Goal: Task Accomplishment & Management: Use online tool/utility

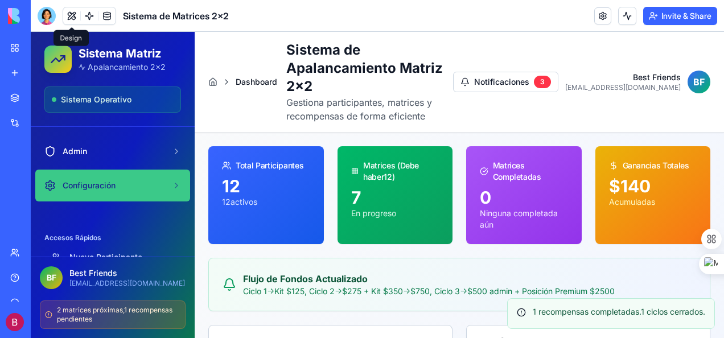
scroll to position [167, 0]
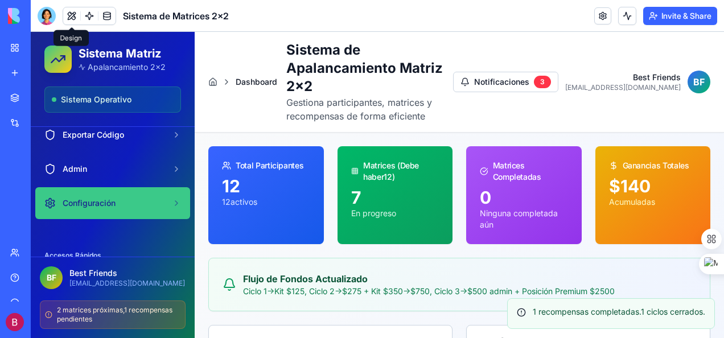
click at [93, 201] on span "Configuración" at bounding box center [89, 202] width 53 height 11
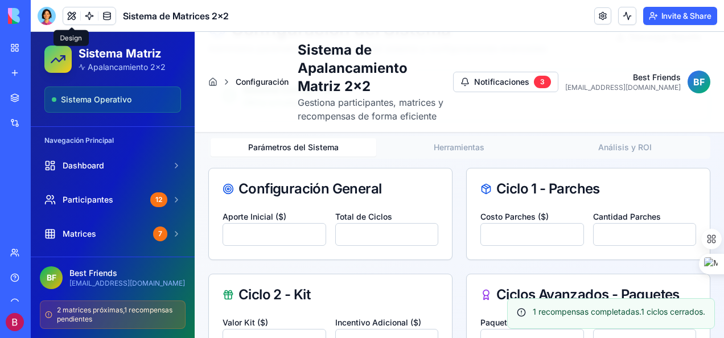
scroll to position [71, 0]
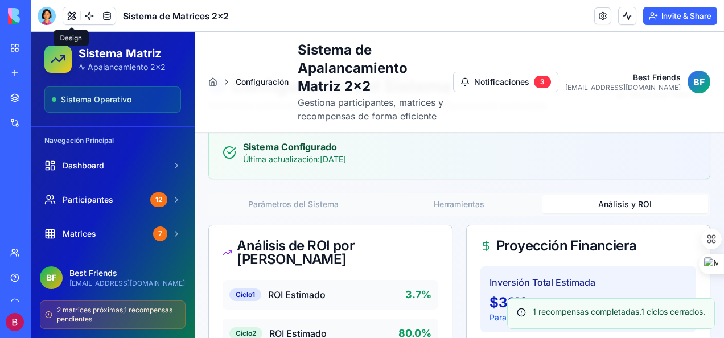
click at [442, 202] on button "Análisis y ROI" at bounding box center [625, 204] width 166 height 18
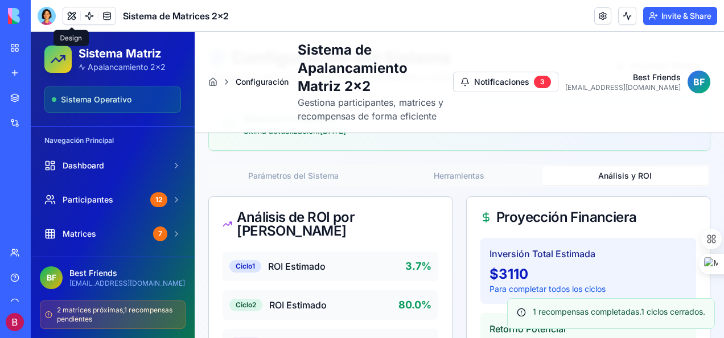
scroll to position [0, 0]
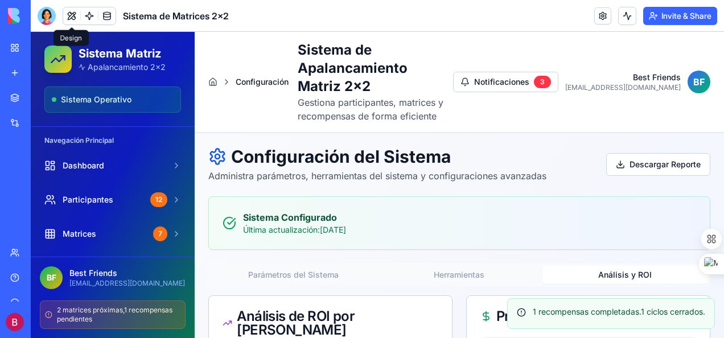
click at [442, 272] on button "Herramientas" at bounding box center [459, 275] width 166 height 18
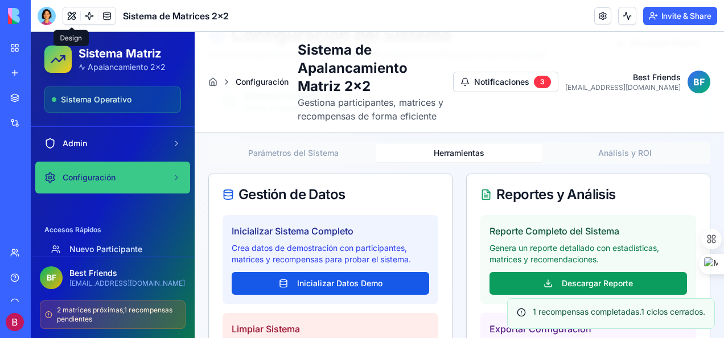
scroll to position [163, 0]
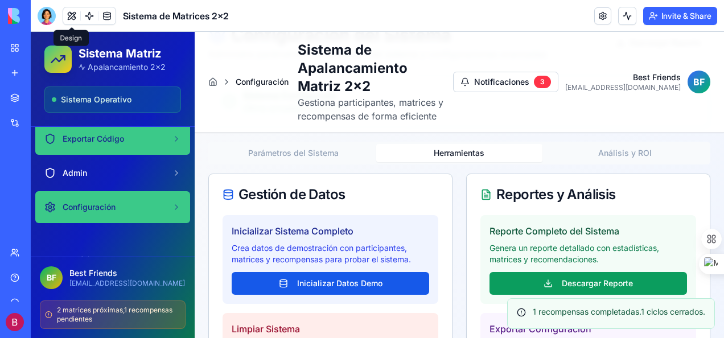
click at [113, 139] on span "Exportar Código" at bounding box center [93, 138] width 61 height 11
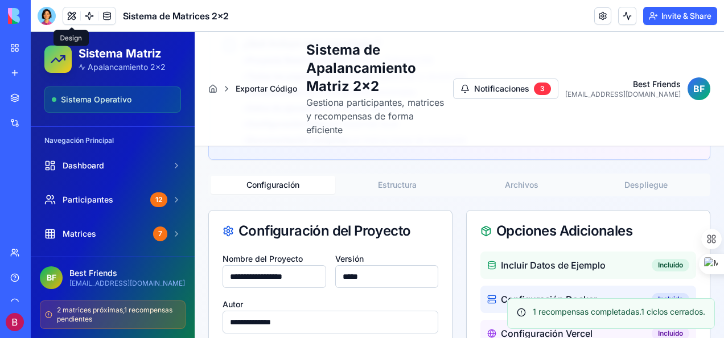
scroll to position [235, 0]
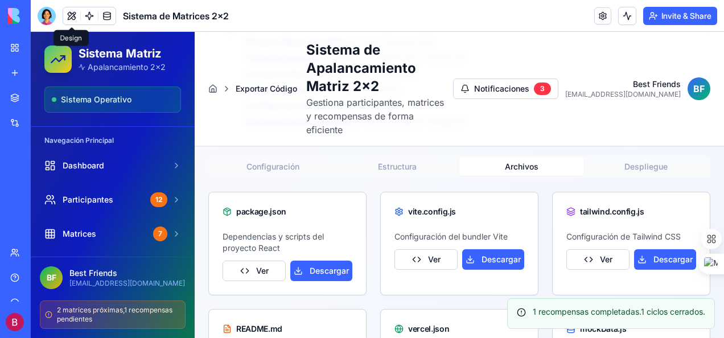
click at [442, 158] on button "Archivos" at bounding box center [521, 167] width 125 height 18
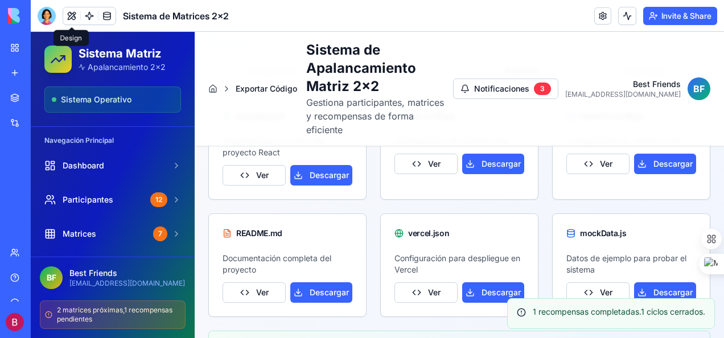
scroll to position [349, 0]
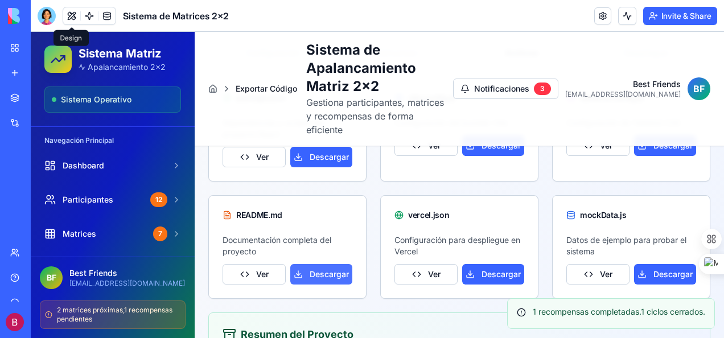
click at [332, 264] on button "Descargar" at bounding box center [321, 274] width 62 height 20
click at [260, 113] on div "Exportar Código Sistema de Apalancamiento Matriz 2x2 Gestiona participantes, ma…" at bounding box center [459, 89] width 502 height 96
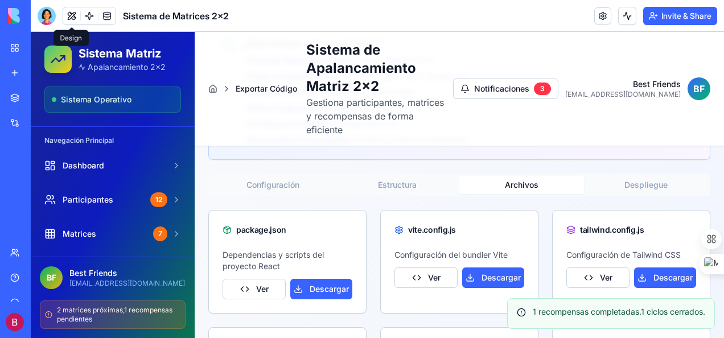
scroll to position [235, 0]
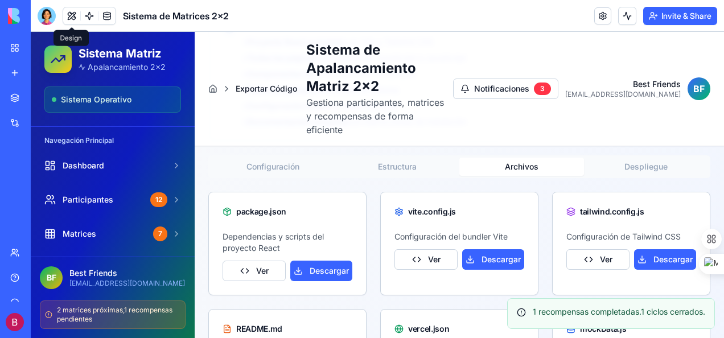
click at [396, 271] on div "vite.config.js Configuración del bundler Vite Ver Descargar" at bounding box center [459, 244] width 158 height 104
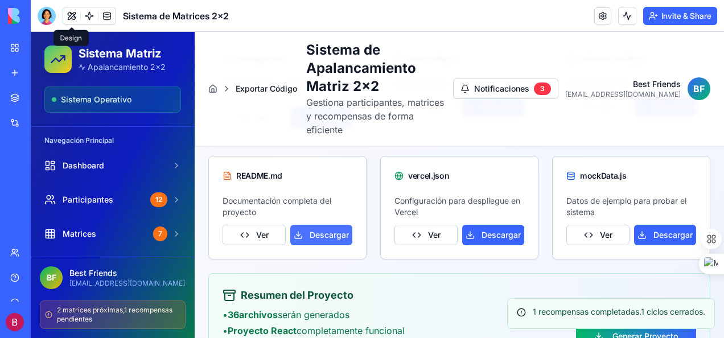
scroll to position [406, 0]
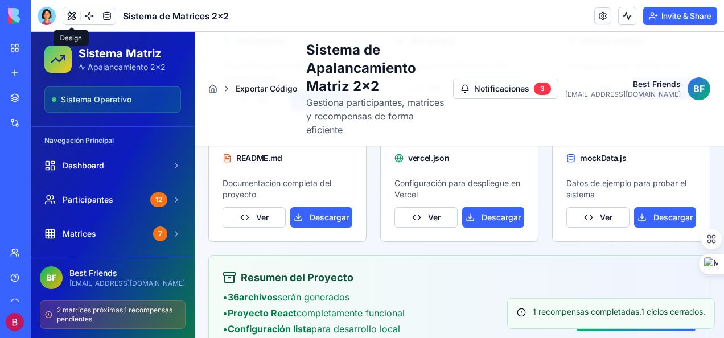
click at [394, 227] on div "Exportar Código para Desarrollo Local Genera un proyecto React completo para ej…" at bounding box center [459, 68] width 502 height 628
drag, startPoint x: 489, startPoint y: 200, endPoint x: 504, endPoint y: 198, distance: 15.0
click at [385, 256] on div "Resumen del Proyecto • 36 archivos serán generados • Proyecto React completamen…" at bounding box center [459, 318] width 501 height 125
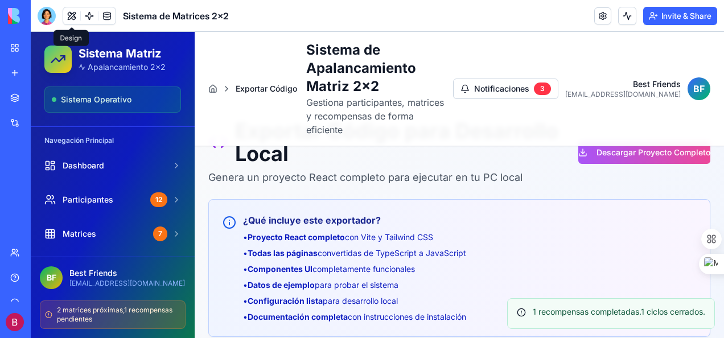
scroll to position [0, 0]
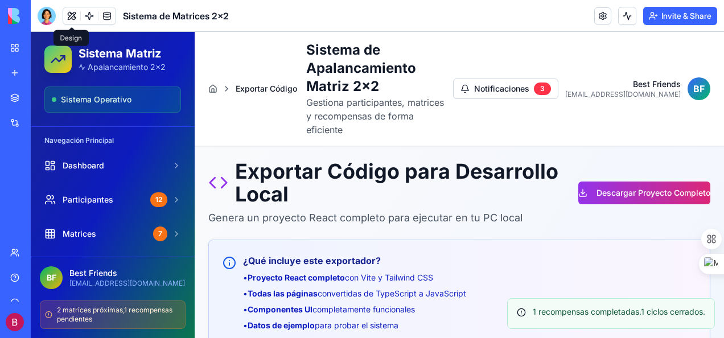
drag, startPoint x: 631, startPoint y: 176, endPoint x: 642, endPoint y: 177, distance: 10.3
click at [442, 181] on button "Descargar Proyecto Completo" at bounding box center [644, 192] width 132 height 23
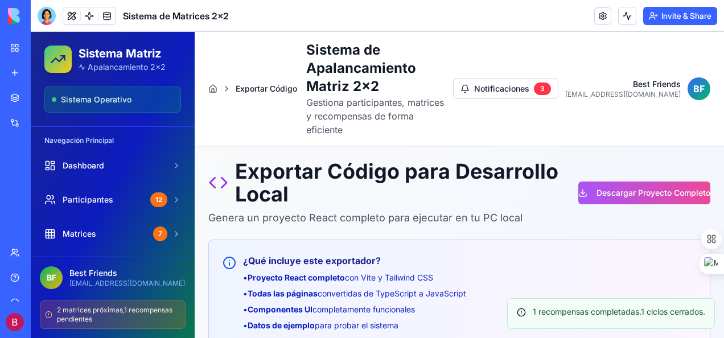
click at [442, 181] on button "Descargar Proyecto Completo" at bounding box center [644, 192] width 132 height 23
click at [86, 15] on link at bounding box center [89, 15] width 17 height 17
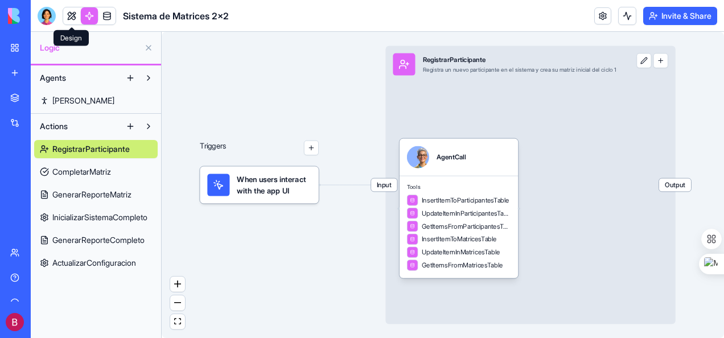
click at [65, 13] on link at bounding box center [71, 15] width 17 height 17
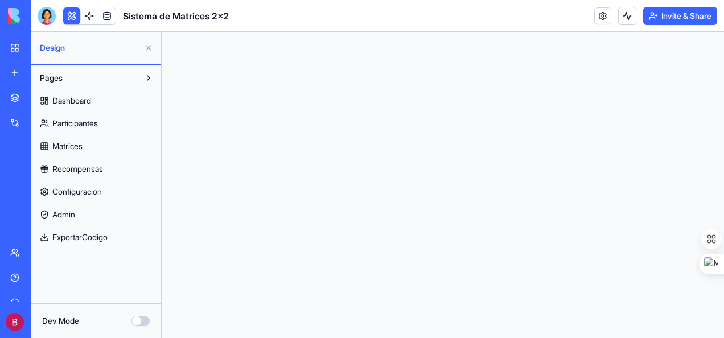
click at [139, 324] on button "Dev Mode" at bounding box center [140, 321] width 18 height 10
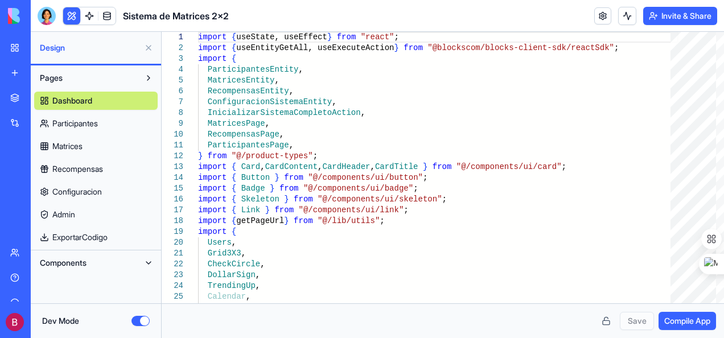
click at [151, 262] on button at bounding box center [148, 263] width 18 height 18
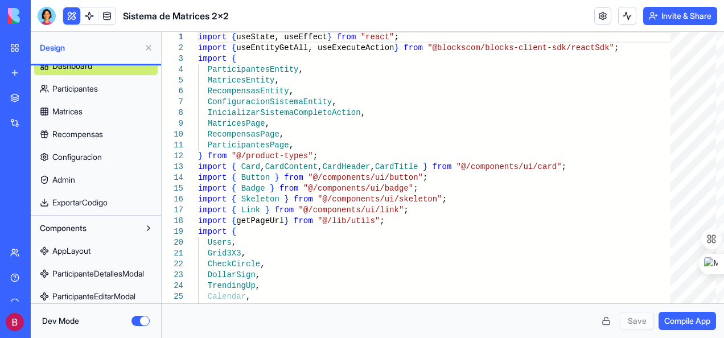
scroll to position [63, 0]
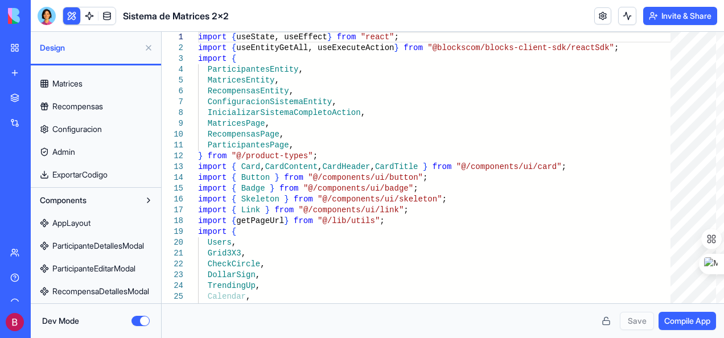
click at [147, 199] on button at bounding box center [148, 200] width 18 height 18
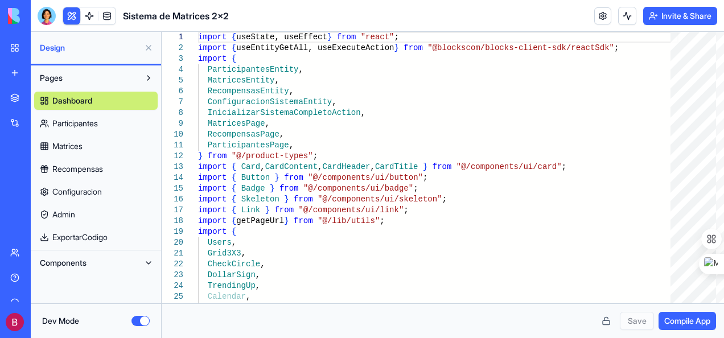
click at [149, 262] on button at bounding box center [148, 263] width 18 height 18
click at [148, 78] on button at bounding box center [148, 78] width 18 height 18
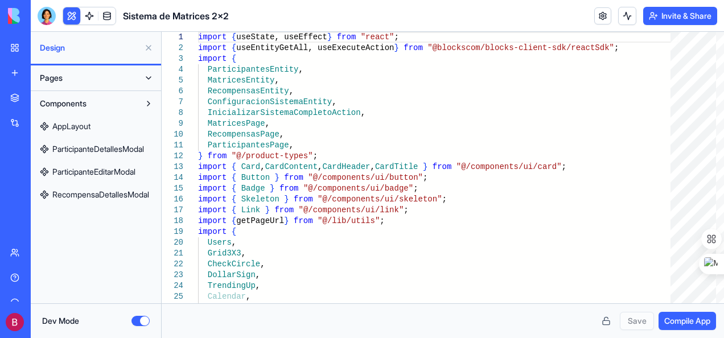
click at [149, 104] on button at bounding box center [148, 103] width 18 height 18
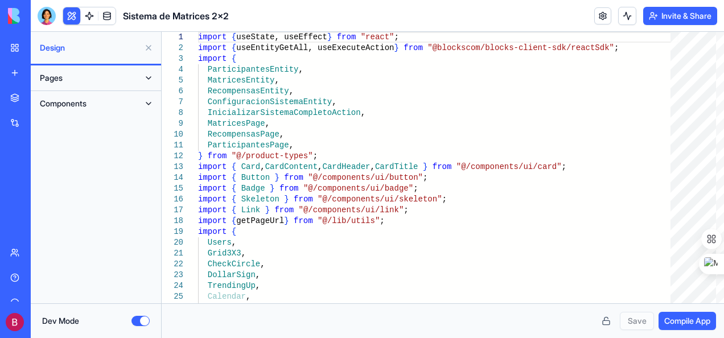
click at [149, 104] on button at bounding box center [148, 103] width 18 height 18
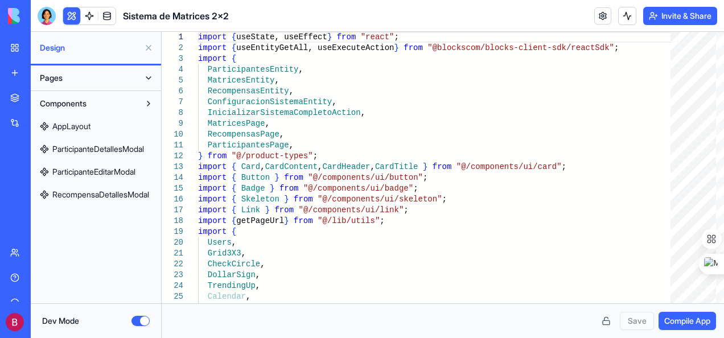
click at [72, 125] on span "AppLayout" at bounding box center [71, 126] width 38 height 11
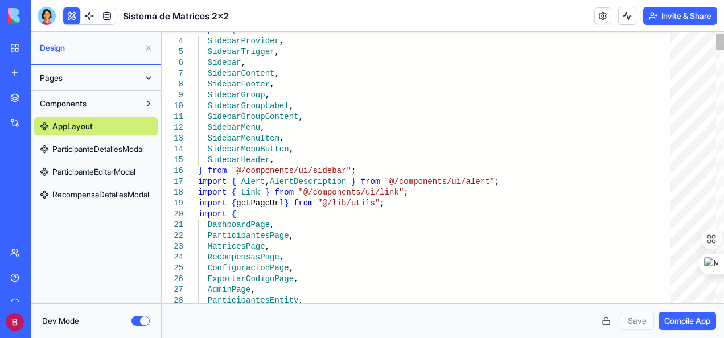
scroll to position [0, 109]
type textarea "**********"
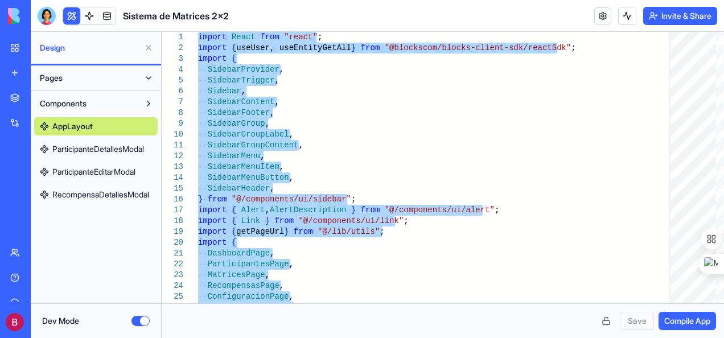
click at [117, 247] on div "Pages Components AppLayout ParticipanteDetallesModal ParticipanteEditarModal Re…" at bounding box center [96, 184] width 130 height 238
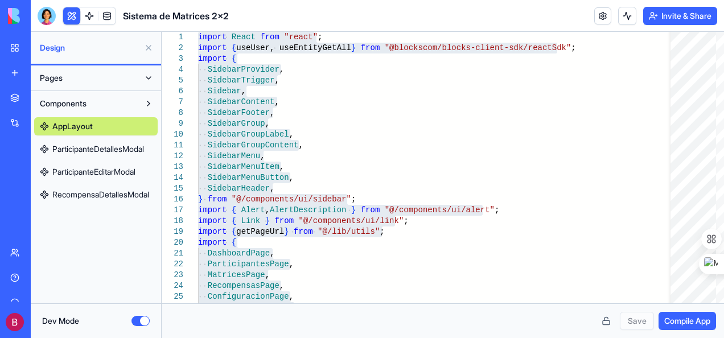
click at [42, 174] on div "Sistema de Matrices 2x2" at bounding box center [26, 177] width 32 height 11
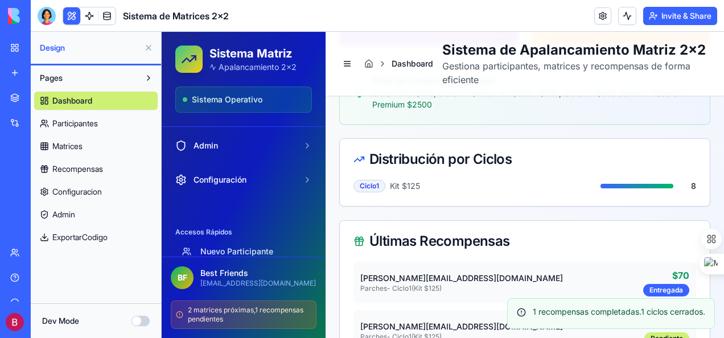
scroll to position [192, 0]
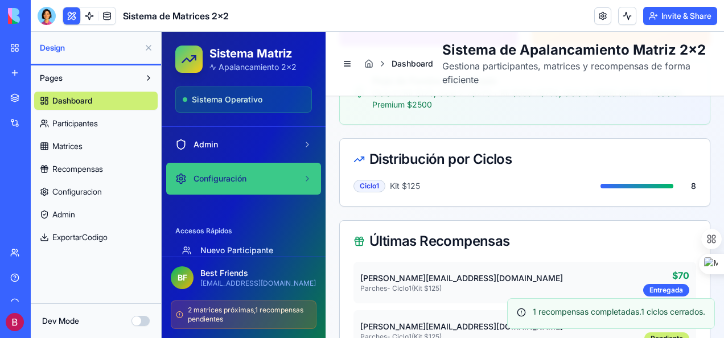
click at [258, 176] on div "Configuración" at bounding box center [236, 178] width 123 height 11
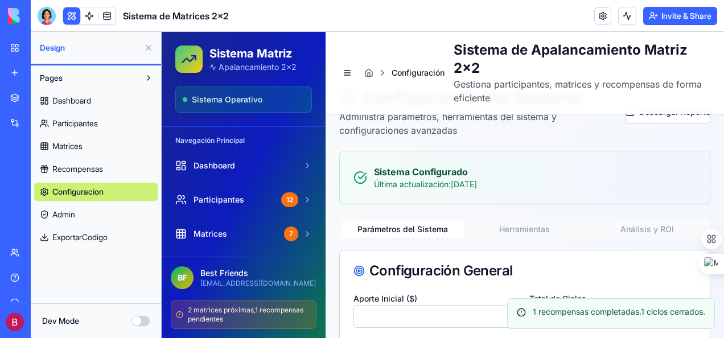
scroll to position [57, 0]
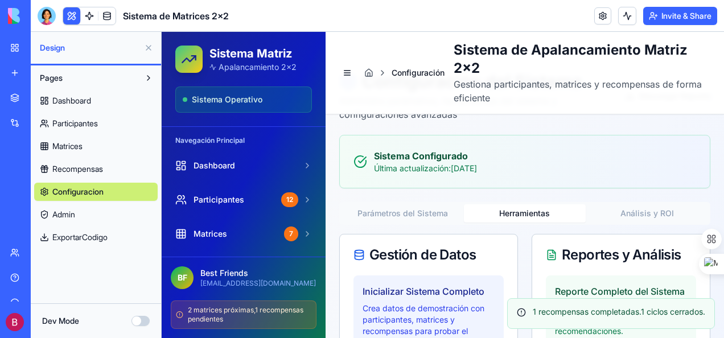
click at [442, 211] on button "Herramientas" at bounding box center [525, 213] width 122 height 18
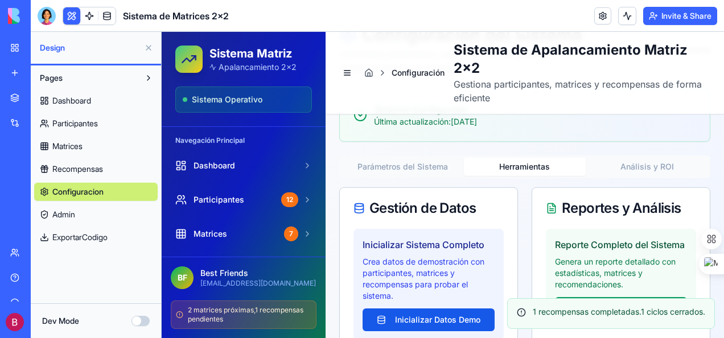
scroll to position [114, 0]
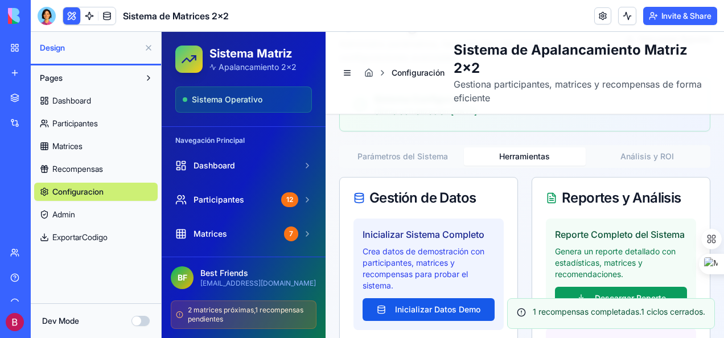
click at [442, 155] on button "Análisis y ROI" at bounding box center [646, 156] width 122 height 18
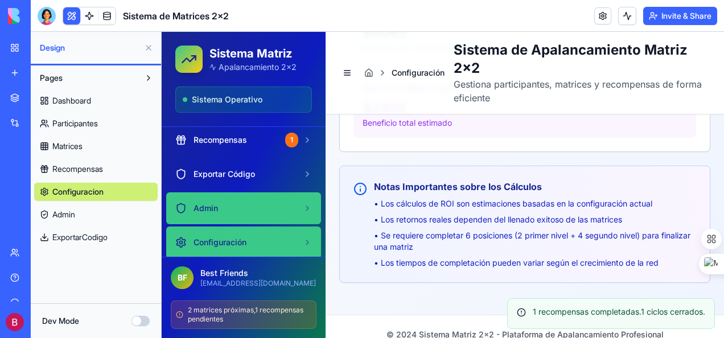
scroll to position [110, 0]
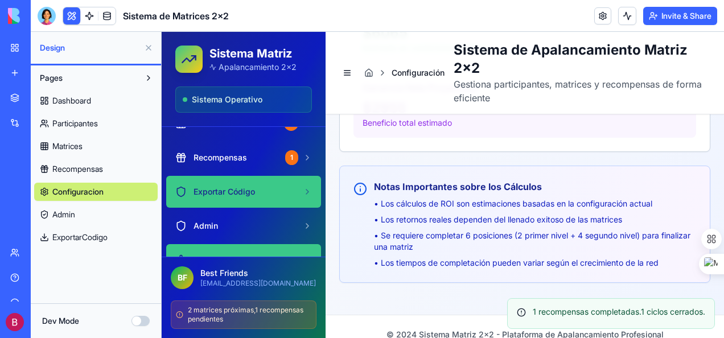
click at [248, 190] on span "Exportar Código" at bounding box center [223, 191] width 61 height 11
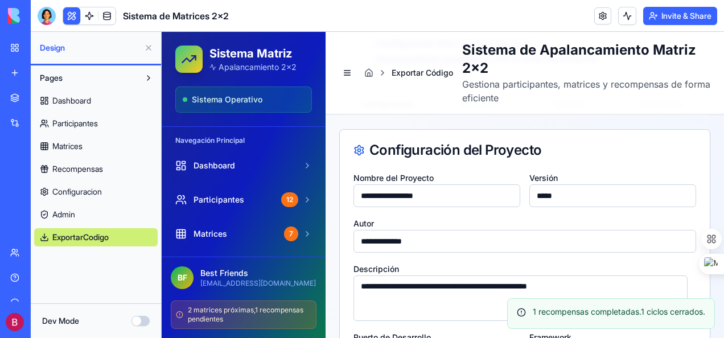
scroll to position [232, 0]
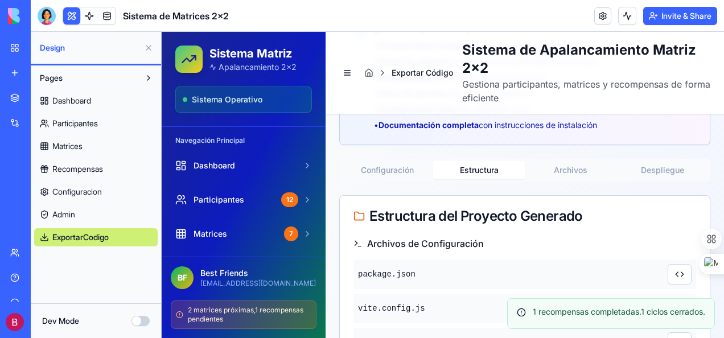
click at [442, 166] on button "Estructura" at bounding box center [479, 170] width 92 height 18
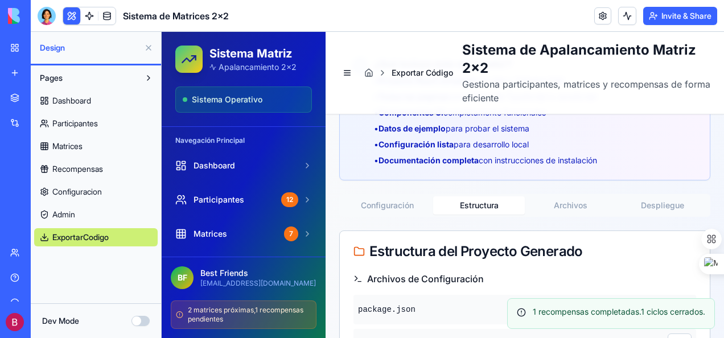
scroll to position [228, 0]
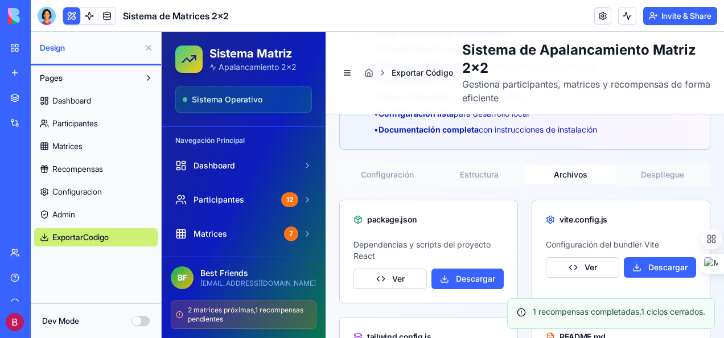
click at [442, 173] on button "Archivos" at bounding box center [570, 175] width 92 height 18
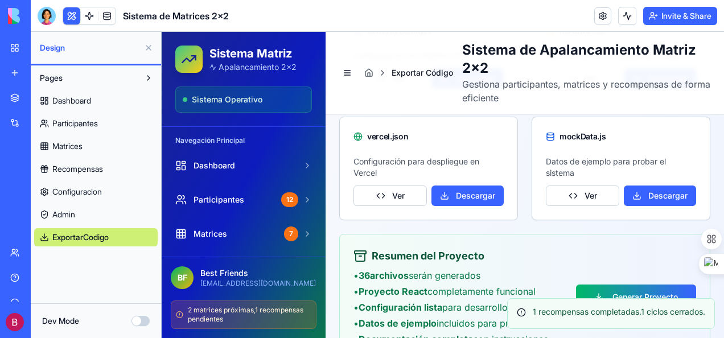
scroll to position [540, 0]
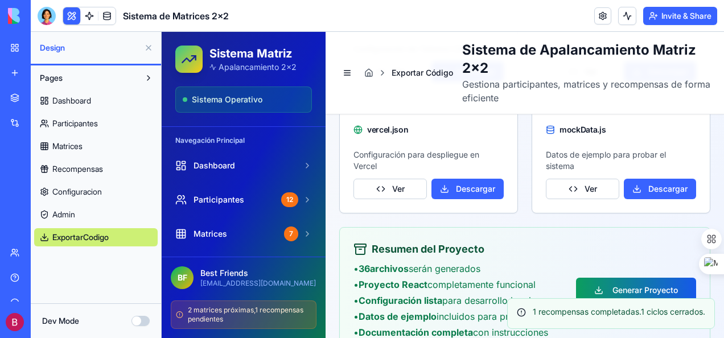
click at [442, 286] on button "Generar Proyecto" at bounding box center [636, 290] width 120 height 25
click at [442, 248] on div "Resumen del Proyecto • 36 archivos serán generados • Proyecto React completamen…" at bounding box center [524, 290] width 342 height 98
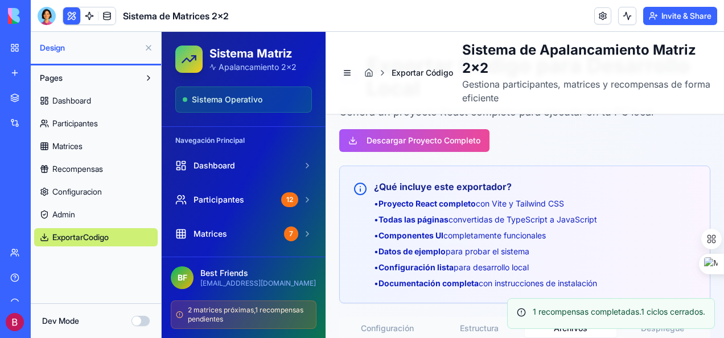
scroll to position [0, 0]
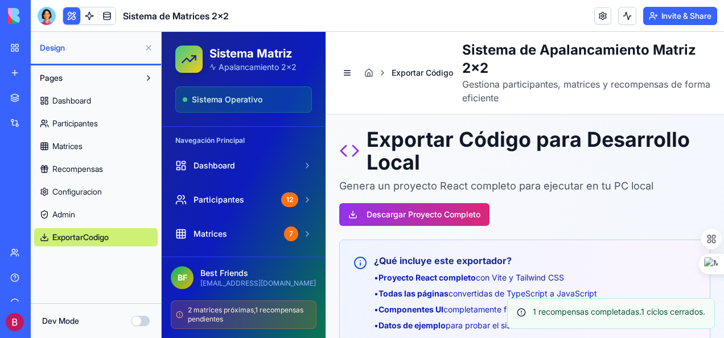
click at [441, 209] on button "Descargar Proyecto Completo" at bounding box center [414, 214] width 150 height 23
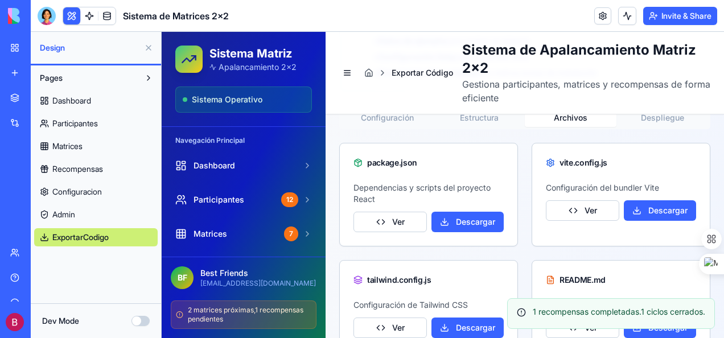
scroll to position [228, 0]
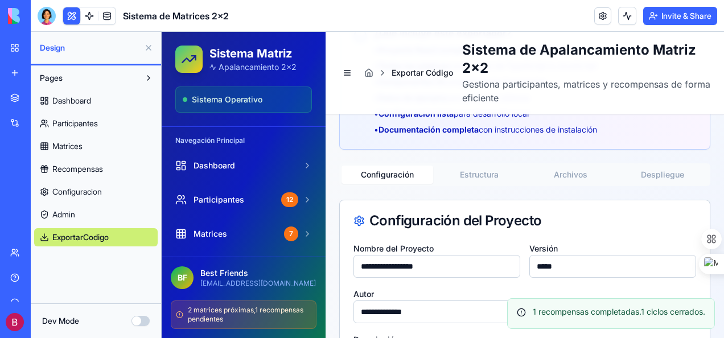
click at [383, 176] on button "Configuración" at bounding box center [387, 175] width 92 height 18
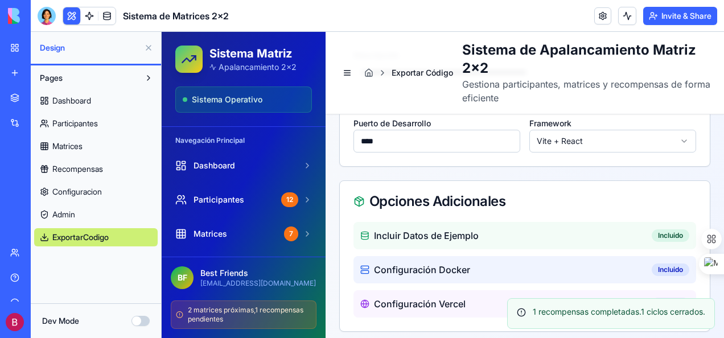
scroll to position [569, 0]
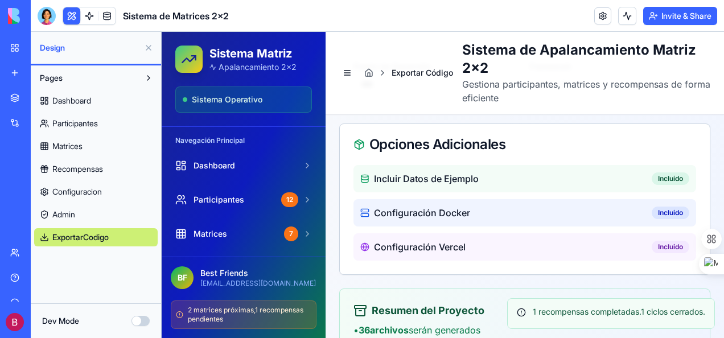
click at [442, 188] on div "Incluir Datos de Ejemplo Incluido" at bounding box center [524, 178] width 342 height 27
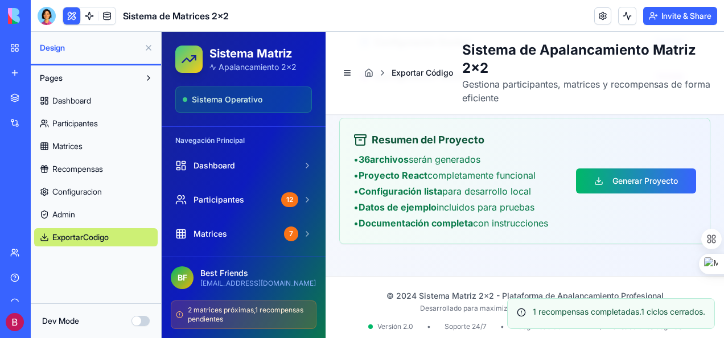
scroll to position [744, 0]
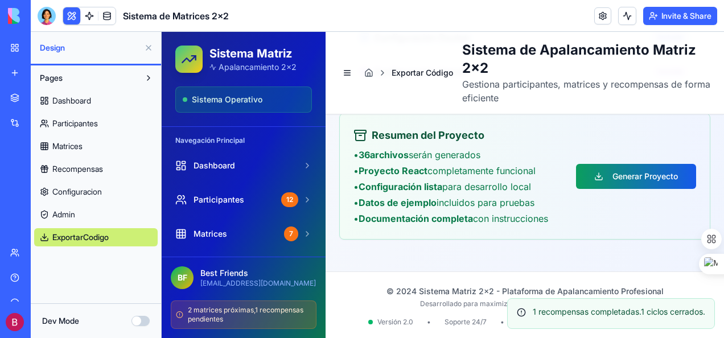
click at [442, 173] on button "Generar Proyecto" at bounding box center [636, 176] width 120 height 25
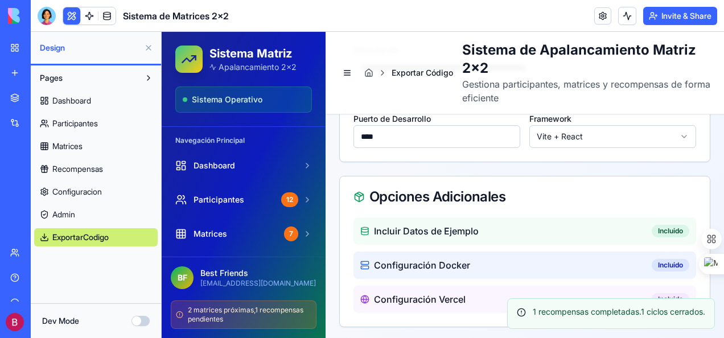
scroll to position [460, 0]
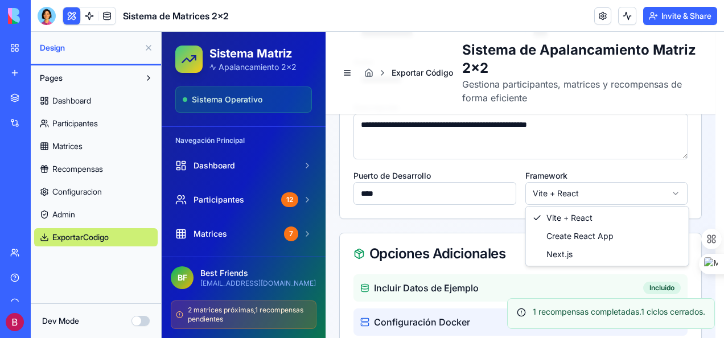
click at [442, 191] on html "Sistema Matriz Apalancamiento 2x2 Sistema Operativo Navegación Principal Dashbo…" at bounding box center [443, 98] width 562 height 1052
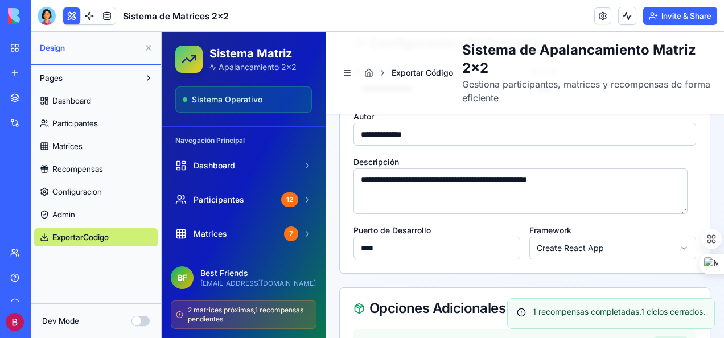
scroll to position [403, 0]
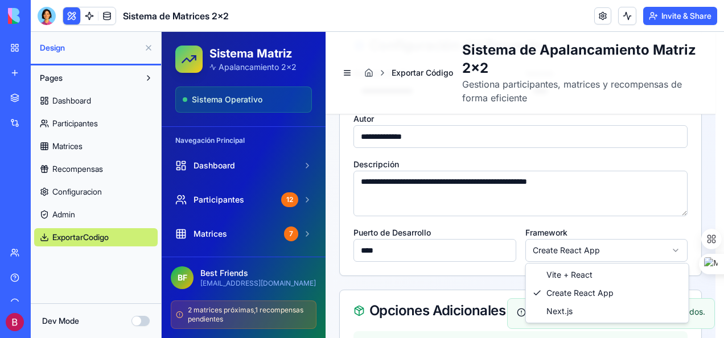
click at [442, 248] on html "Sistema Matriz Apalancamiento 2x2 Sistema Operativo Navegación Principal Dashbo…" at bounding box center [443, 155] width 562 height 1052
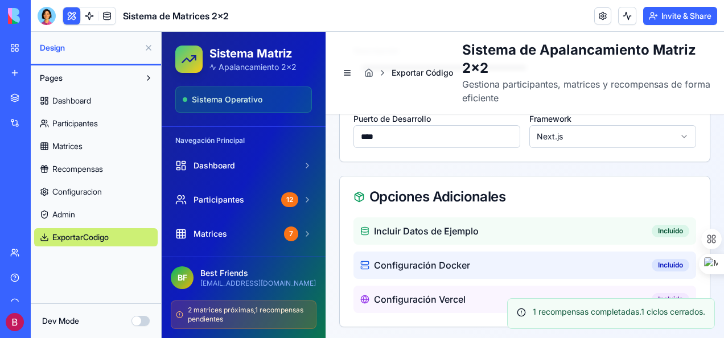
scroll to position [460, 0]
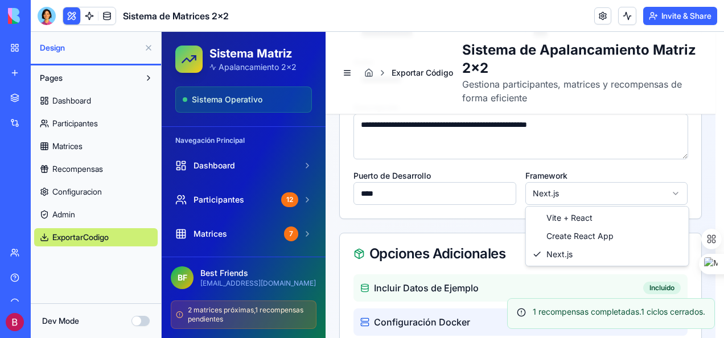
click at [442, 195] on html "Sistema Matriz Apalancamiento 2x2 Sistema Operativo Navegación Principal Dashbo…" at bounding box center [443, 98] width 562 height 1052
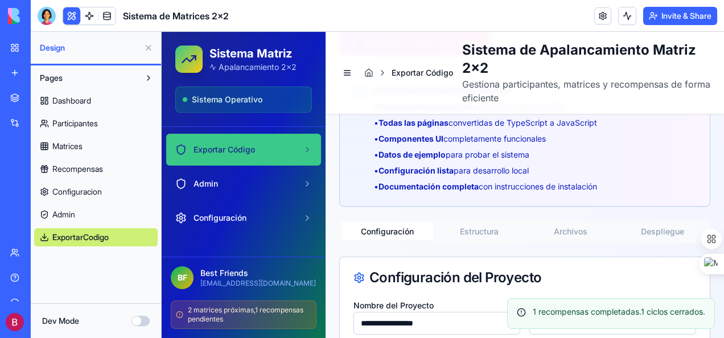
scroll to position [171, 0]
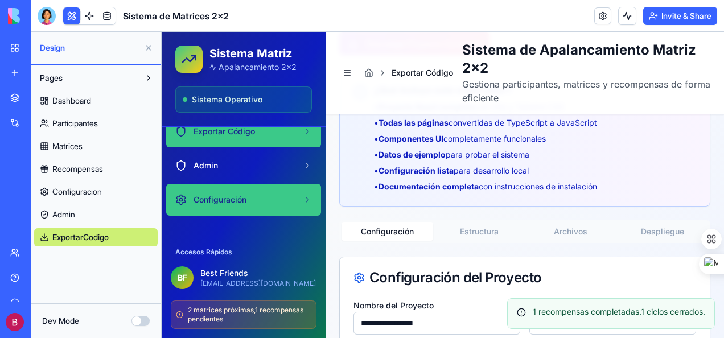
click at [245, 199] on span "Configuración" at bounding box center [219, 199] width 53 height 11
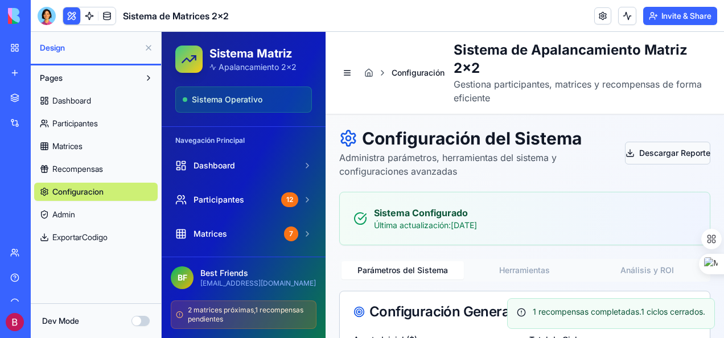
click at [442, 150] on button "Descargar Reporte" at bounding box center [667, 153] width 85 height 23
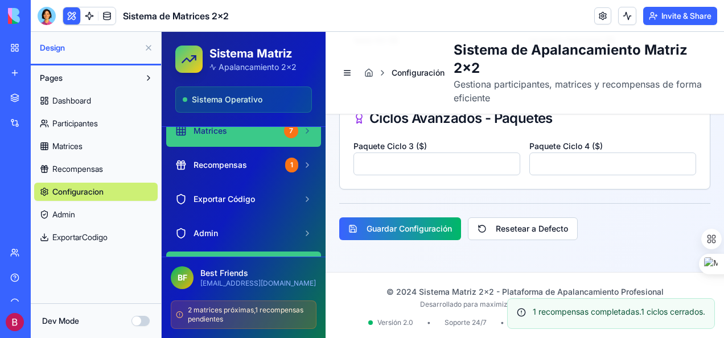
scroll to position [114, 0]
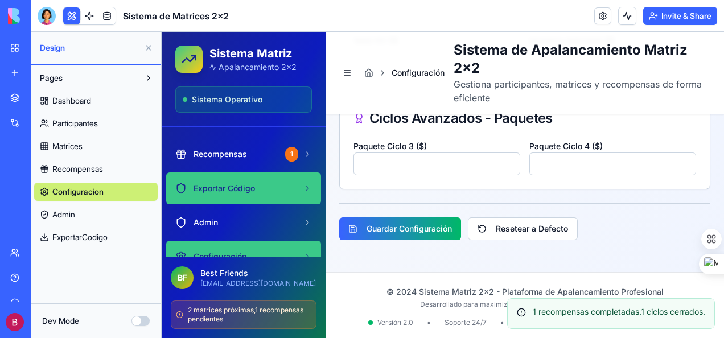
click at [251, 187] on span "Exportar Código" at bounding box center [223, 188] width 61 height 11
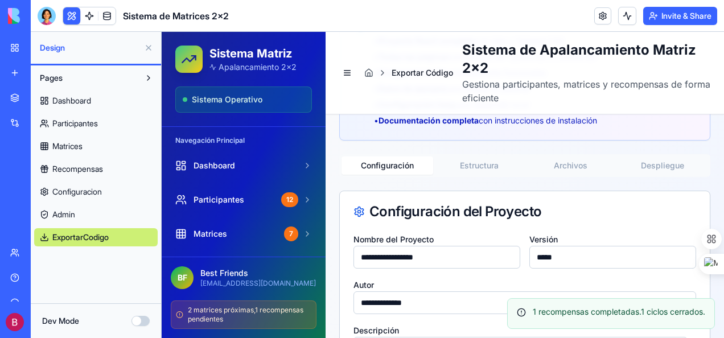
scroll to position [232, 0]
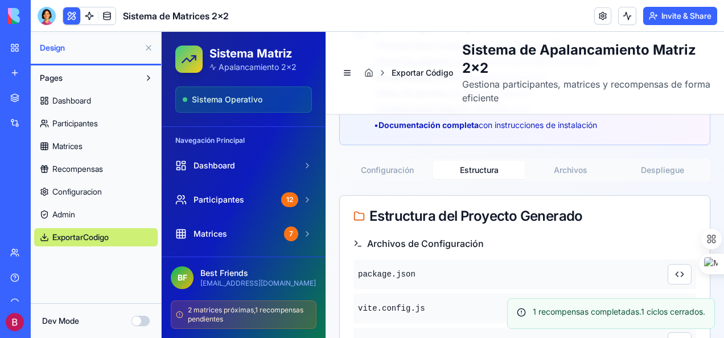
click at [442, 167] on button "Estructura" at bounding box center [479, 170] width 92 height 18
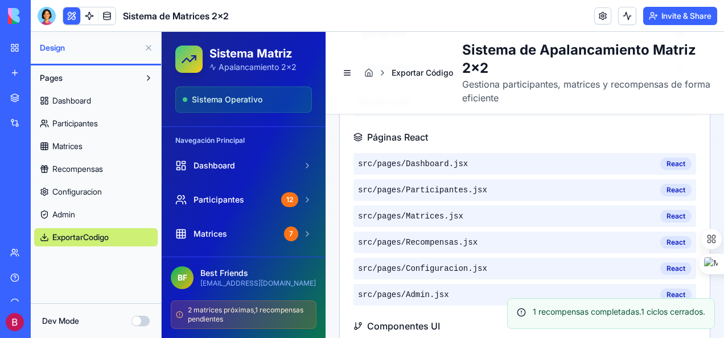
scroll to position [687, 0]
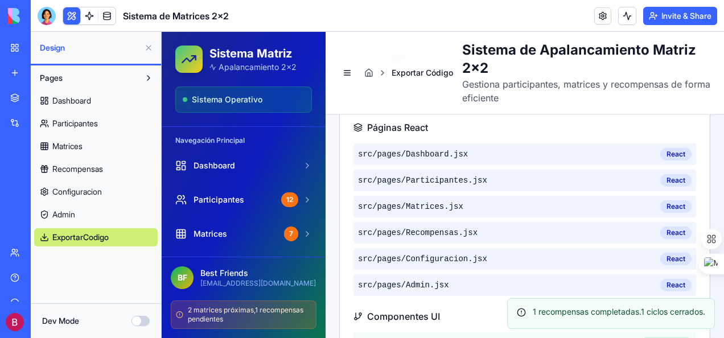
drag, startPoint x: 428, startPoint y: 152, endPoint x: 436, endPoint y: 155, distance: 8.3
click at [433, 154] on span "src/pages/ Dashboard.jsx" at bounding box center [413, 153] width 110 height 11
click at [442, 152] on div "React" at bounding box center [675, 154] width 31 height 13
drag, startPoint x: 629, startPoint y: 155, endPoint x: 539, endPoint y: 156, distance: 89.9
click at [442, 155] on div "src/pages/ Dashboard.jsx React" at bounding box center [524, 154] width 342 height 22
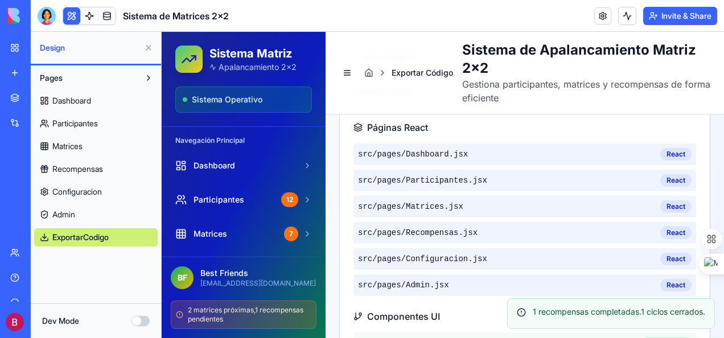
click at [437, 155] on span "src/pages/ Dashboard.jsx" at bounding box center [413, 153] width 110 height 11
click at [442, 152] on div "src/pages/ Dashboard.jsx React" at bounding box center [524, 154] width 342 height 22
click at [442, 150] on div "React" at bounding box center [675, 154] width 31 height 13
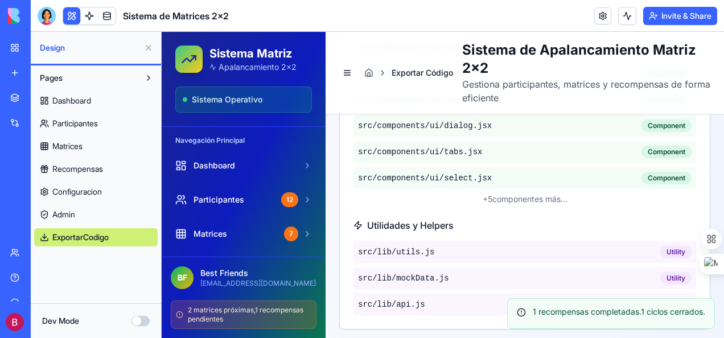
scroll to position [975, 0]
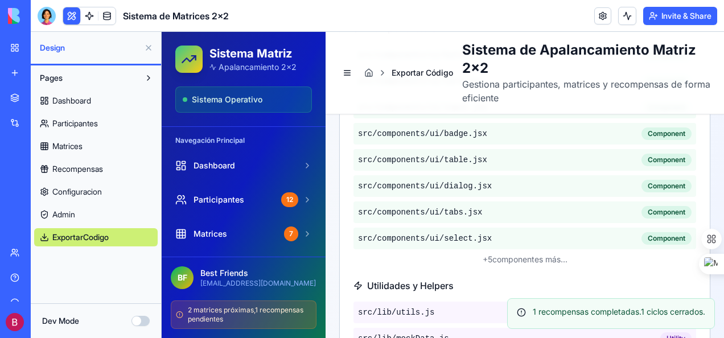
click at [144, 320] on button "Dev Mode" at bounding box center [140, 321] width 18 height 10
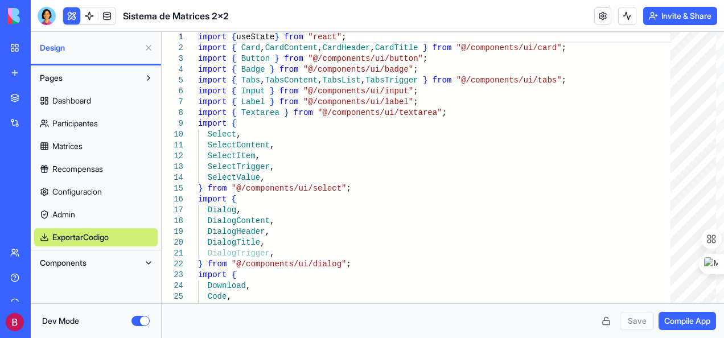
click at [144, 262] on button at bounding box center [148, 263] width 18 height 18
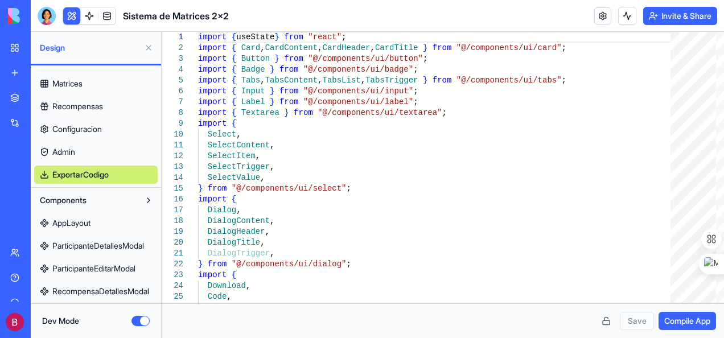
scroll to position [0, 0]
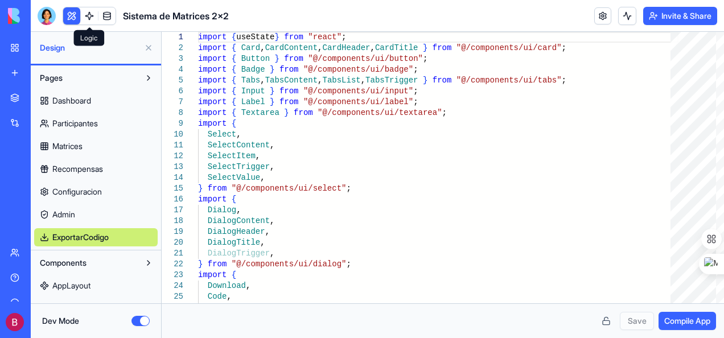
click at [88, 19] on link at bounding box center [89, 15] width 17 height 17
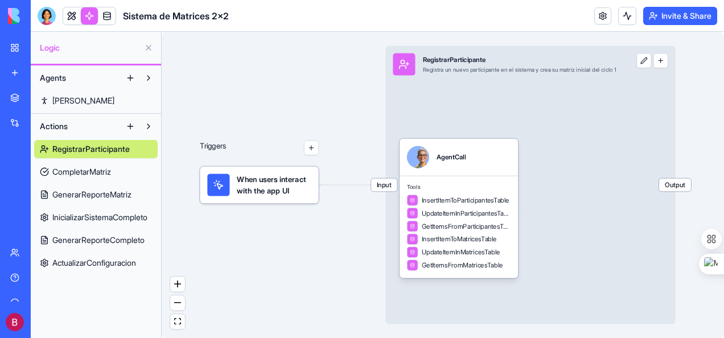
click at [277, 189] on span "When users interact with the app UI" at bounding box center [274, 184] width 74 height 22
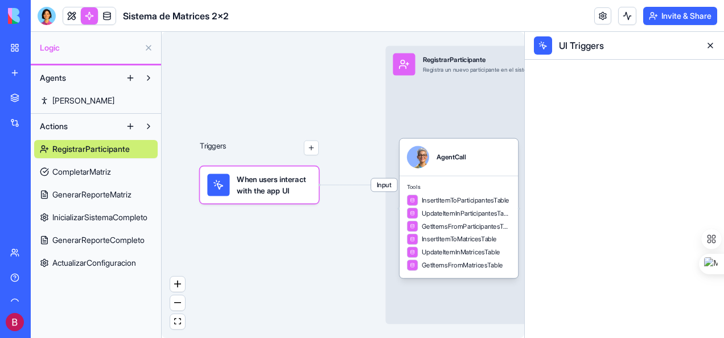
click at [442, 150] on div at bounding box center [623, 199] width 199 height 278
click at [263, 194] on span "When users interact with the app UI" at bounding box center [274, 184] width 74 height 22
click at [387, 183] on span "Input" at bounding box center [384, 185] width 26 height 13
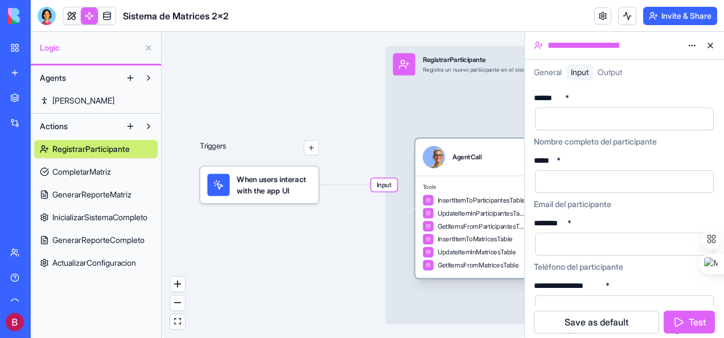
click at [440, 193] on div "Tools InsertItemToParticipantesTable UpdateItemInParticipantesTable GetItemsFro…" at bounding box center [474, 227] width 119 height 102
click at [442, 66] on div "Registra un nuevo participante en el sistema y crea su matriz inicial del ciclo…" at bounding box center [519, 69] width 193 height 7
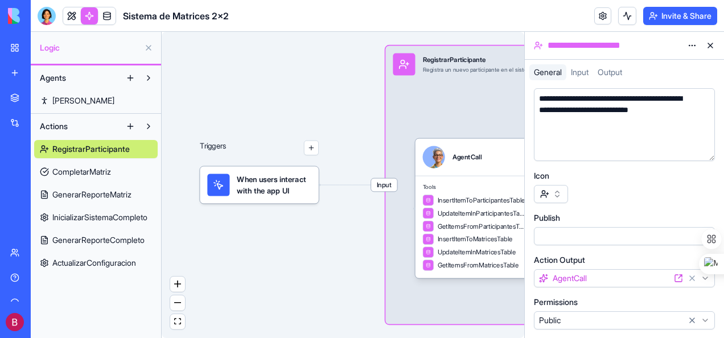
scroll to position [63, 0]
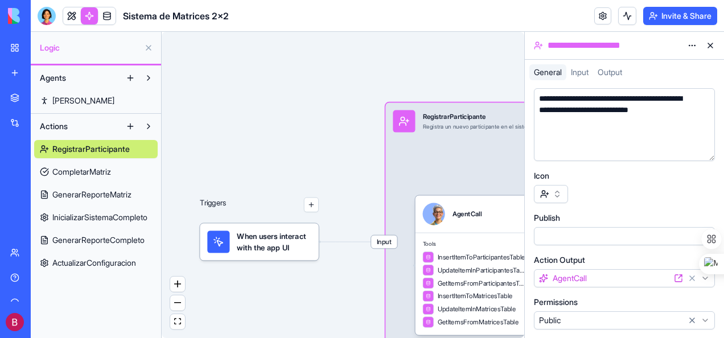
click at [91, 189] on span "GenerarReporteMatriz" at bounding box center [91, 194] width 79 height 11
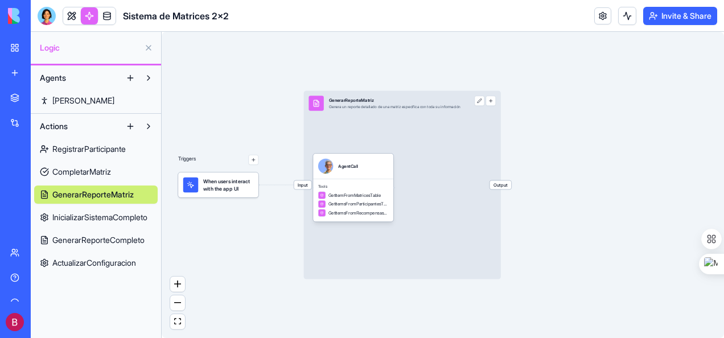
click at [98, 221] on span "InicializarSistemaCompleto" at bounding box center [99, 217] width 95 height 11
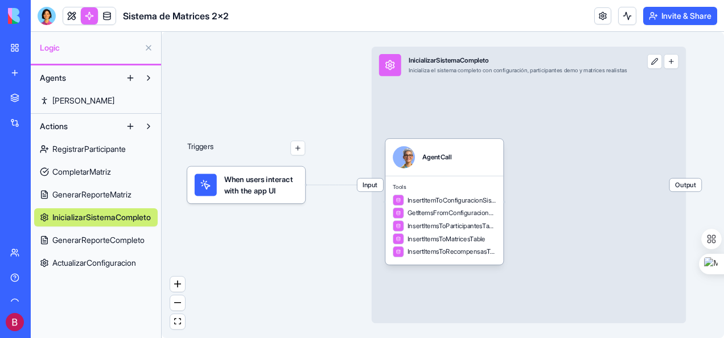
click at [93, 237] on span "GenerarReporteCompleto" at bounding box center [98, 239] width 92 height 11
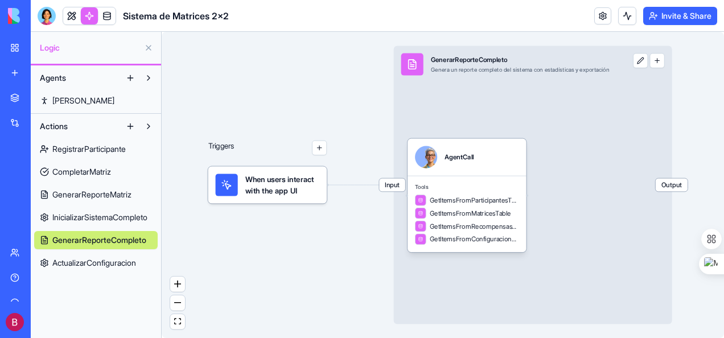
click at [89, 263] on span "ActualizarConfiguracion" at bounding box center [94, 262] width 84 height 11
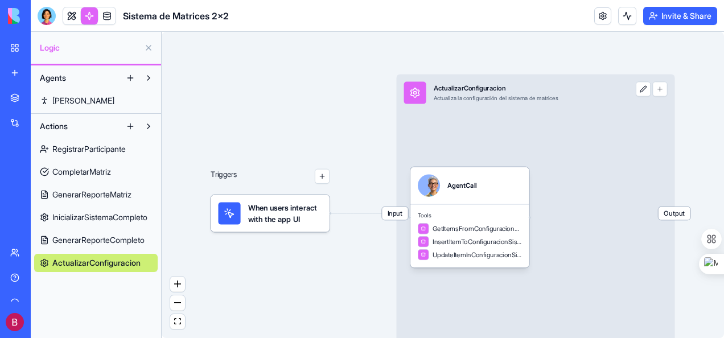
click at [442, 216] on span "Output" at bounding box center [674, 213] width 32 height 13
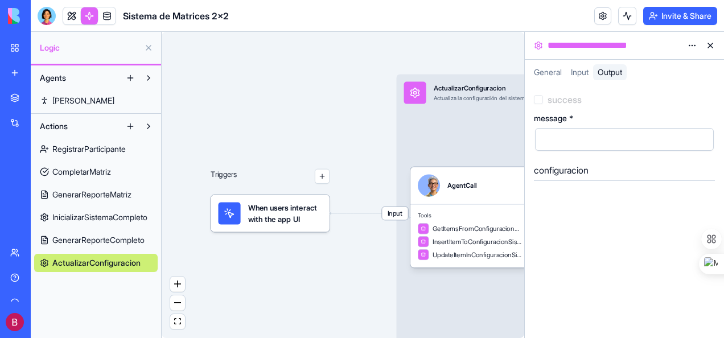
click at [149, 47] on button at bounding box center [148, 48] width 18 height 18
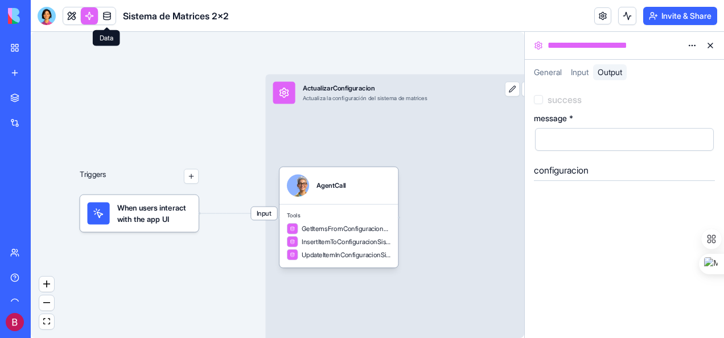
click at [107, 16] on link at bounding box center [106, 15] width 17 height 17
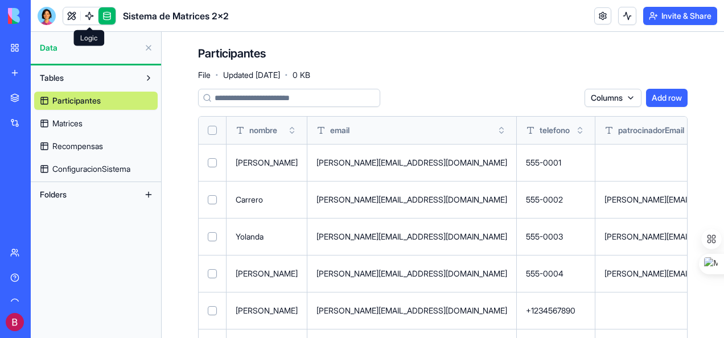
click at [101, 167] on span "ConfiguracionSistema" at bounding box center [91, 168] width 78 height 11
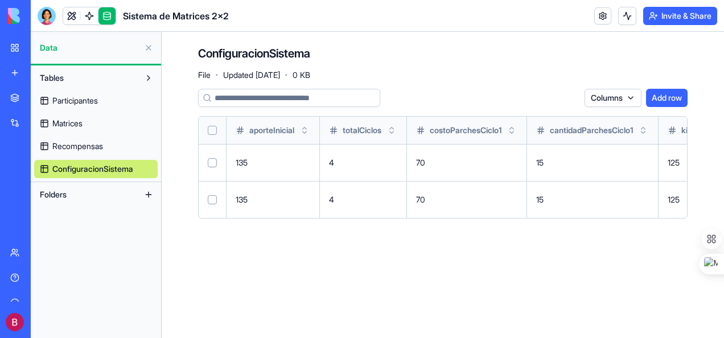
click at [86, 11] on link at bounding box center [89, 15] width 17 height 17
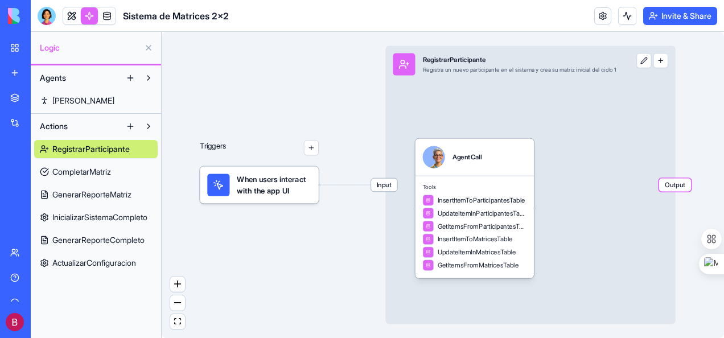
click at [151, 129] on button at bounding box center [148, 126] width 18 height 18
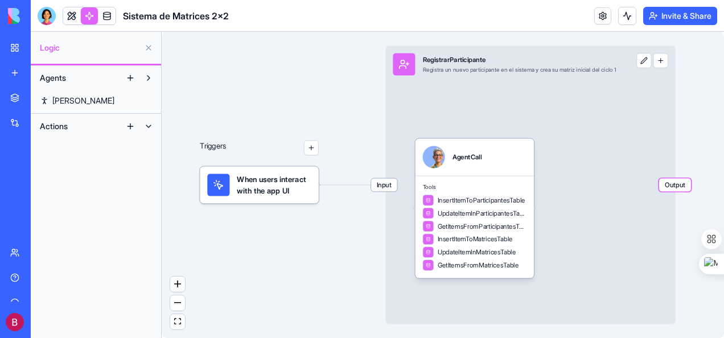
click at [151, 129] on button at bounding box center [148, 126] width 18 height 18
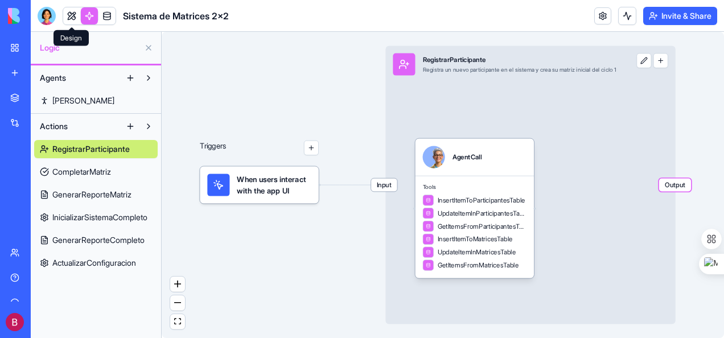
click at [75, 15] on link at bounding box center [71, 15] width 17 height 17
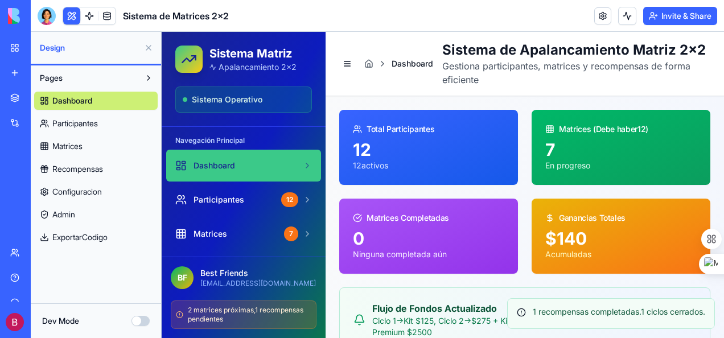
click at [144, 320] on button "Dev Mode" at bounding box center [140, 321] width 18 height 10
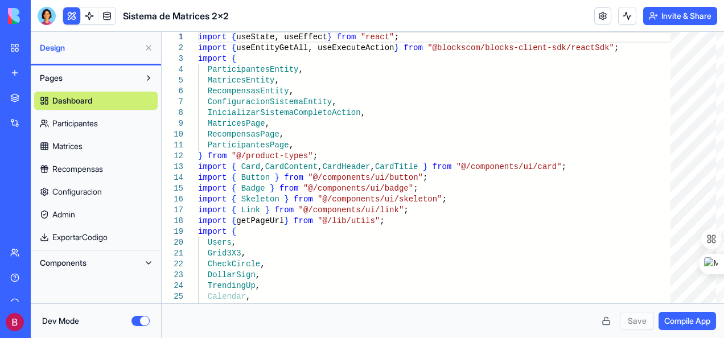
click at [86, 144] on link "Matrices" at bounding box center [95, 146] width 123 height 18
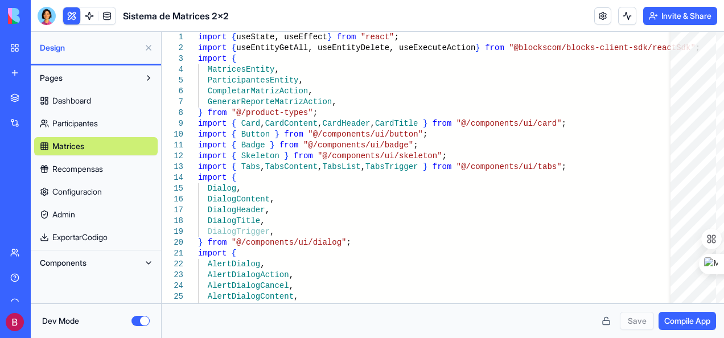
click at [148, 265] on button at bounding box center [148, 263] width 18 height 18
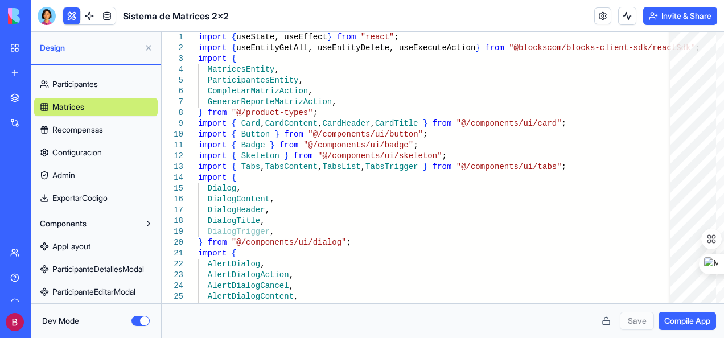
scroll to position [63, 0]
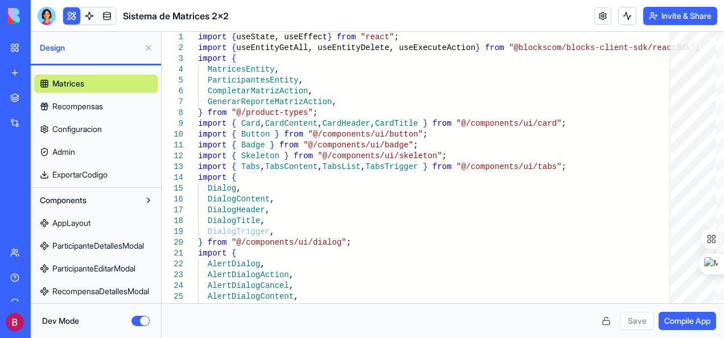
click at [72, 221] on span "AppLayout" at bounding box center [71, 222] width 38 height 11
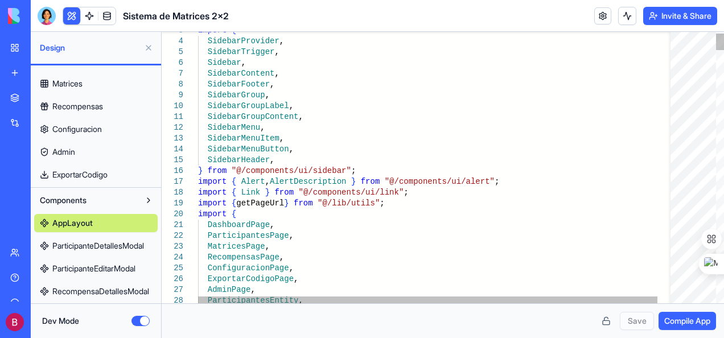
scroll to position [0, 109]
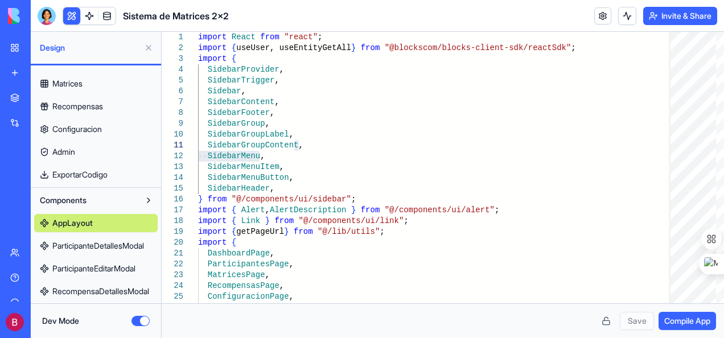
click at [115, 247] on span "ParticipanteDetallesModal" at bounding box center [98, 245] width 92 height 11
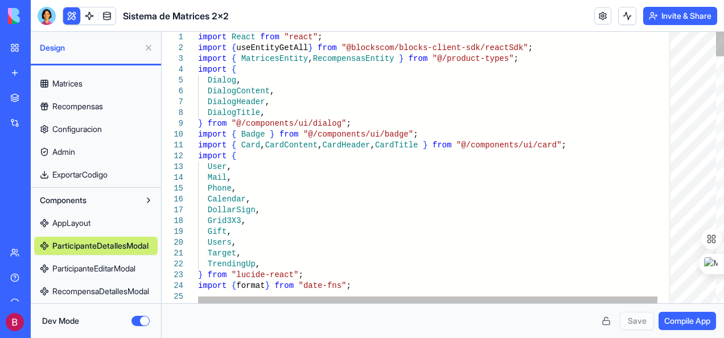
scroll to position [0, 3]
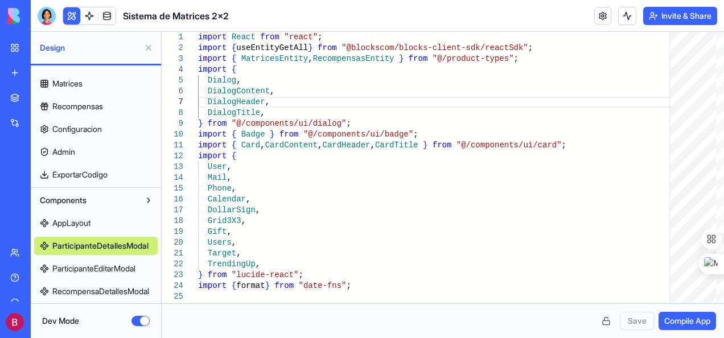
click at [95, 266] on span "ParticipanteEditarModal" at bounding box center [93, 268] width 83 height 11
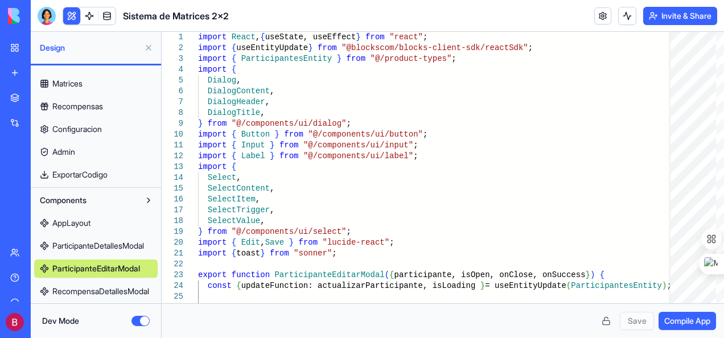
click at [119, 248] on span "ParticipanteDetallesModal" at bounding box center [98, 245] width 92 height 11
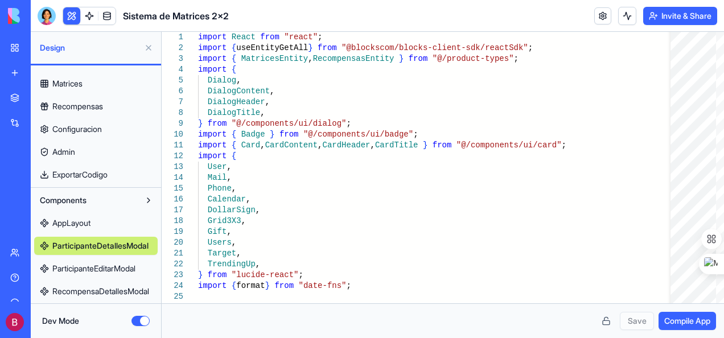
click at [98, 267] on span "ParticipanteEditarModal" at bounding box center [93, 268] width 83 height 11
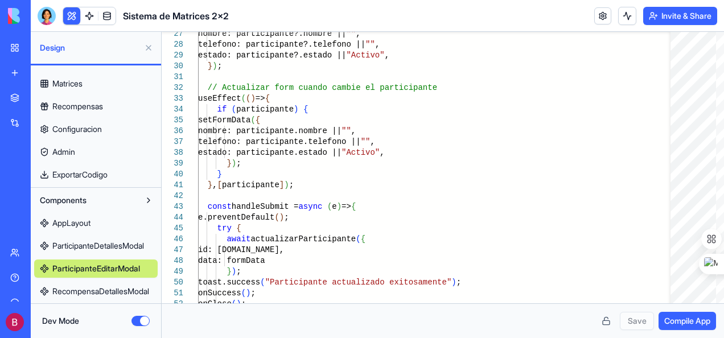
click at [93, 290] on span "RecompensaDetallesModal" at bounding box center [100, 291] width 97 height 11
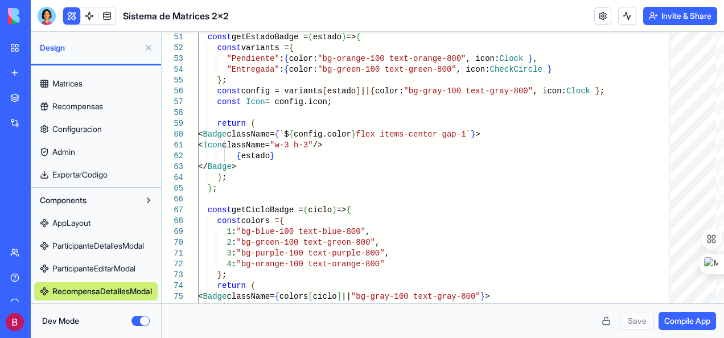
click at [80, 220] on span "AppLayout" at bounding box center [71, 222] width 38 height 11
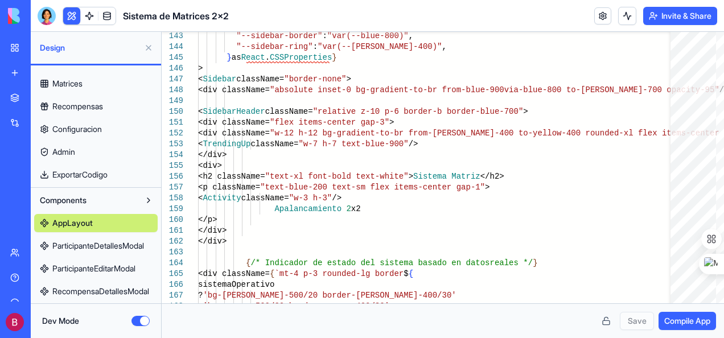
click at [82, 287] on span "RecompensaDetallesModal" at bounding box center [100, 291] width 97 height 11
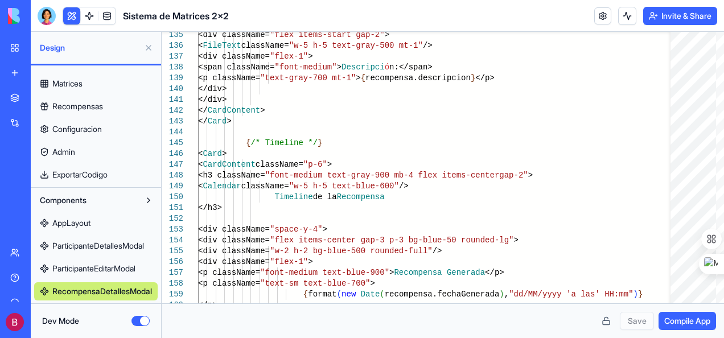
click at [89, 267] on span "ParticipanteEditarModal" at bounding box center [93, 268] width 83 height 11
type textarea "** *"
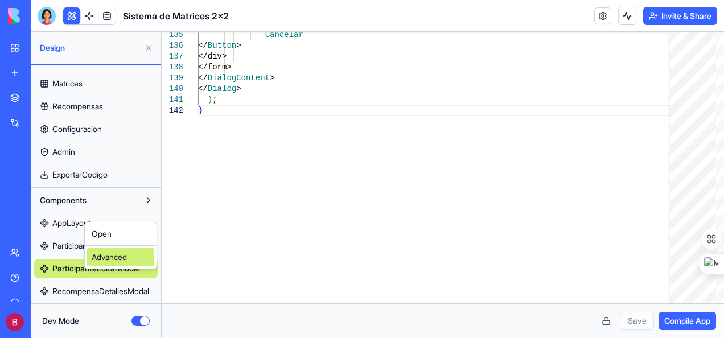
click at [109, 255] on div "Advanced" at bounding box center [120, 257] width 67 height 18
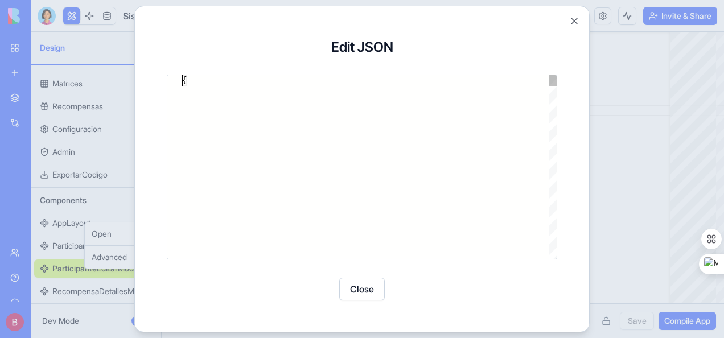
type textarea "**********"
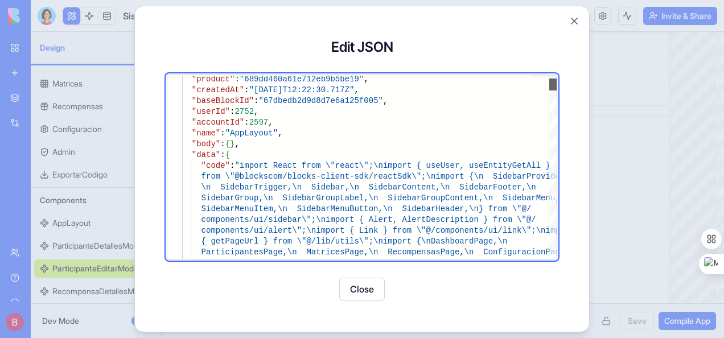
click at [442, 84] on div at bounding box center [553, 84] width 8 height 12
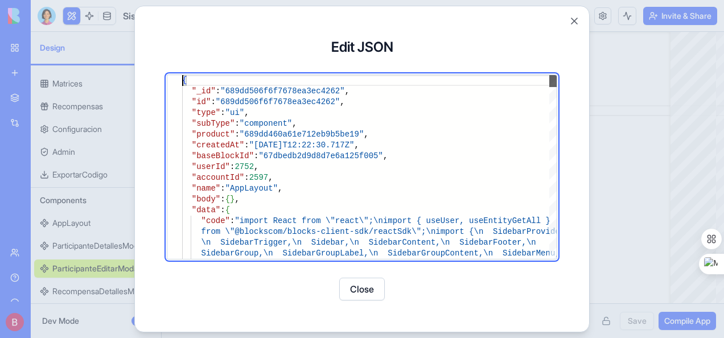
click at [442, 75] on div at bounding box center [553, 81] width 8 height 12
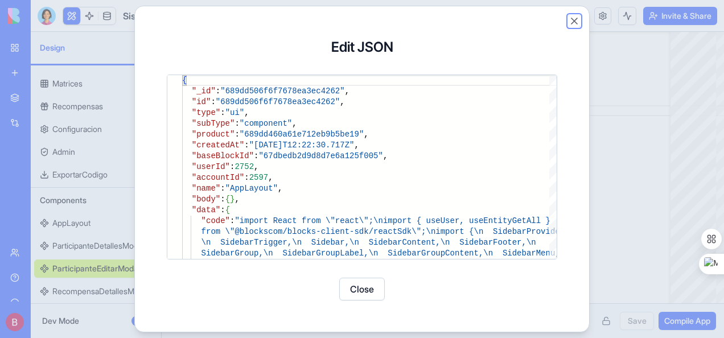
click at [442, 19] on button "Close" at bounding box center [573, 20] width 11 height 11
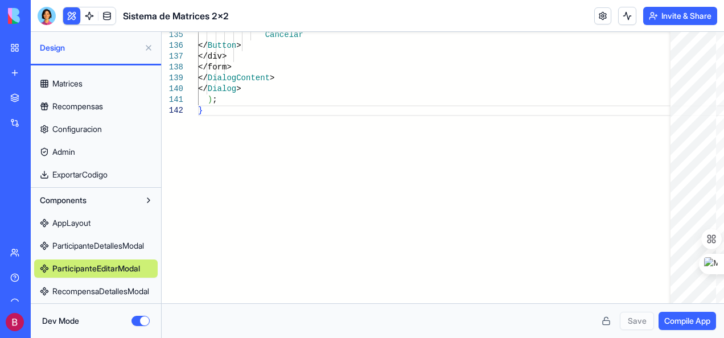
click at [129, 267] on span "ParticipanteEditarModal" at bounding box center [96, 268] width 88 height 11
click at [74, 219] on span "AppLayout" at bounding box center [71, 222] width 38 height 11
type textarea "**********"
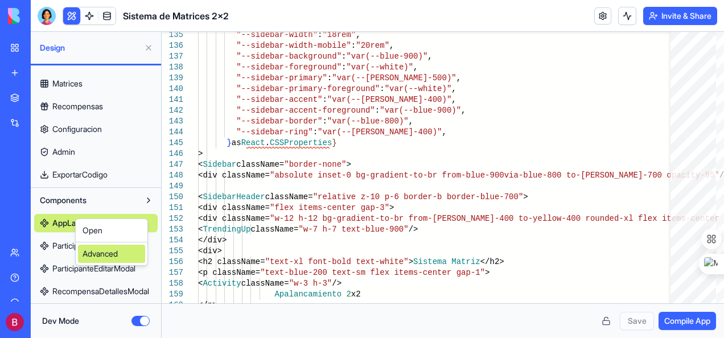
click at [102, 253] on div "Advanced" at bounding box center [111, 254] width 67 height 18
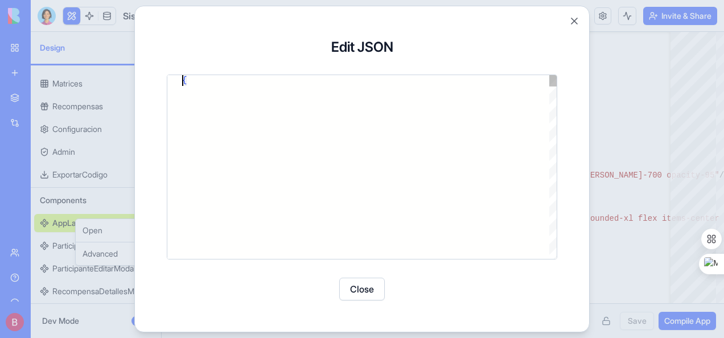
type textarea "**********"
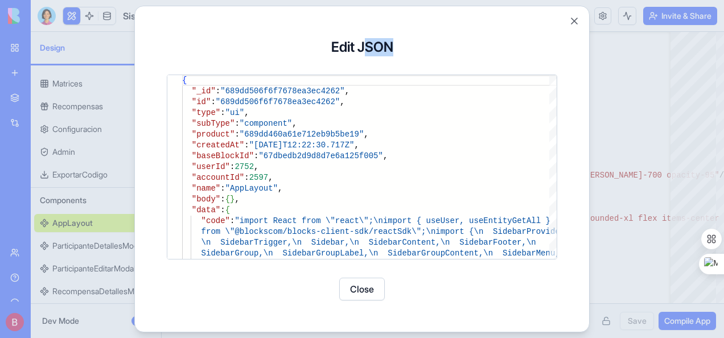
drag, startPoint x: 360, startPoint y: 14, endPoint x: 439, endPoint y: 16, distance: 79.1
click at [439, 16] on div "Update Block JSON Update Block JSON Edit JSON { "_id" : "689dd506f6f7678ea3ec42…" at bounding box center [361, 169] width 455 height 326
click at [414, 61] on div "Edit JSON { "_id" : "689dd506f6f7678ea3ec4262" , "id" : "689dd506f6f7678ea3ec42…" at bounding box center [361, 169] width 427 height 298
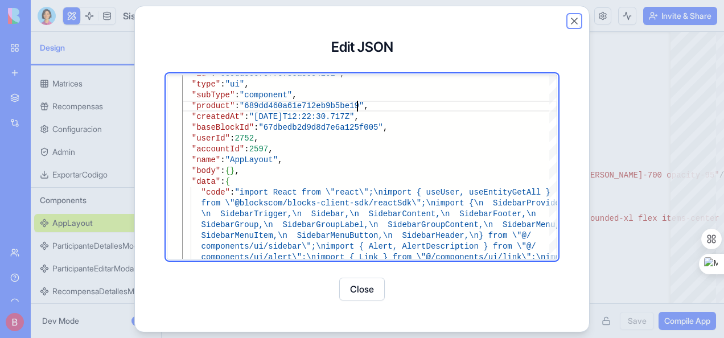
click at [442, 19] on button "Close" at bounding box center [573, 20] width 11 height 11
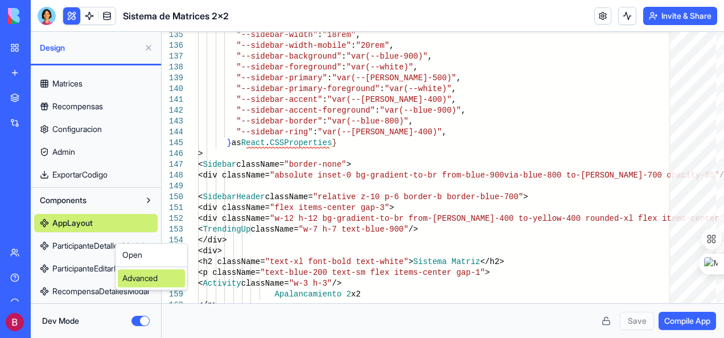
click at [144, 279] on div "Advanced" at bounding box center [151, 278] width 67 height 18
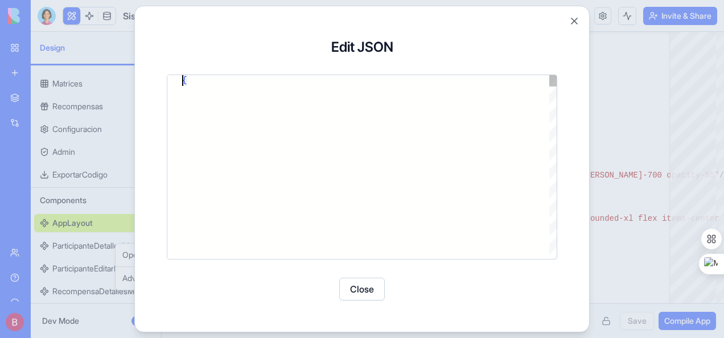
type textarea "**********"
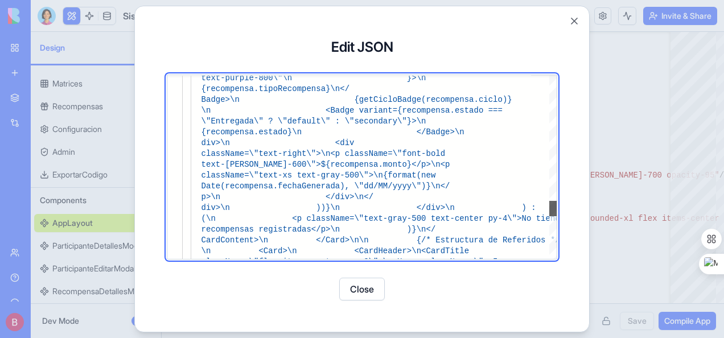
click at [442, 201] on div at bounding box center [553, 208] width 8 height 15
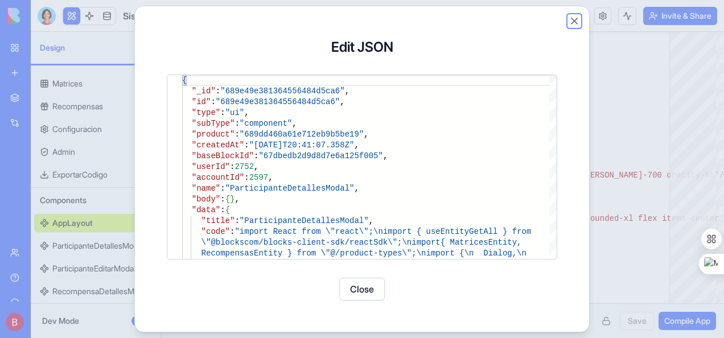
click at [442, 19] on button "Close" at bounding box center [573, 20] width 11 height 11
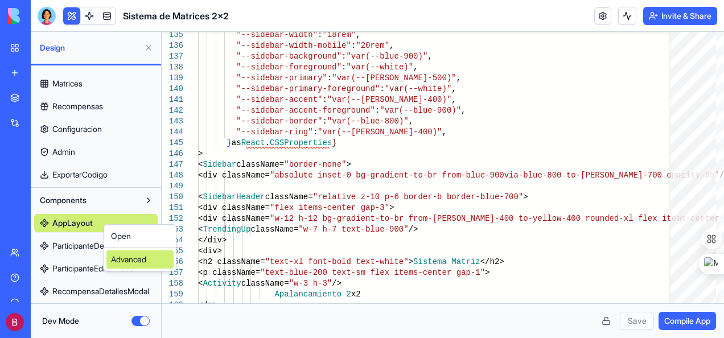
click at [138, 259] on div "Advanced" at bounding box center [139, 259] width 67 height 18
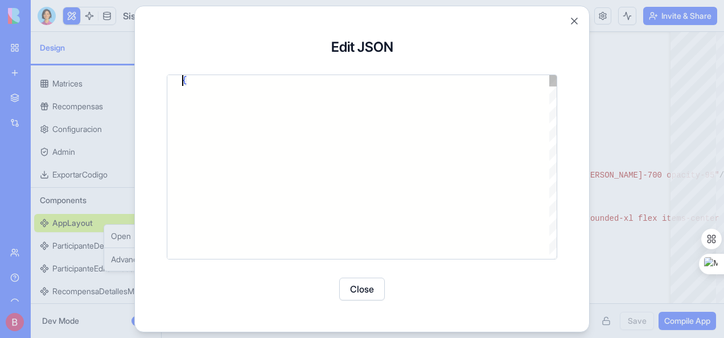
type textarea "**********"
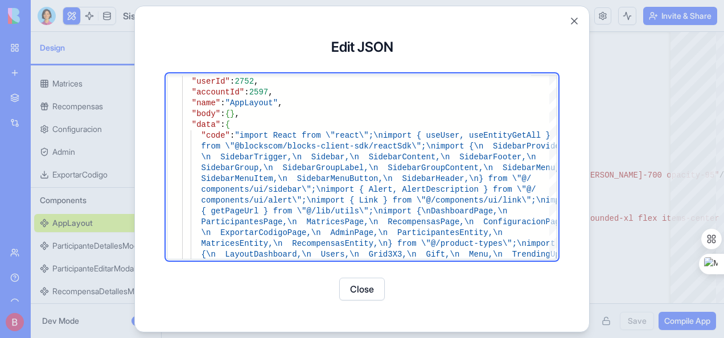
click at [442, 135] on div at bounding box center [362, 169] width 724 height 338
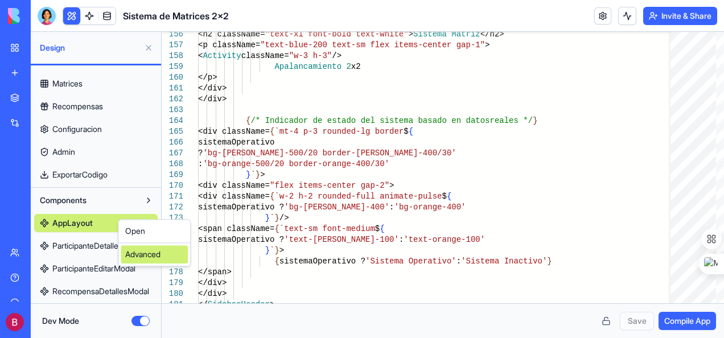
click at [158, 262] on div "Advanced" at bounding box center [154, 254] width 67 height 18
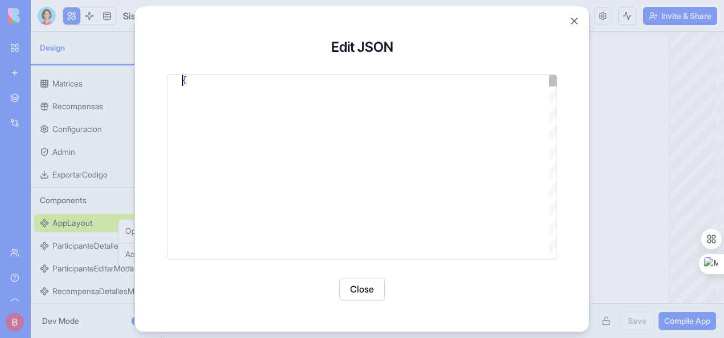
type textarea "**********"
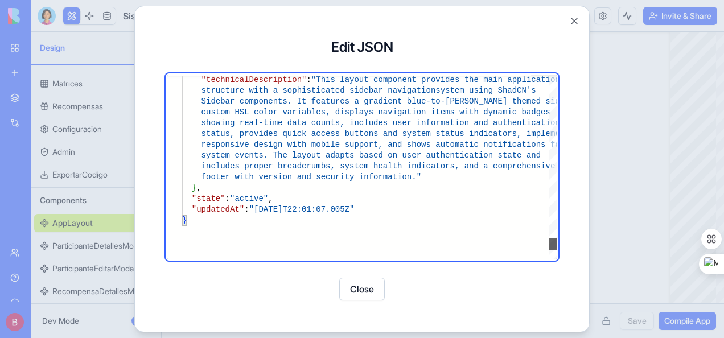
click at [442, 243] on div at bounding box center [553, 244] width 8 height 12
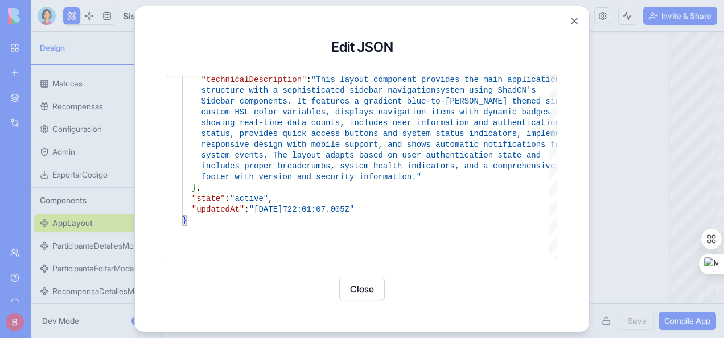
click at [442, 182] on div at bounding box center [362, 169] width 724 height 338
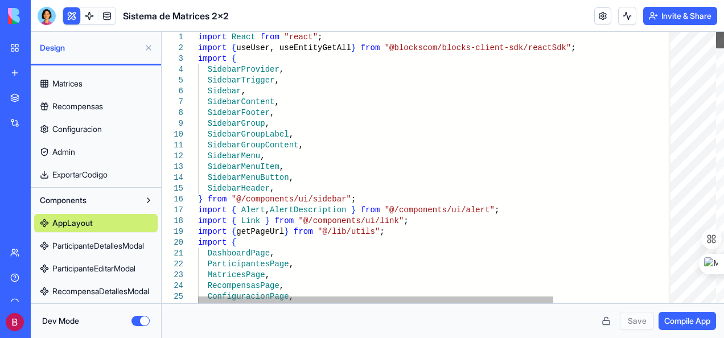
click at [442, 32] on div at bounding box center [720, 40] width 8 height 16
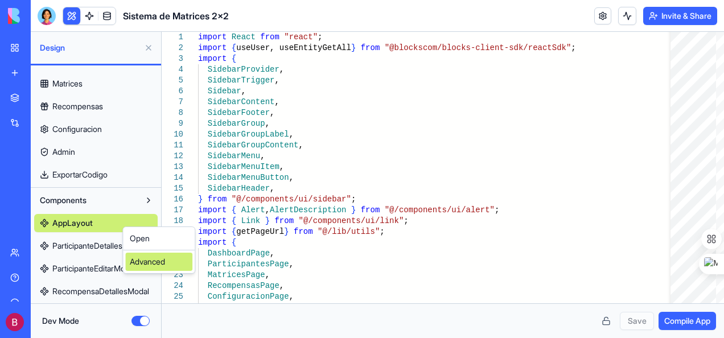
click at [153, 263] on div "Advanced" at bounding box center [158, 262] width 67 height 18
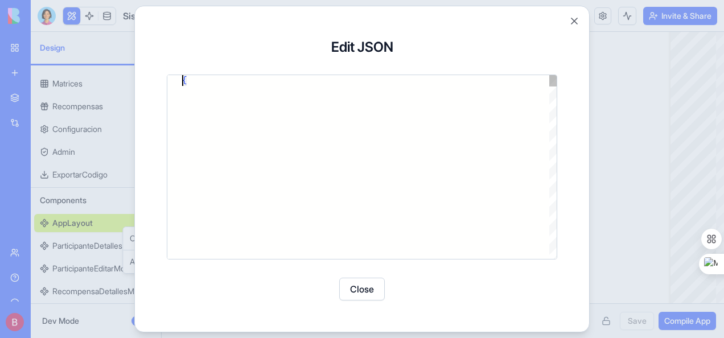
type textarea "**********"
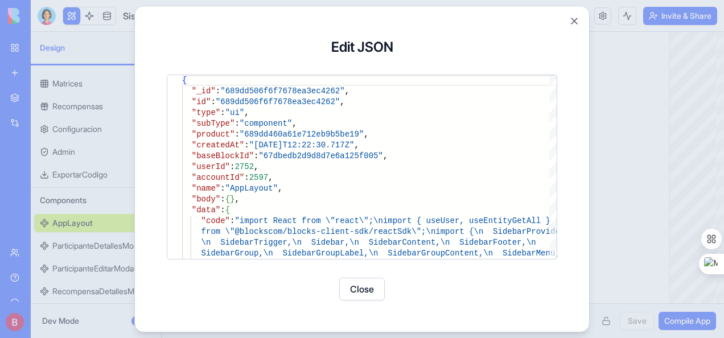
drag, startPoint x: 295, startPoint y: 15, endPoint x: 323, endPoint y: 15, distance: 27.9
click at [323, 15] on div "Update Block JSON Update Block JSON Edit JSON { "_id" : "689dd506f6f7678ea3ec42…" at bounding box center [361, 169] width 455 height 326
click at [442, 19] on button "Close" at bounding box center [573, 20] width 11 height 11
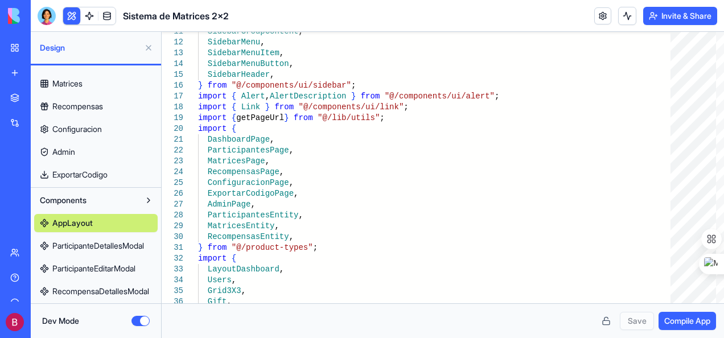
click at [442, 321] on span "Compile App" at bounding box center [687, 320] width 46 height 11
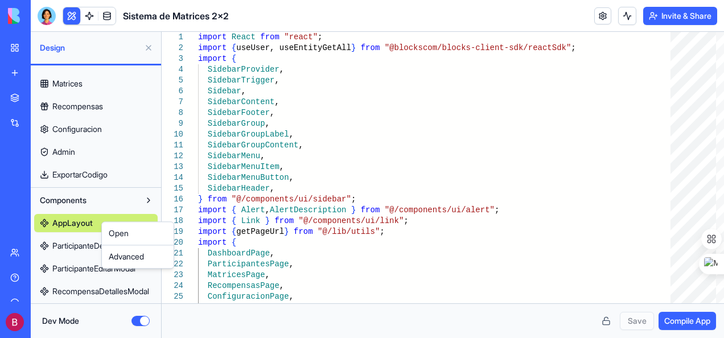
click at [66, 246] on html "BETA My Workspace New app Marketplace Integrations Recent Sistema de Matrices 2…" at bounding box center [362, 169] width 724 height 338
click at [91, 245] on span "ParticipanteDetallesModal" at bounding box center [98, 245] width 92 height 11
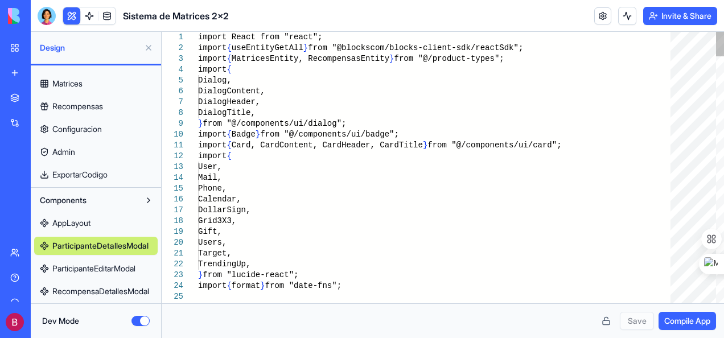
scroll to position [0, 16]
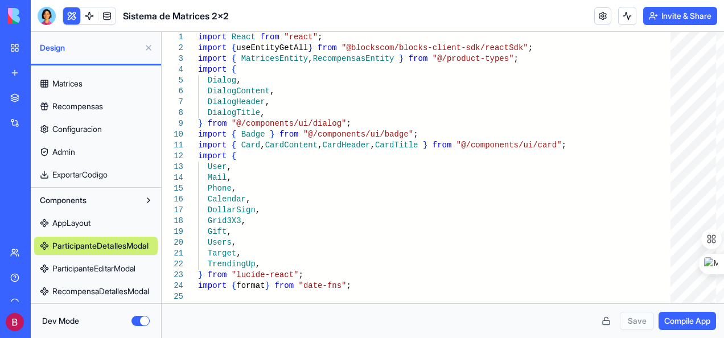
click at [97, 220] on link "AppLayout" at bounding box center [95, 223] width 123 height 18
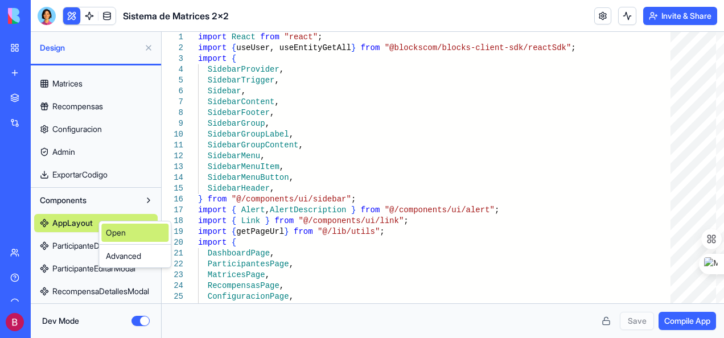
click at [139, 237] on link "Open" at bounding box center [134, 233] width 67 height 18
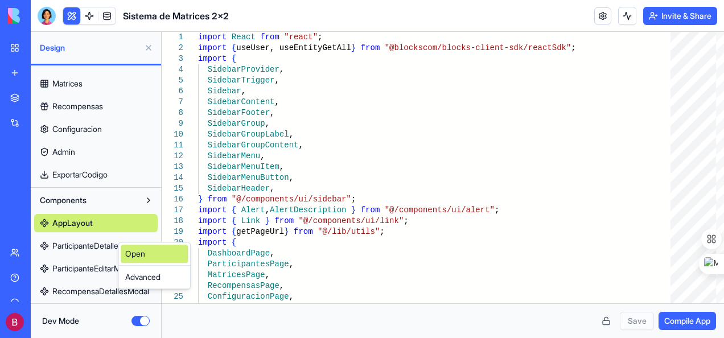
click at [137, 251] on link "Open" at bounding box center [154, 254] width 67 height 18
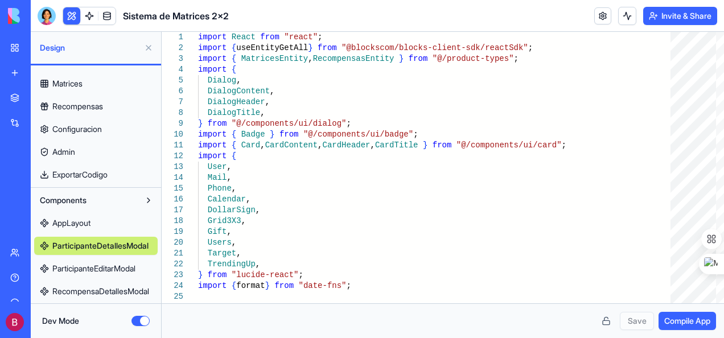
click at [101, 220] on link "AppLayout" at bounding box center [95, 223] width 123 height 18
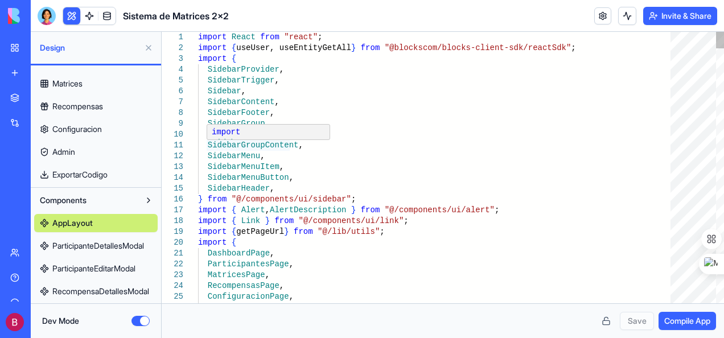
scroll to position [0, 109]
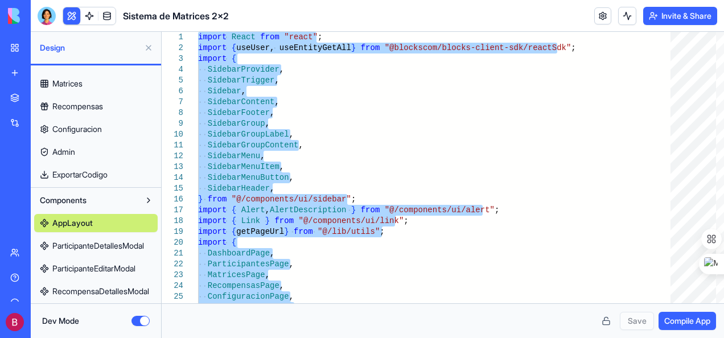
click at [93, 241] on span "ParticipanteDetallesModal" at bounding box center [98, 245] width 92 height 11
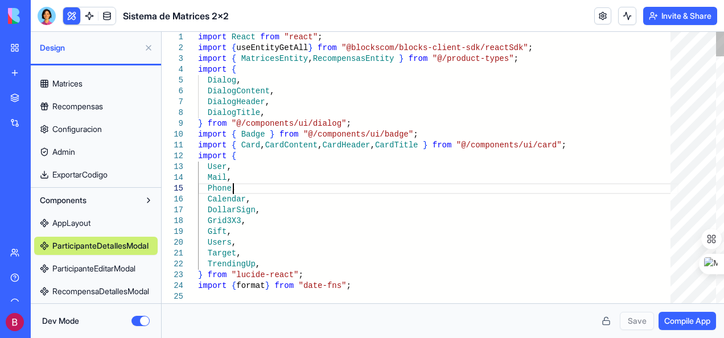
scroll to position [0, 3]
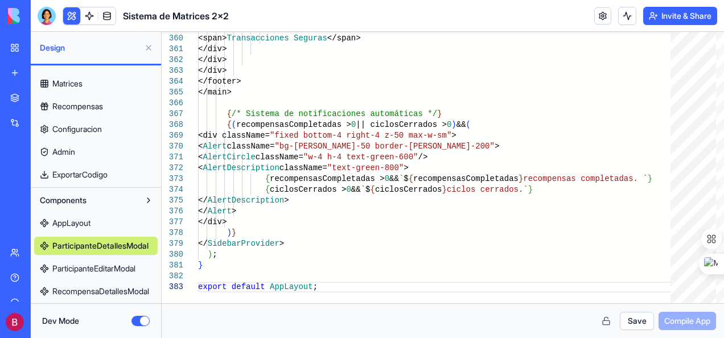
click at [82, 266] on span "ParticipanteEditarModal" at bounding box center [93, 268] width 83 height 11
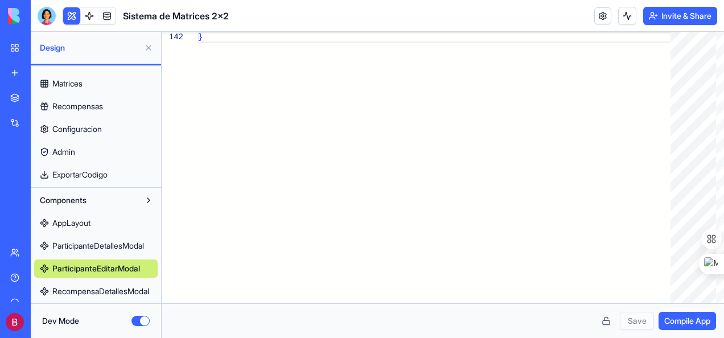
click at [67, 245] on span "ParticipanteDetallesModal" at bounding box center [98, 245] width 92 height 11
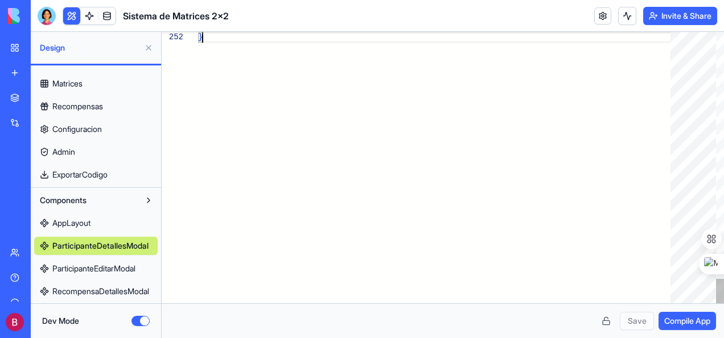
click at [109, 265] on span "ParticipanteEditarModal" at bounding box center [93, 268] width 83 height 11
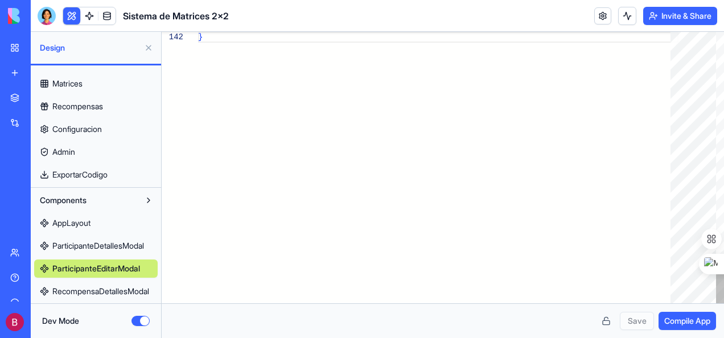
scroll to position [0, 3]
click at [95, 289] on span "RecompensaDetallesModal" at bounding box center [100, 291] width 97 height 11
type textarea "********* **** *"
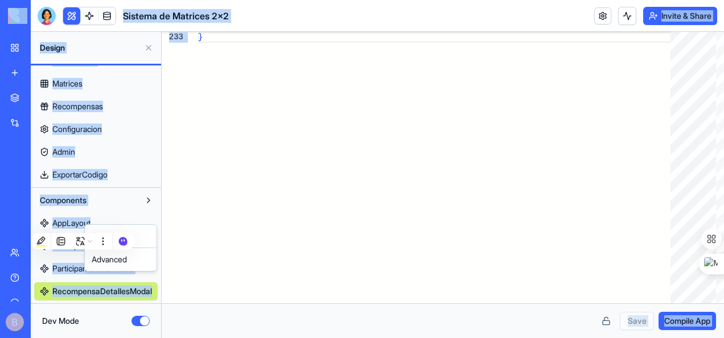
click at [86, 222] on html "BETA My Workspace New app Marketplace Integrations Recent Sistema de Matrices 2…" at bounding box center [362, 169] width 724 height 338
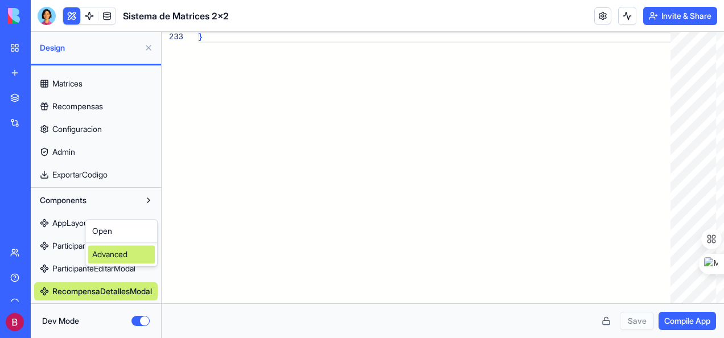
click at [102, 250] on div "Advanced" at bounding box center [121, 254] width 67 height 18
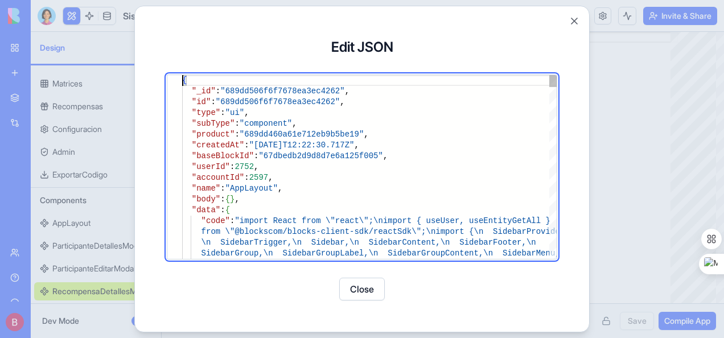
type textarea "**********"
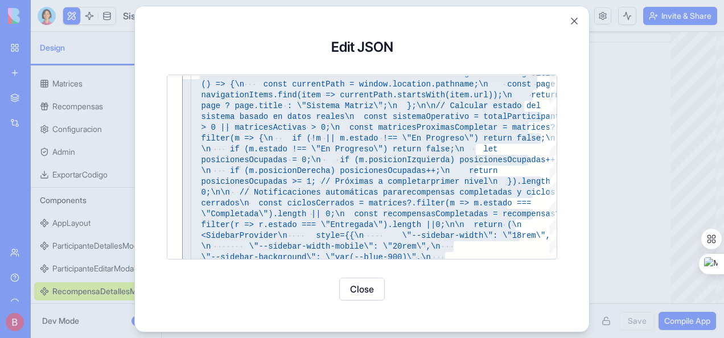
click at [75, 266] on div at bounding box center [362, 169] width 724 height 338
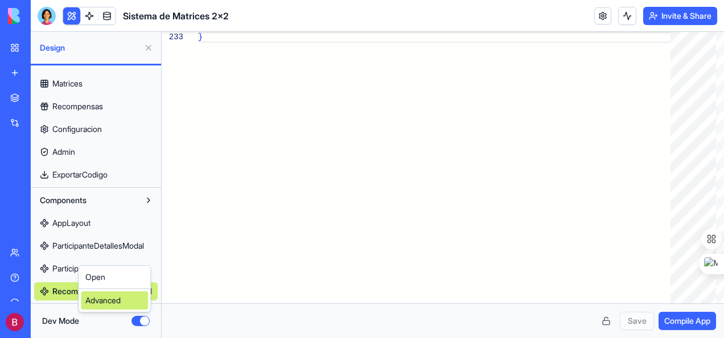
click at [107, 300] on div "Advanced" at bounding box center [114, 300] width 67 height 18
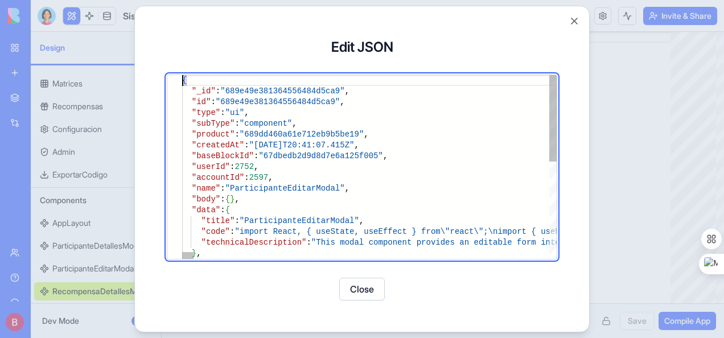
type textarea "**********"
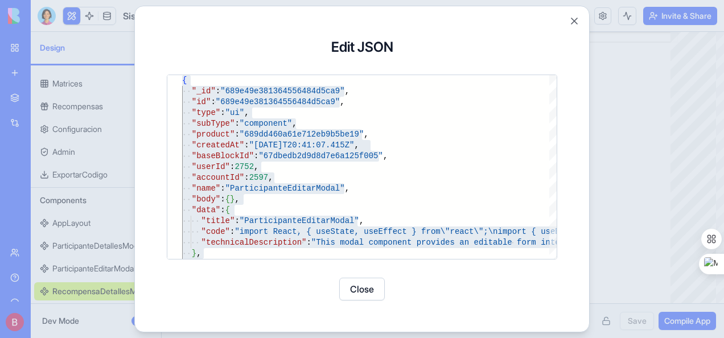
click at [122, 312] on div at bounding box center [362, 169] width 724 height 338
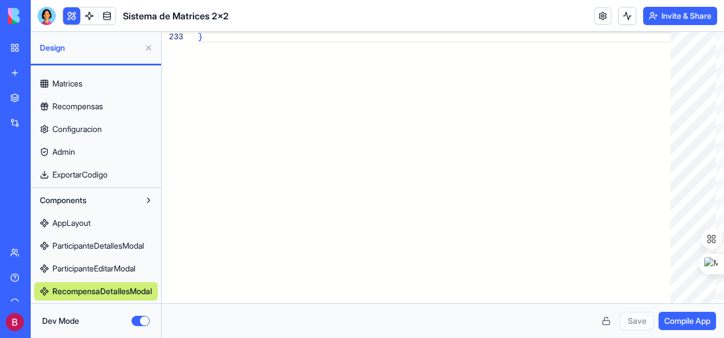
click at [97, 245] on span "ParticipanteDetallesModal" at bounding box center [98, 245] width 92 height 11
type textarea "** *"
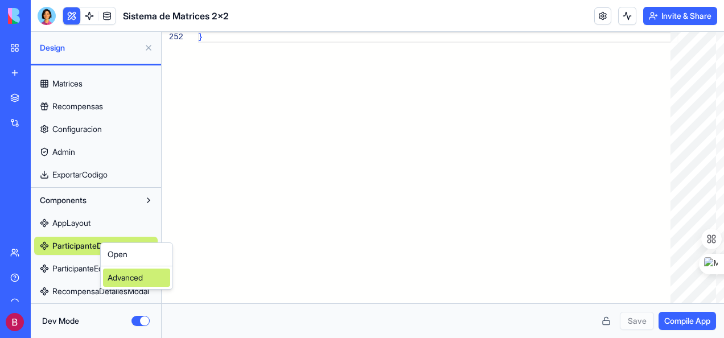
click at [137, 276] on div "Advanced" at bounding box center [136, 277] width 67 height 18
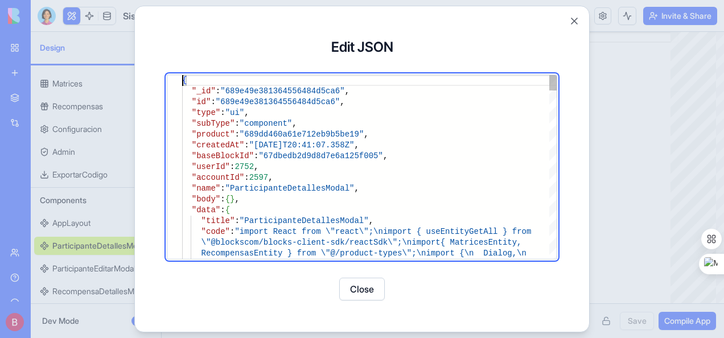
type textarea "**********"
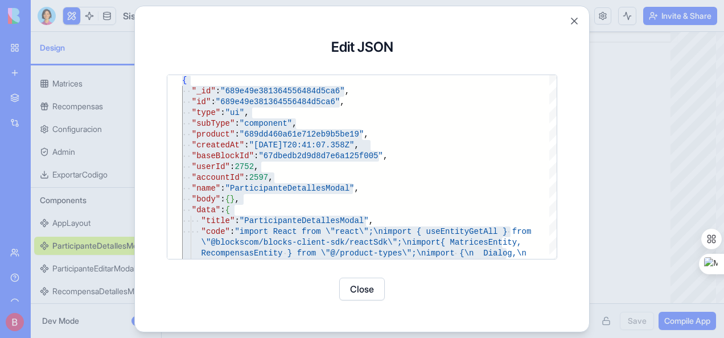
click at [68, 222] on div at bounding box center [362, 169] width 724 height 338
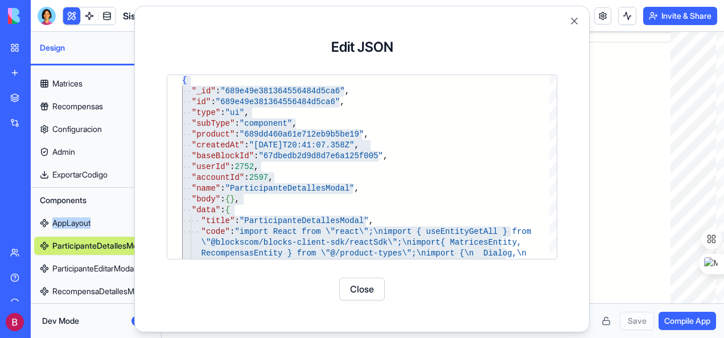
click at [68, 222] on html "BETA My Workspace New app Marketplace Integrations Recent Sistema de Matrices 2…" at bounding box center [362, 169] width 724 height 338
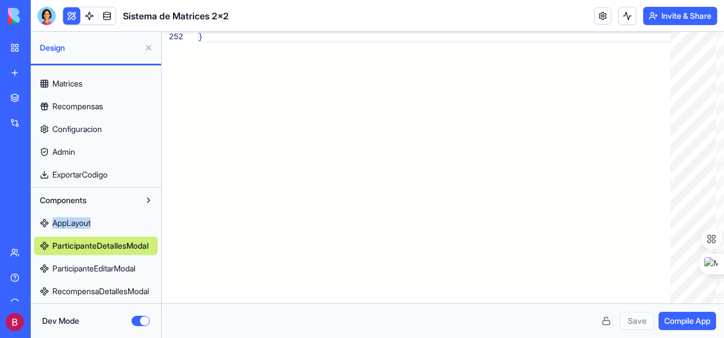
drag, startPoint x: 68, startPoint y: 222, endPoint x: 80, endPoint y: 222, distance: 11.4
click at [80, 222] on span "AppLayout" at bounding box center [71, 222] width 38 height 11
type textarea "**********"
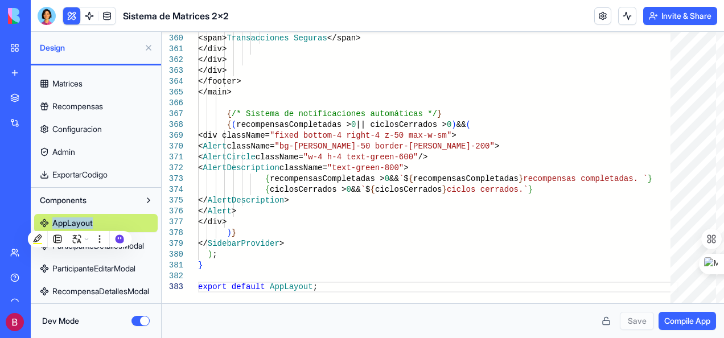
click at [78, 220] on span "AppLayout" at bounding box center [72, 222] width 40 height 11
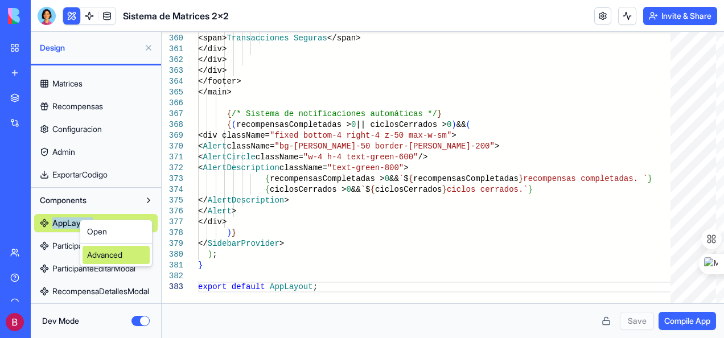
click at [113, 255] on div "Advanced" at bounding box center [115, 255] width 67 height 18
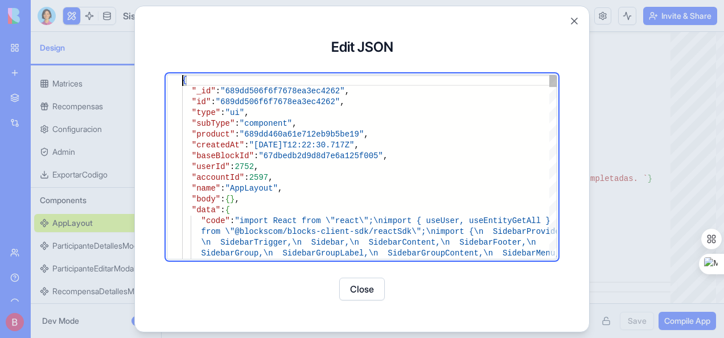
type textarea "**********"
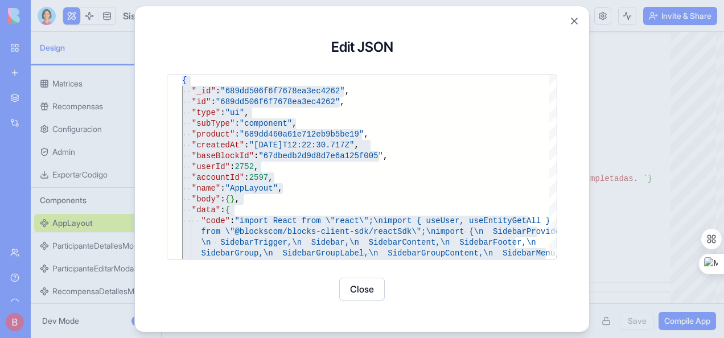
click at [35, 207] on div at bounding box center [362, 169] width 724 height 338
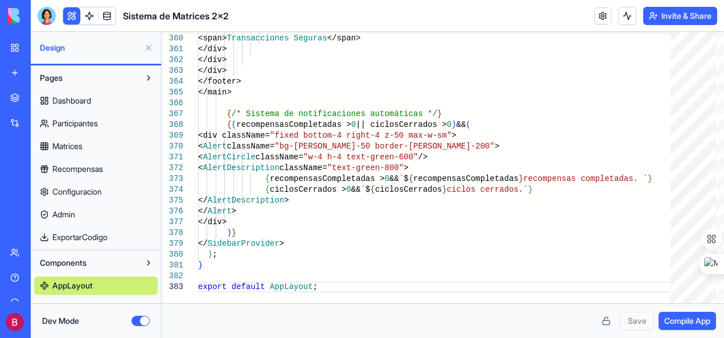
click at [76, 99] on span "Dashboard" at bounding box center [71, 100] width 39 height 11
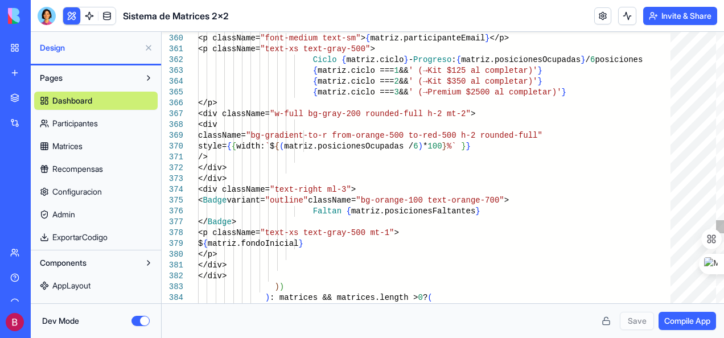
scroll to position [0, 109]
type textarea "**********"
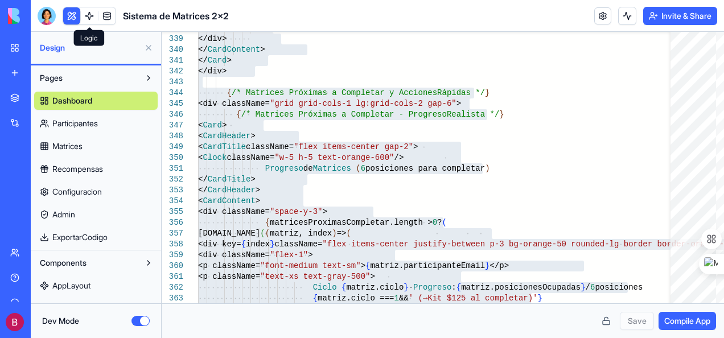
click at [92, 14] on link at bounding box center [89, 15] width 17 height 17
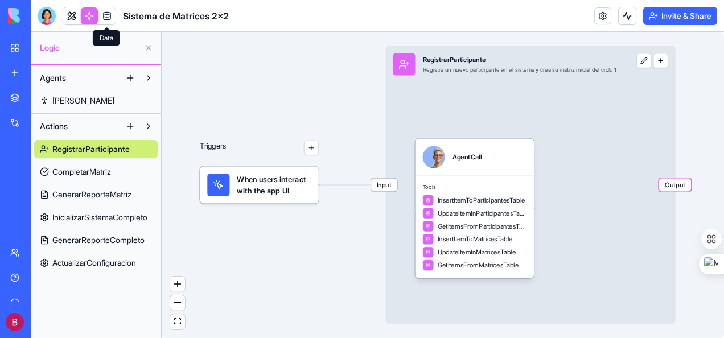
click at [109, 15] on link at bounding box center [106, 15] width 17 height 17
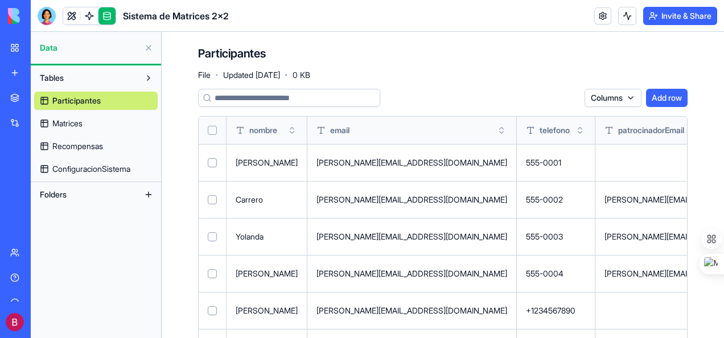
click at [146, 47] on button at bounding box center [148, 48] width 18 height 18
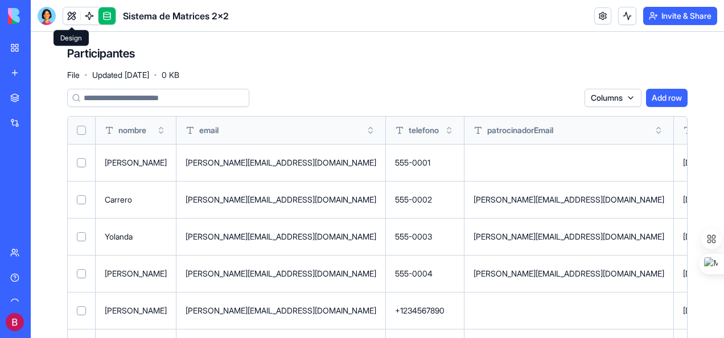
click at [71, 14] on link at bounding box center [71, 15] width 17 height 17
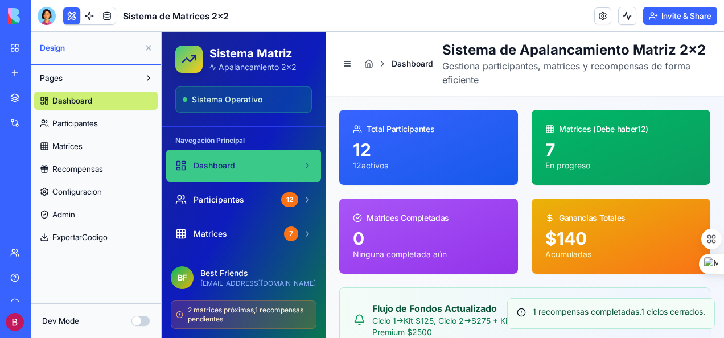
click at [84, 235] on span "ExportarCodigo" at bounding box center [79, 237] width 55 height 11
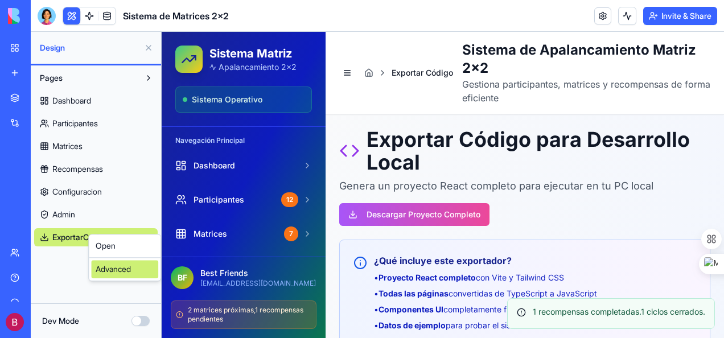
click at [133, 274] on div "Advanced" at bounding box center [124, 269] width 67 height 18
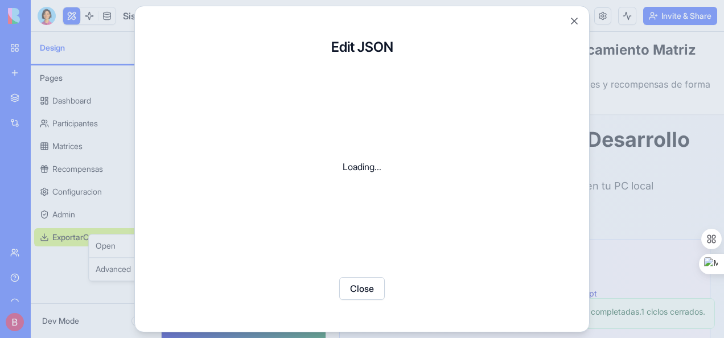
type textarea "**********"
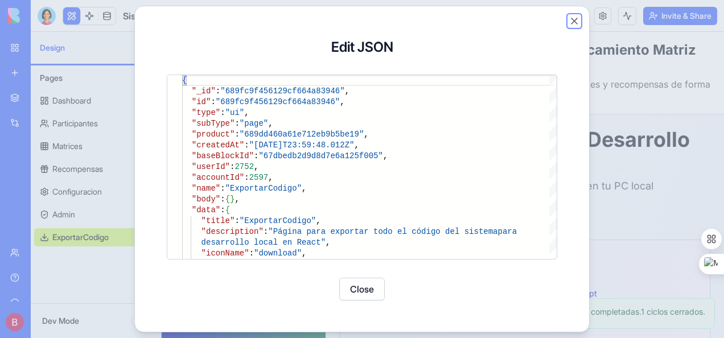
click at [442, 20] on button "Close" at bounding box center [573, 20] width 11 height 11
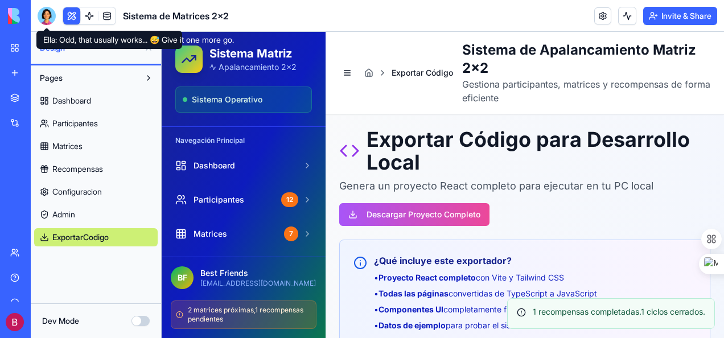
click at [44, 13] on div at bounding box center [47, 16] width 18 height 18
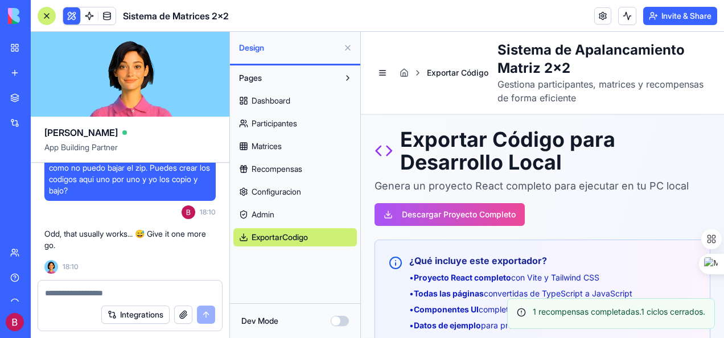
scroll to position [21003, 0]
click at [106, 292] on textarea at bounding box center [130, 292] width 170 height 11
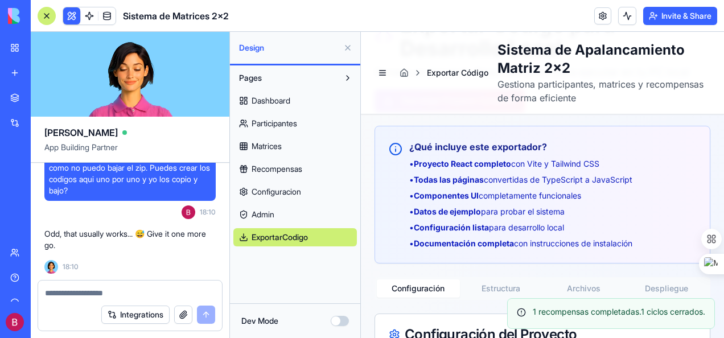
scroll to position [171, 0]
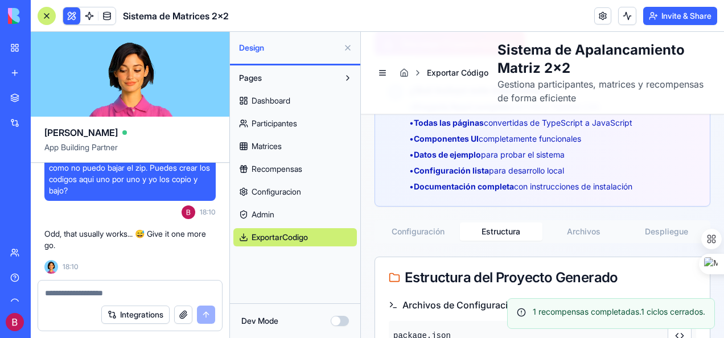
click at [442, 225] on button "Estructura" at bounding box center [501, 231] width 83 height 18
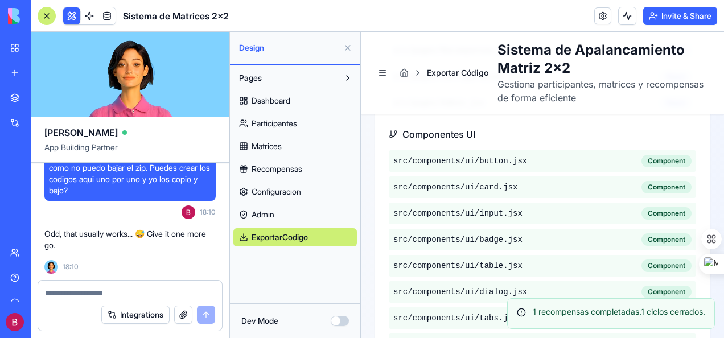
scroll to position [853, 0]
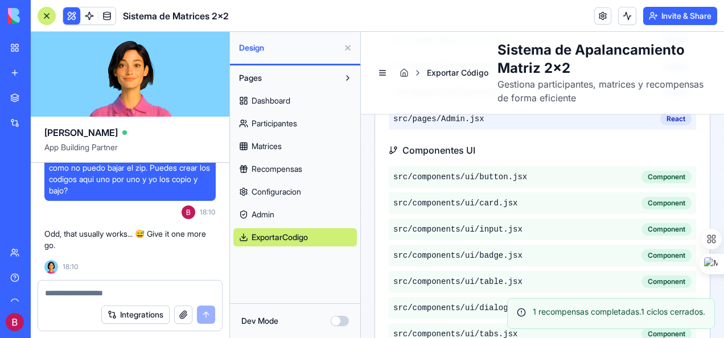
click at [108, 294] on textarea at bounding box center [130, 292] width 170 height 11
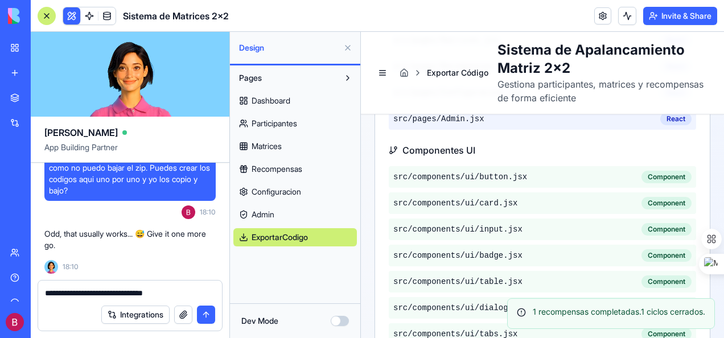
type textarea "**********"
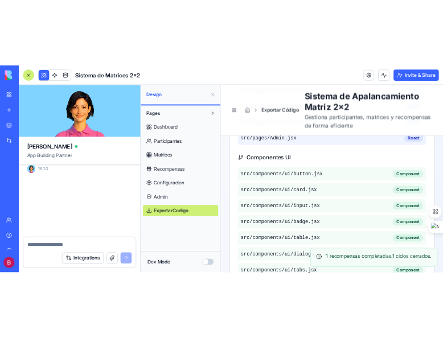
scroll to position [21101, 0]
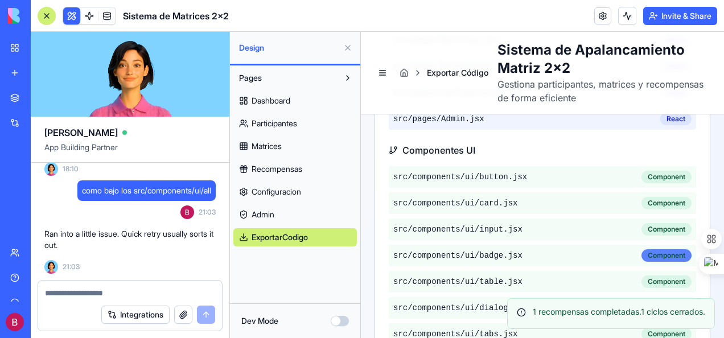
click at [442, 251] on div "Component" at bounding box center [666, 255] width 50 height 13
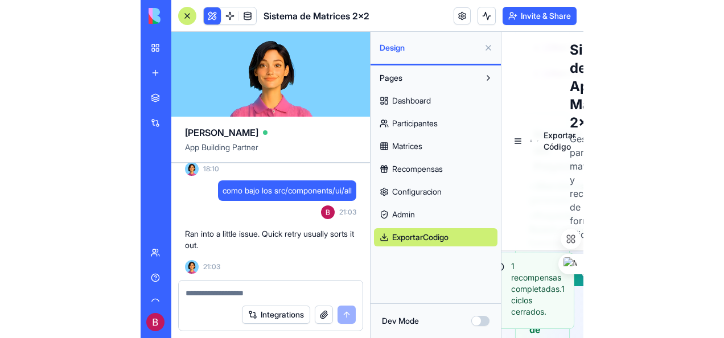
scroll to position [1154, 0]
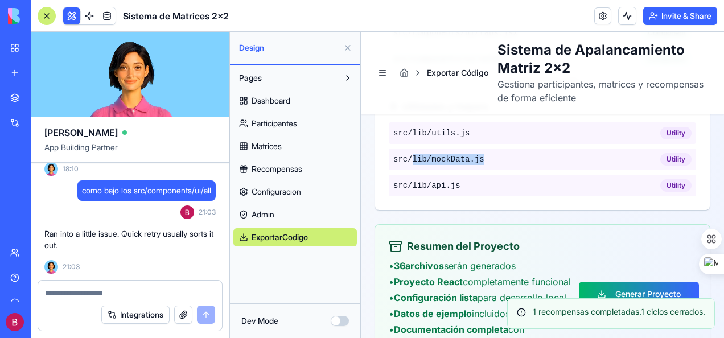
drag, startPoint x: 413, startPoint y: 144, endPoint x: 485, endPoint y: 152, distance: 72.1
click at [442, 151] on div "src/lib/ mockData.js Utility" at bounding box center [541, 159] width 307 height 22
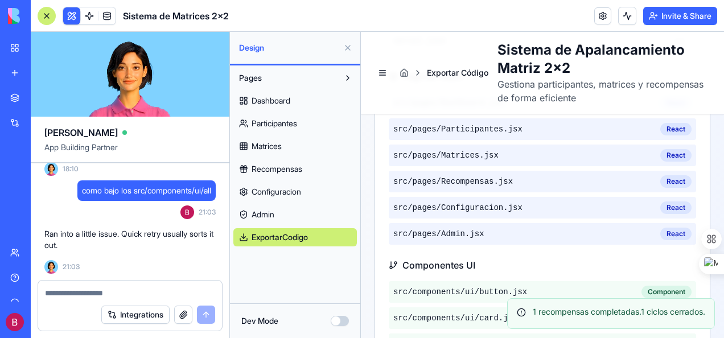
scroll to position [756, 0]
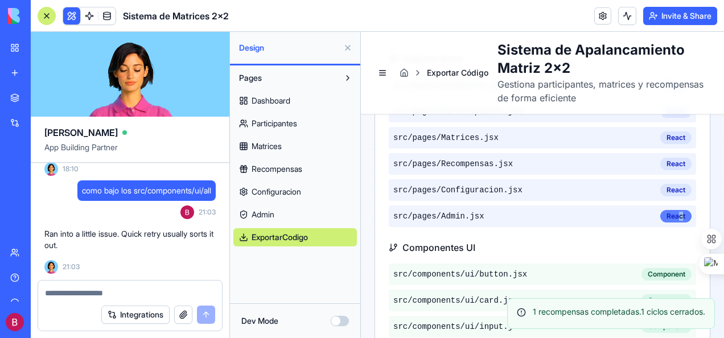
click at [442, 218] on div "React" at bounding box center [675, 216] width 31 height 13
click at [442, 213] on span "src/pages/ Admin.jsx" at bounding box center [438, 215] width 91 height 11
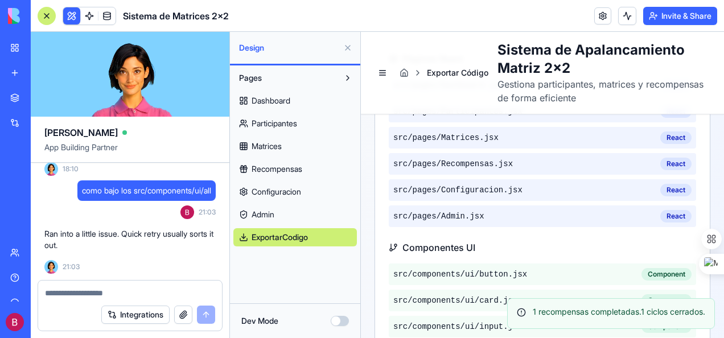
click at [442, 217] on span "src/pages/ Admin.jsx" at bounding box center [438, 215] width 91 height 11
click at [442, 220] on div "src/pages/ Admin.jsx React" at bounding box center [541, 216] width 307 height 22
click at [442, 210] on div "React" at bounding box center [675, 216] width 31 height 13
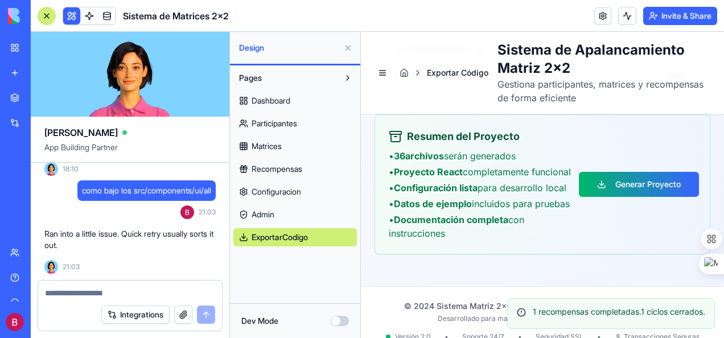
scroll to position [1268, 0]
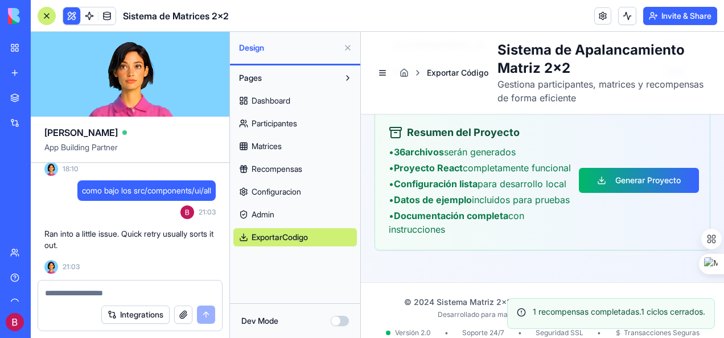
click at [442, 180] on button "Generar Proyecto" at bounding box center [638, 180] width 120 height 25
click at [91, 15] on link at bounding box center [89, 15] width 17 height 17
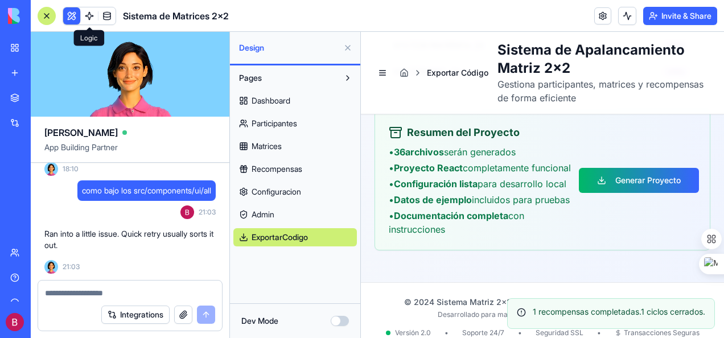
scroll to position [1259, 0]
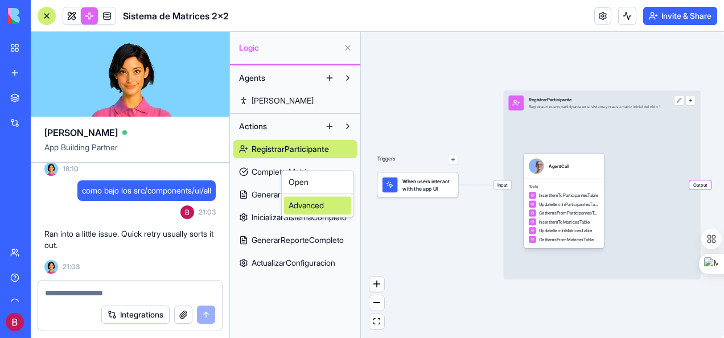
click at [304, 203] on div "Advanced" at bounding box center [317, 205] width 67 height 18
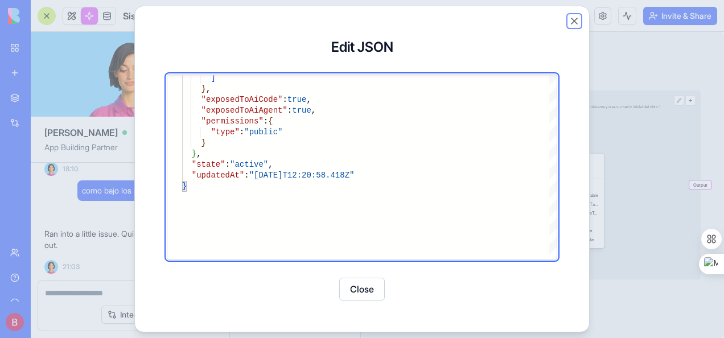
click at [442, 19] on button "Close" at bounding box center [573, 20] width 11 height 11
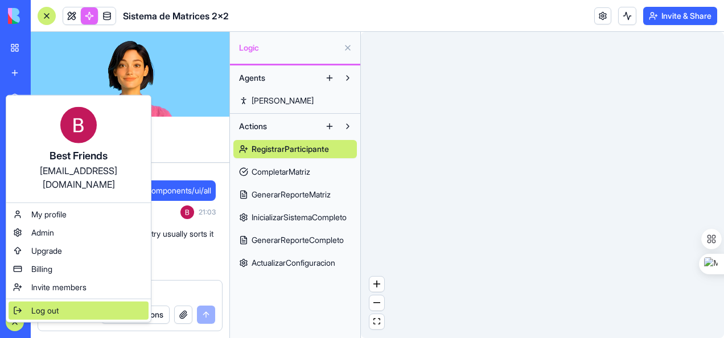
click at [45, 301] on div "Log out" at bounding box center [79, 310] width 140 height 18
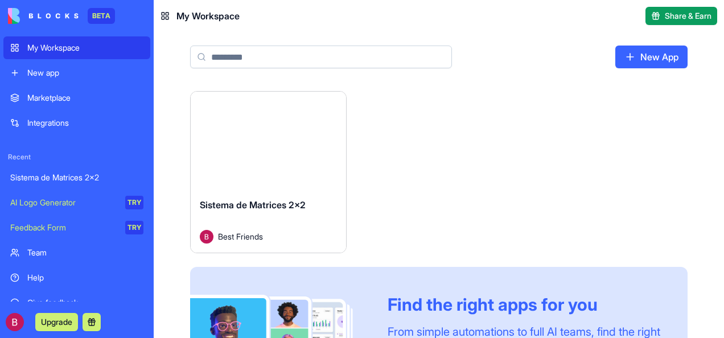
click at [68, 175] on div "Sistema de Matrices 2x2" at bounding box center [76, 177] width 133 height 11
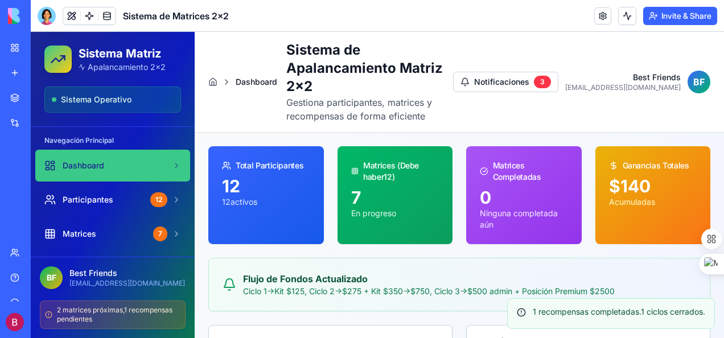
click at [34, 85] on div "Sistema Matriz Apalancamiento 2x2 Sistema Operativo" at bounding box center [113, 79] width 164 height 95
click at [703, 13] on button "Invite & Share" at bounding box center [680, 16] width 74 height 18
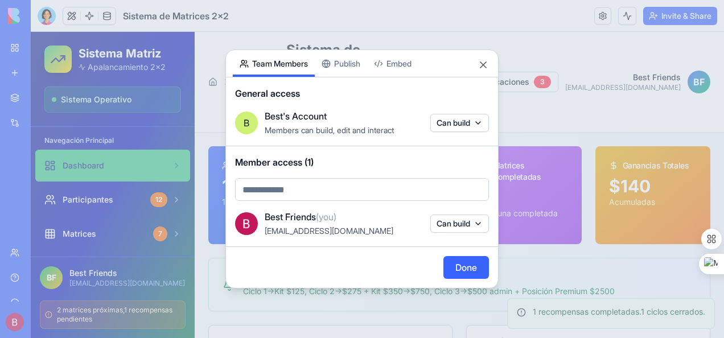
click at [667, 271] on div at bounding box center [362, 169] width 724 height 338
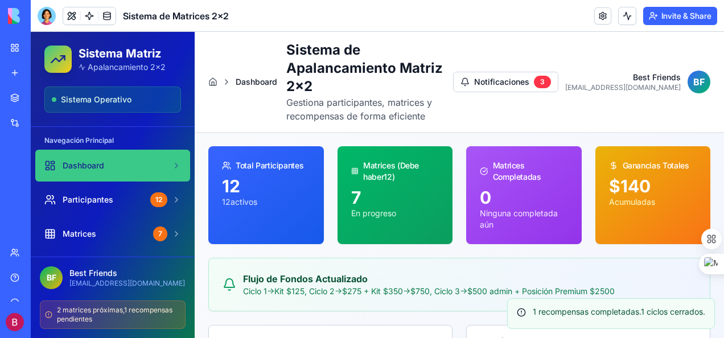
click at [699, 13] on button "Invite & Share" at bounding box center [680, 16] width 74 height 18
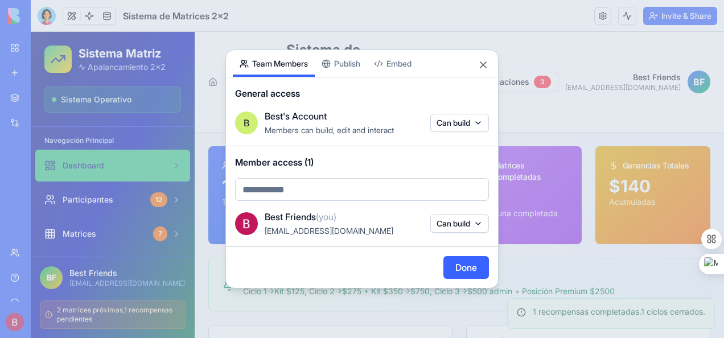
click at [342, 192] on body "BETA My Workspace New app Marketplace Integrations Recent Sistema de Matrices 2…" at bounding box center [362, 169] width 724 height 338
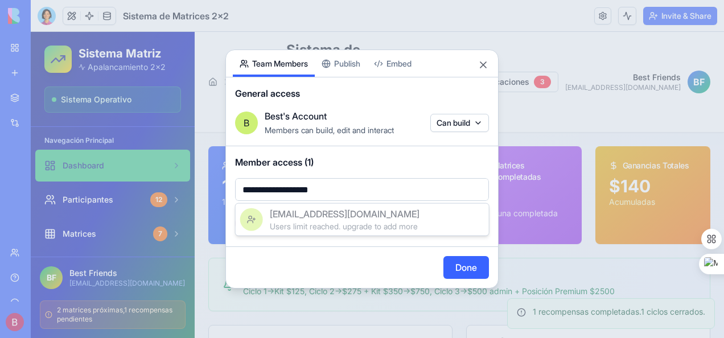
type input "**********"
click at [460, 262] on body "**********" at bounding box center [362, 169] width 724 height 338
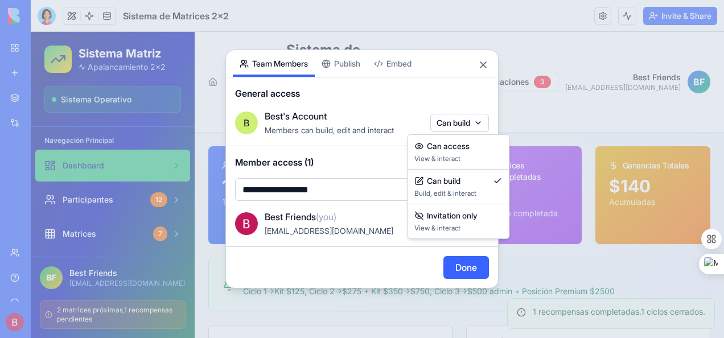
click at [481, 122] on body "**********" at bounding box center [362, 169] width 724 height 338
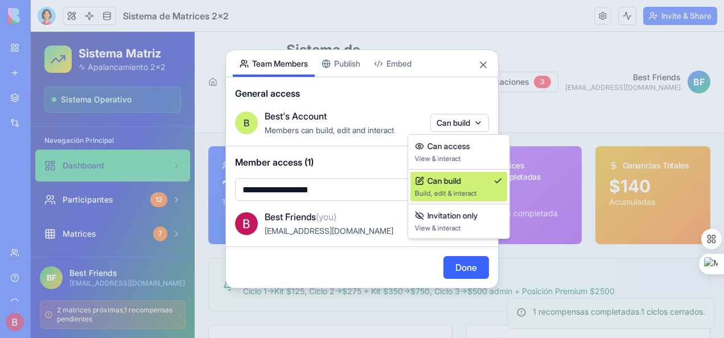
click at [464, 185] on div "Can build" at bounding box center [459, 180] width 88 height 11
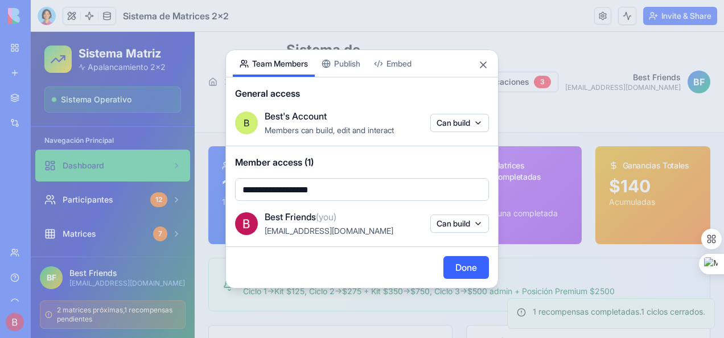
click at [478, 224] on button "Can build" at bounding box center [459, 223] width 59 height 18
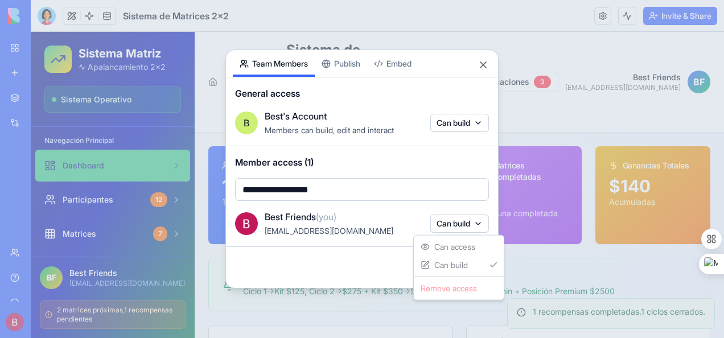
click at [477, 224] on body "**********" at bounding box center [362, 169] width 724 height 338
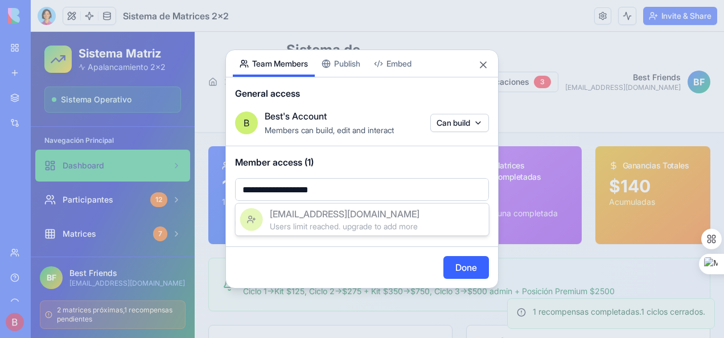
click at [345, 195] on body "**********" at bounding box center [362, 169] width 724 height 338
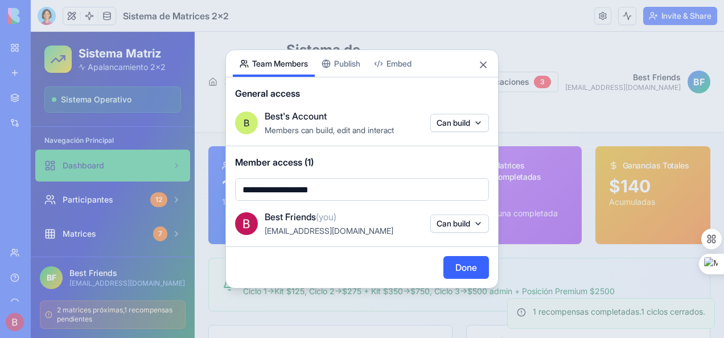
click at [248, 225] on img at bounding box center [246, 223] width 23 height 23
click at [480, 226] on button "Can build" at bounding box center [459, 223] width 59 height 18
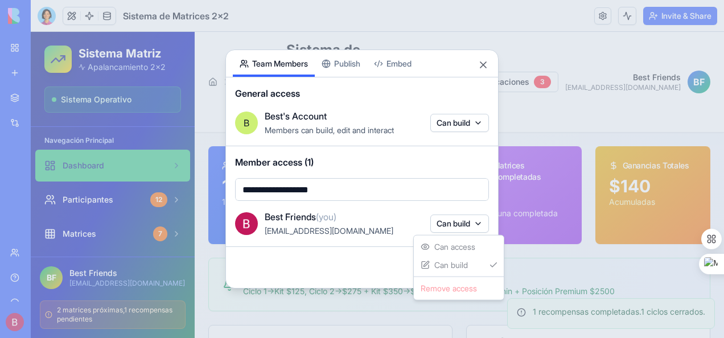
click at [462, 267] on div "Can access Can build Remove access" at bounding box center [458, 267] width 91 height 65
click at [351, 222] on body "**********" at bounding box center [362, 169] width 724 height 338
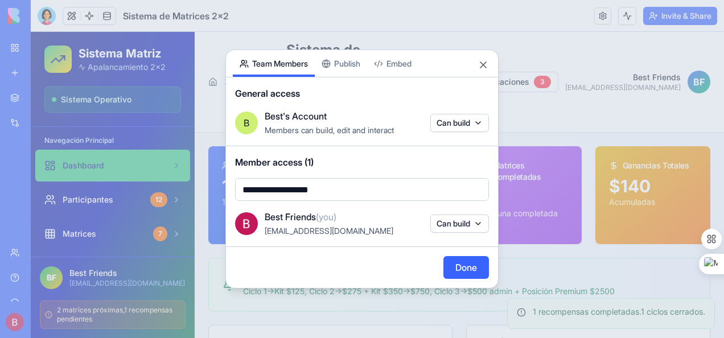
drag, startPoint x: 253, startPoint y: 224, endPoint x: 421, endPoint y: 262, distance: 172.1
click at [421, 262] on div "Done" at bounding box center [362, 267] width 272 height 41
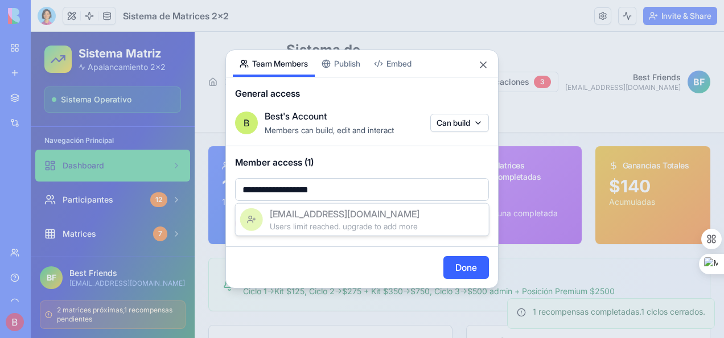
click at [349, 190] on body "**********" at bounding box center [362, 169] width 724 height 338
click at [354, 192] on div at bounding box center [362, 169] width 724 height 338
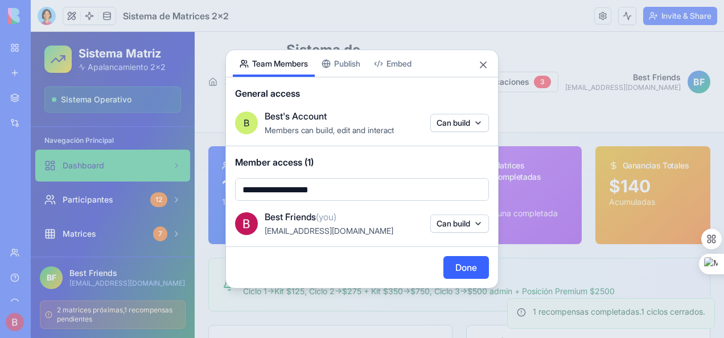
click at [461, 264] on button "Done" at bounding box center [466, 267] width 46 height 23
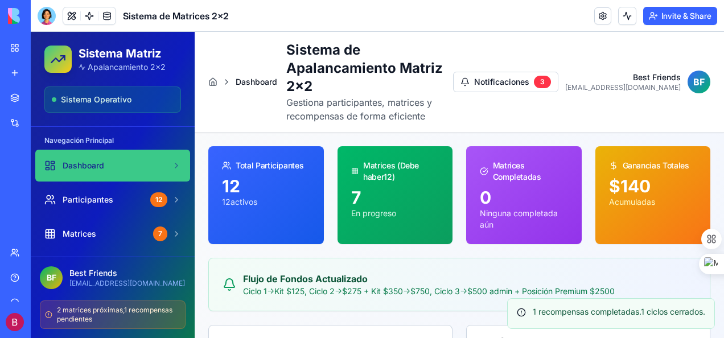
click at [695, 16] on button "Invite & Share" at bounding box center [680, 16] width 74 height 18
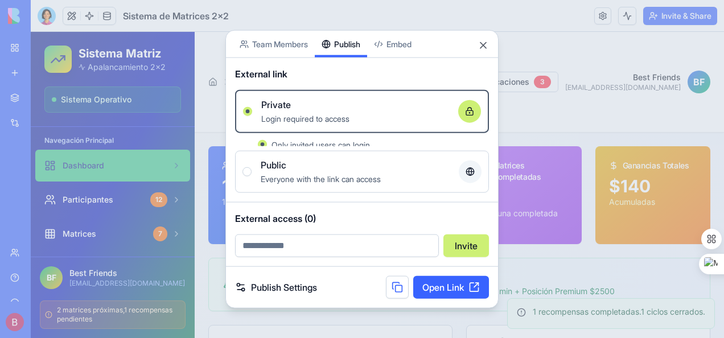
click at [345, 61] on div "Share App Team Members Publish Embed External link Private Login required to ac…" at bounding box center [361, 169] width 273 height 278
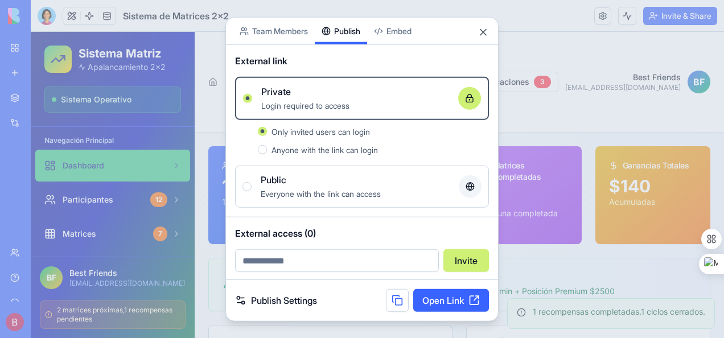
click at [400, 30] on body "BETA My Workspace New app Marketplace Integrations Recent Sistema de Matrices 2…" at bounding box center [362, 169] width 724 height 338
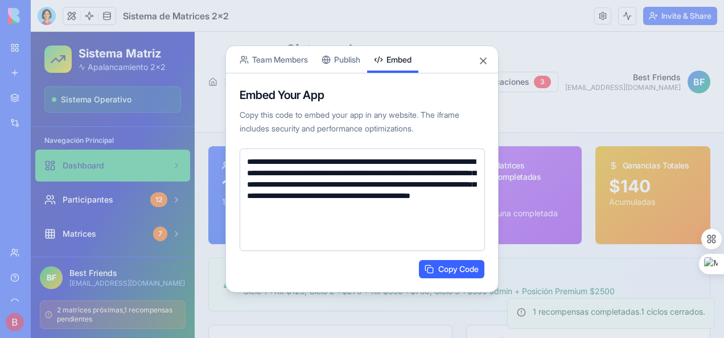
click at [451, 268] on button "Copy Code" at bounding box center [451, 269] width 65 height 18
click at [486, 62] on button "Close" at bounding box center [482, 60] width 11 height 11
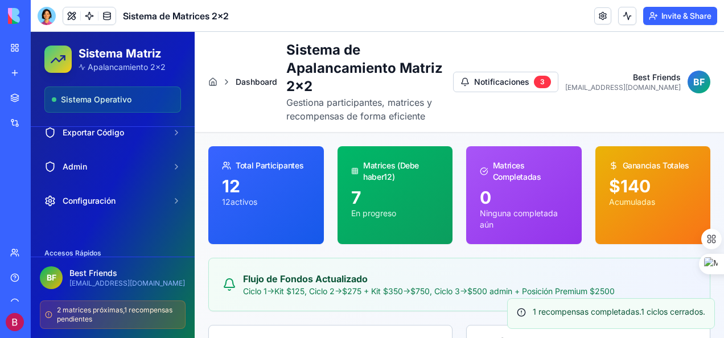
scroll to position [53, 0]
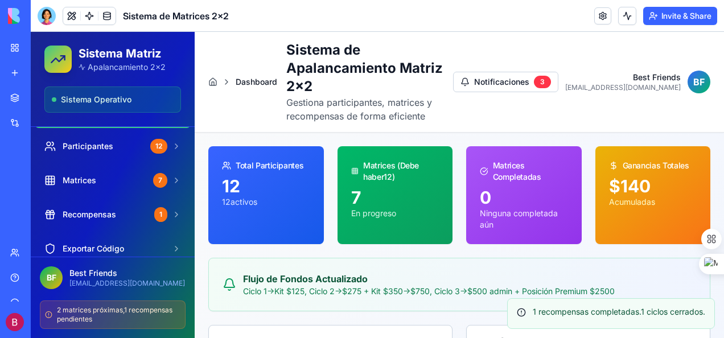
click at [48, 23] on div at bounding box center [47, 16] width 18 height 18
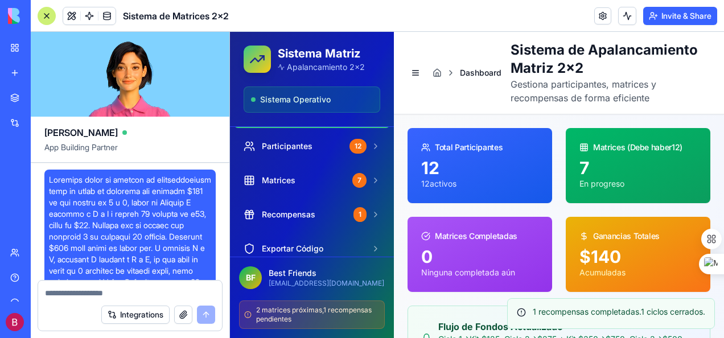
scroll to position [20304, 0]
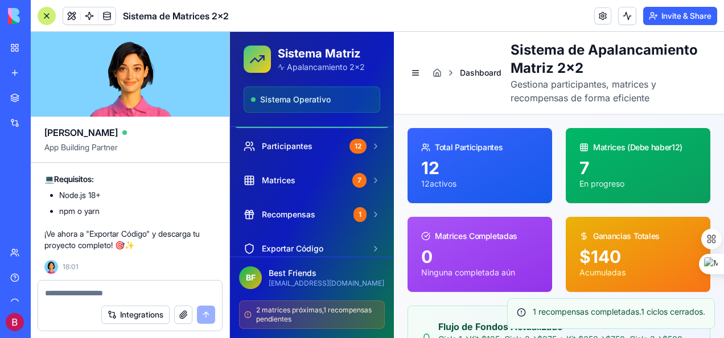
click at [149, 316] on button "Integrations" at bounding box center [135, 314] width 68 height 18
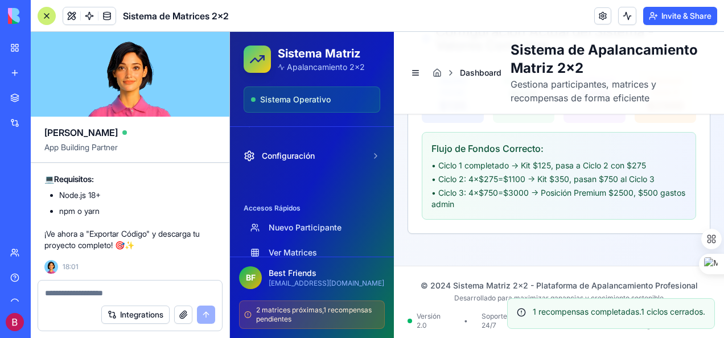
scroll to position [224, 0]
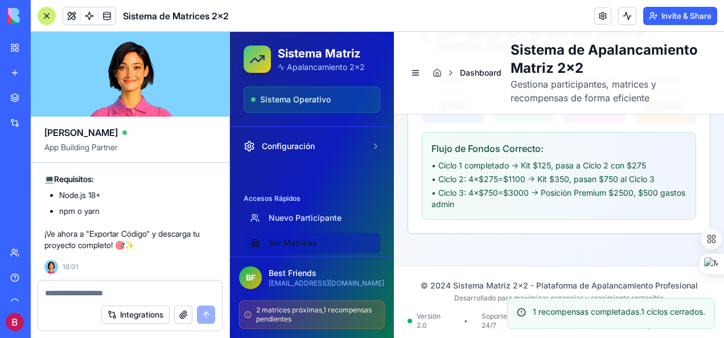
click at [306, 242] on link "Ver Matrices" at bounding box center [311, 243] width 137 height 20
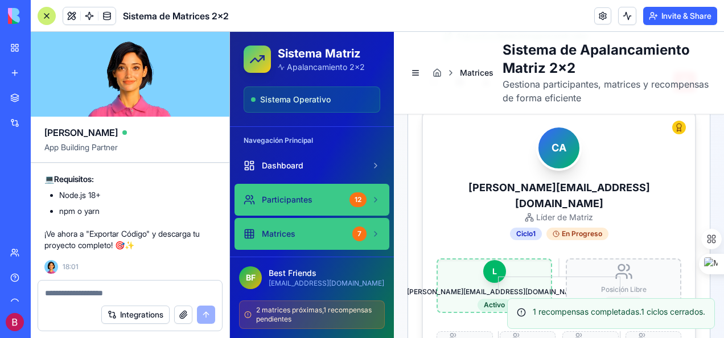
click at [294, 196] on span "Participantes" at bounding box center [287, 199] width 51 height 11
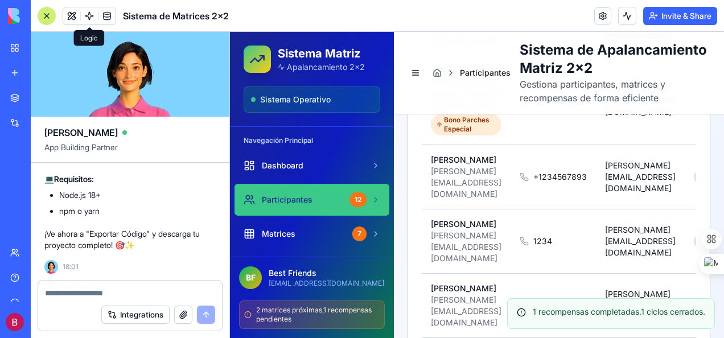
click at [84, 16] on link at bounding box center [89, 15] width 17 height 17
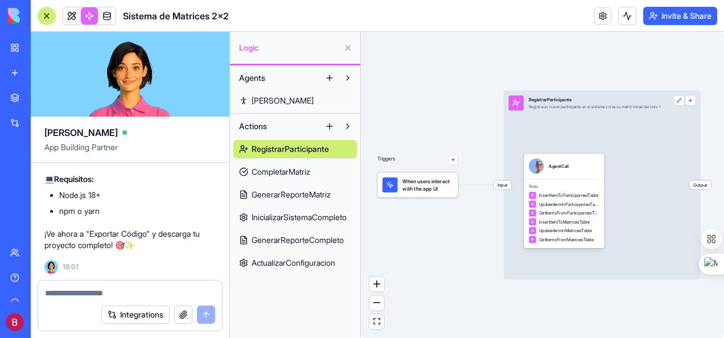
click at [270, 101] on link "Jane" at bounding box center [294, 101] width 123 height 18
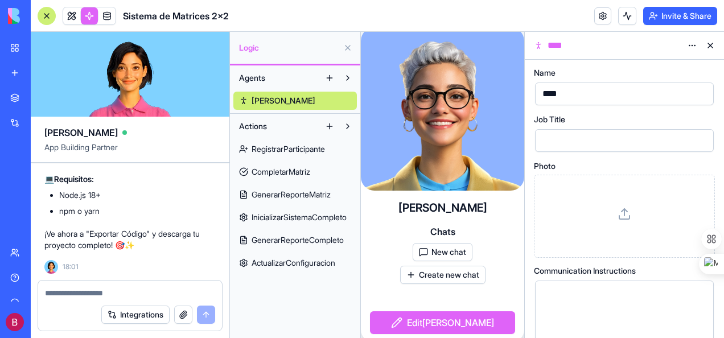
click at [452, 247] on button "New chat" at bounding box center [442, 252] width 60 height 18
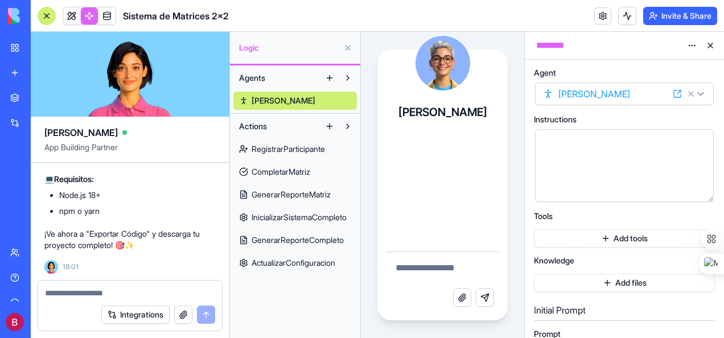
click at [656, 216] on div "Tools" at bounding box center [624, 216] width 181 height 8
click at [401, 271] on textarea at bounding box center [442, 270] width 113 height 36
paste textarea "**********"
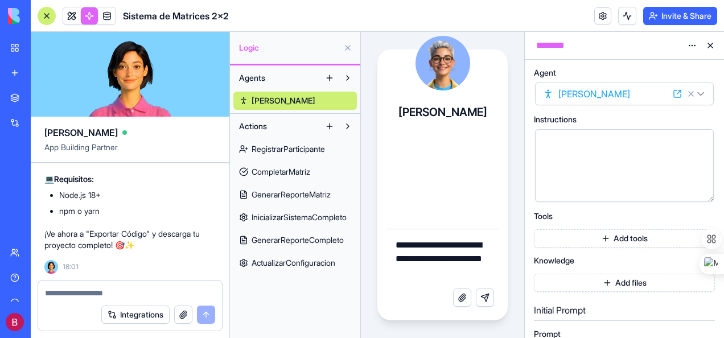
type textarea "**********"
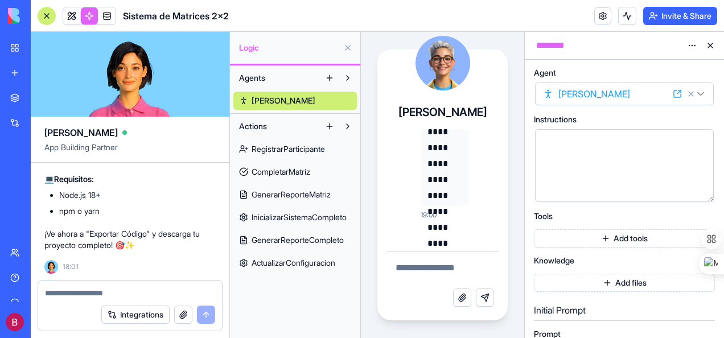
scroll to position [6767, 0]
click at [709, 44] on button at bounding box center [710, 45] width 18 height 18
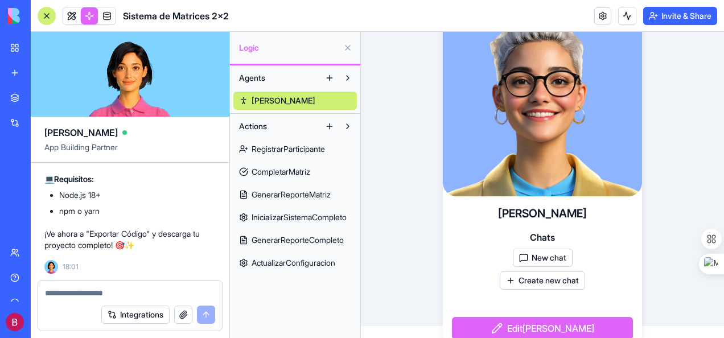
scroll to position [23, 0]
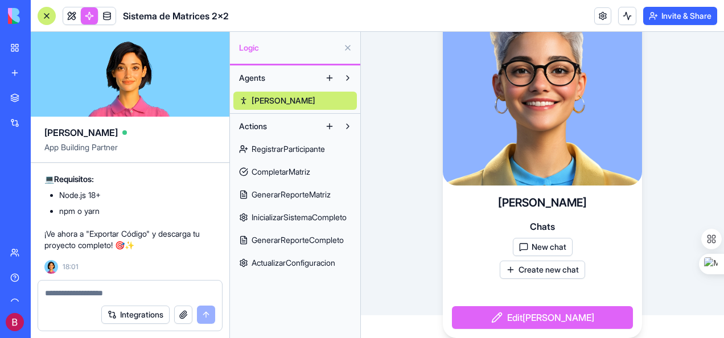
click at [540, 245] on button "New chat" at bounding box center [543, 247] width 60 height 18
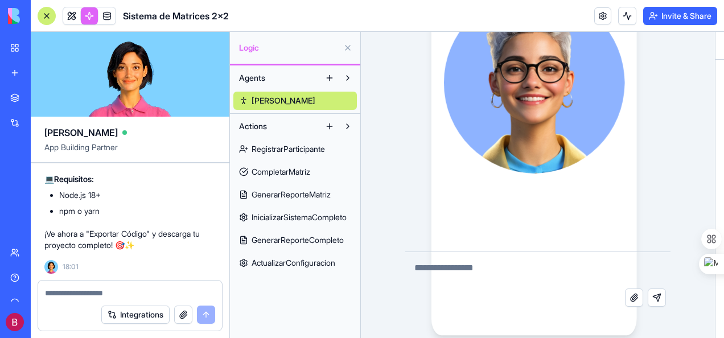
scroll to position [0, 0]
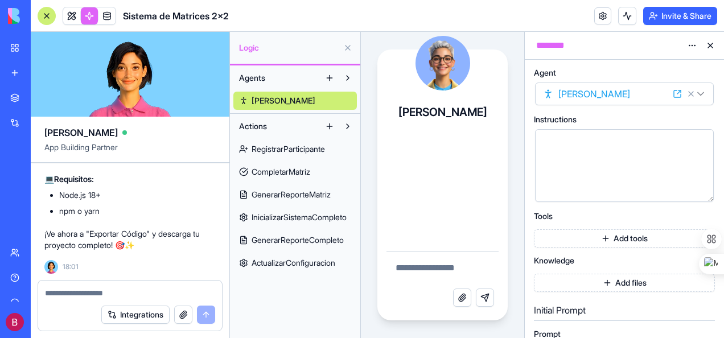
drag, startPoint x: 714, startPoint y: 44, endPoint x: 716, endPoint y: 51, distance: 6.9
click at [714, 44] on button at bounding box center [710, 45] width 18 height 18
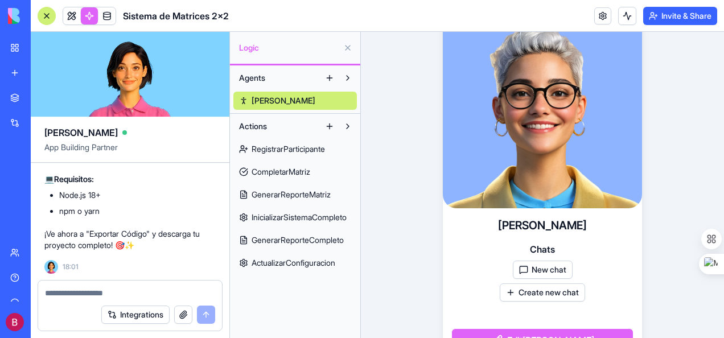
drag, startPoint x: 40, startPoint y: 13, endPoint x: 44, endPoint y: 21, distance: 8.7
click at [40, 15] on div at bounding box center [47, 16] width 18 height 18
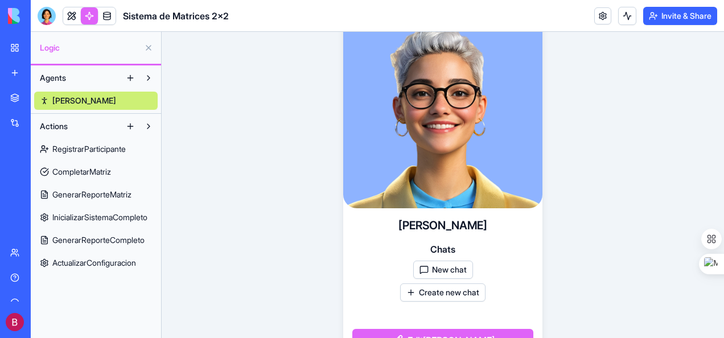
click at [432, 271] on button "New chat" at bounding box center [443, 270] width 60 height 18
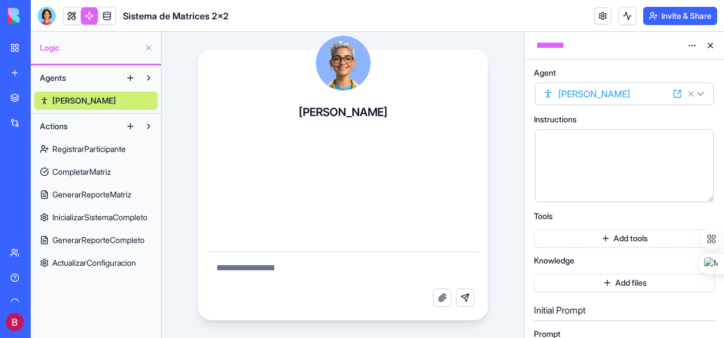
click at [290, 264] on textarea at bounding box center [343, 270] width 272 height 36
paste textarea "**********"
type textarea "**********"
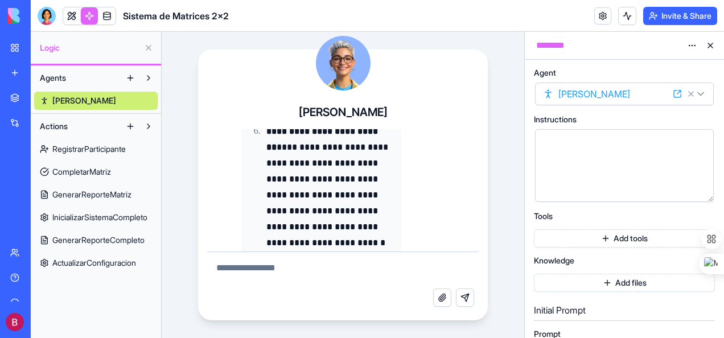
scroll to position [881, 0]
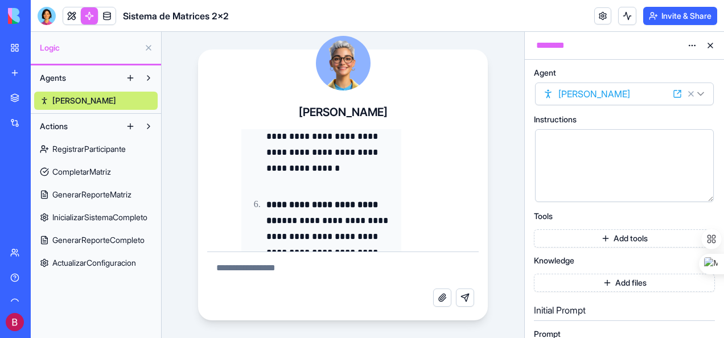
click at [106, 292] on div "Agents Jane Actions RegistrarParticipante CompletarMatriz GenerarReporteMatriz …" at bounding box center [96, 201] width 130 height 272
click at [71, 9] on div at bounding box center [89, 16] width 53 height 18
click at [71, 16] on link at bounding box center [71, 15] width 17 height 17
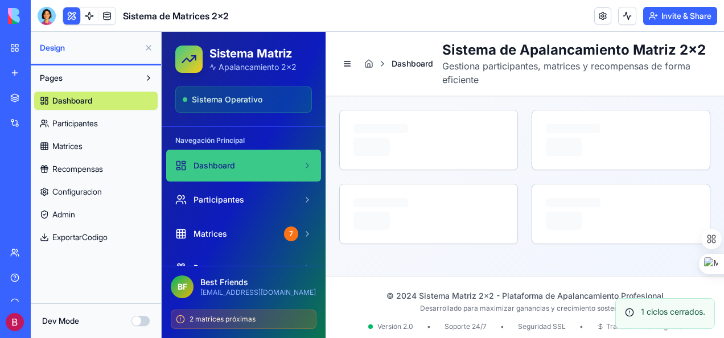
click at [144, 321] on button "Dev Mode" at bounding box center [140, 321] width 18 height 10
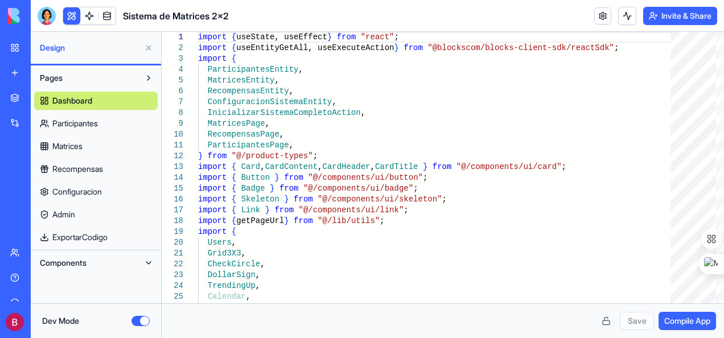
click at [149, 266] on button at bounding box center [148, 263] width 18 height 18
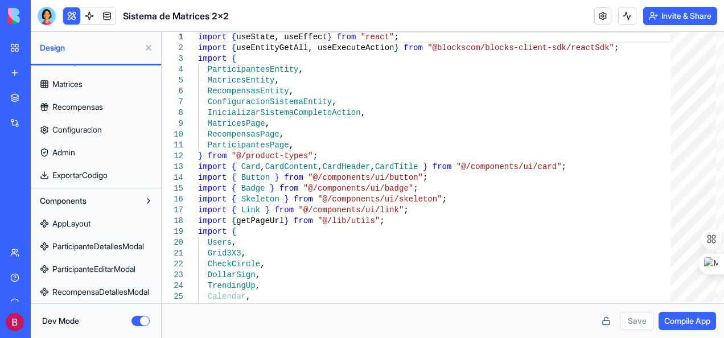
scroll to position [63, 0]
click at [83, 221] on span "AppLayout" at bounding box center [71, 222] width 38 height 11
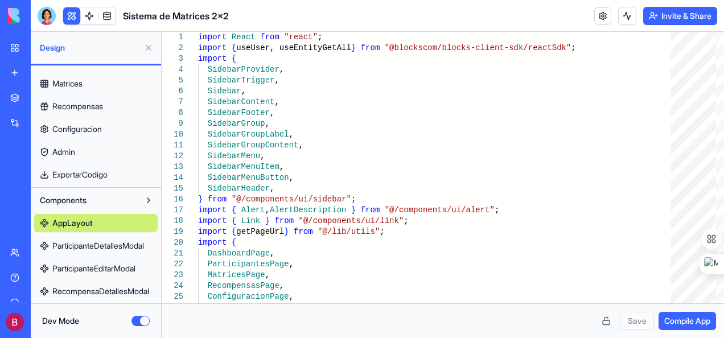
click at [90, 175] on span "ExportarCodigo" at bounding box center [79, 174] width 55 height 11
type textarea "**********"
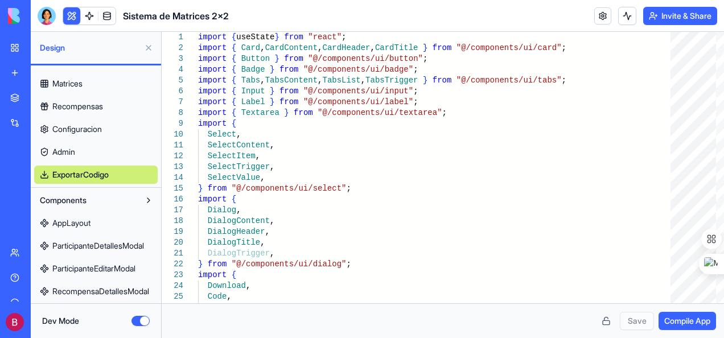
click at [31, 176] on div "Sistema de Matrices 2x2" at bounding box center [26, 177] width 32 height 11
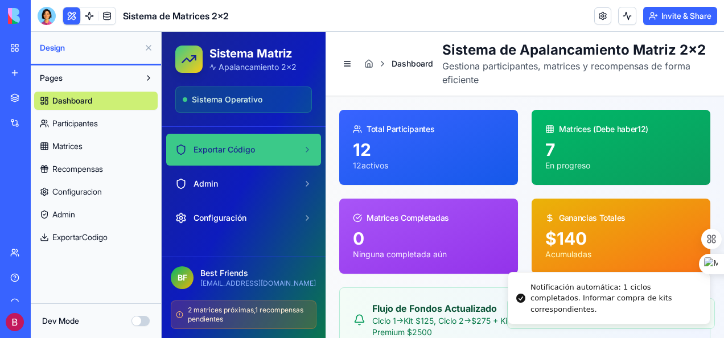
scroll to position [171, 0]
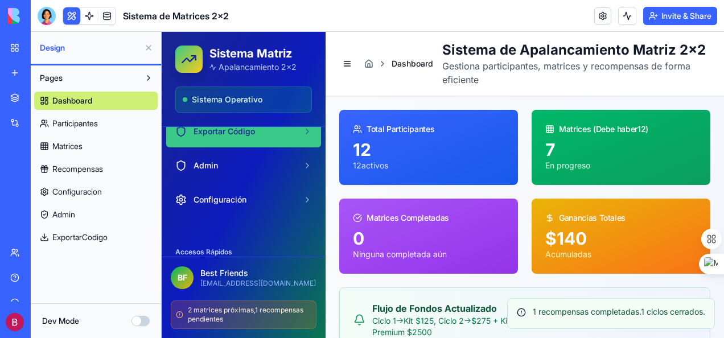
click at [221, 131] on span "Exportar Código" at bounding box center [223, 131] width 61 height 11
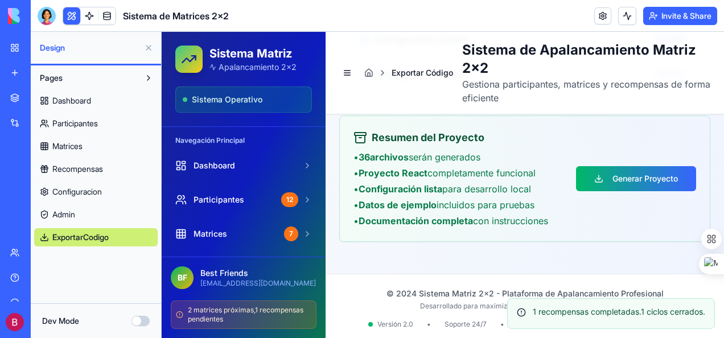
scroll to position [744, 0]
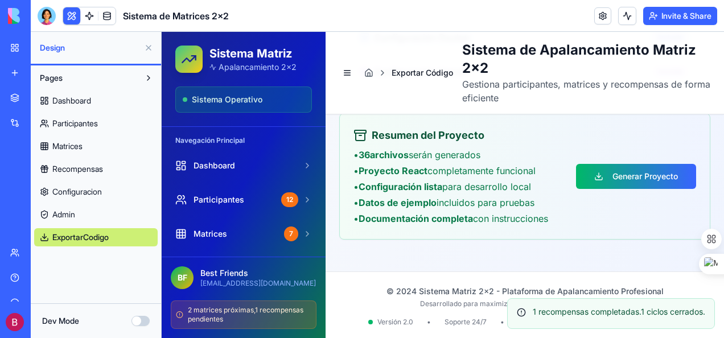
click at [438, 281] on footer "© 2024 Sistema Matriz 2x2 - Plataforma de Apalancamiento Profesional Desarrolla…" at bounding box center [524, 305] width 398 height 69
click at [650, 316] on div "1 recompensas completadas. 1 ciclos cerrados." at bounding box center [610, 311] width 188 height 11
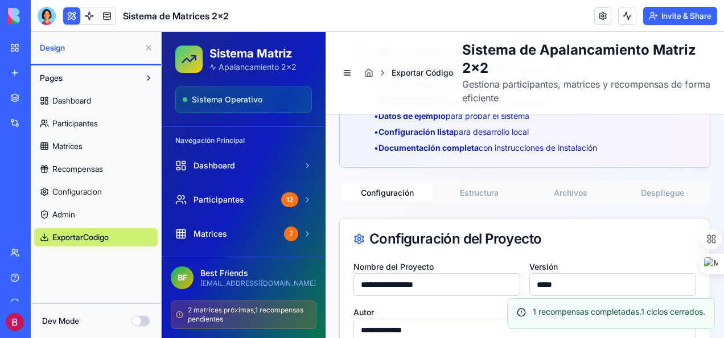
scroll to position [175, 0]
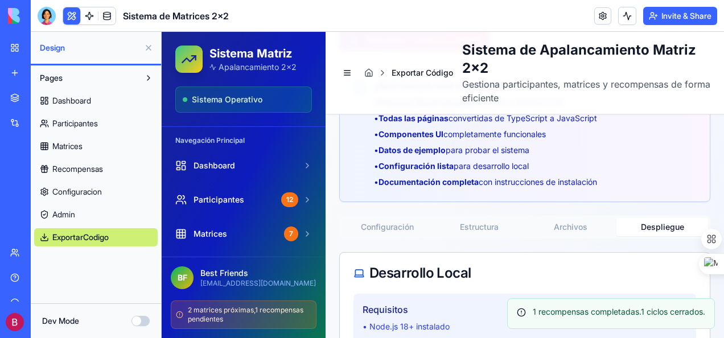
click at [656, 224] on button "Despliegue" at bounding box center [662, 227] width 92 height 18
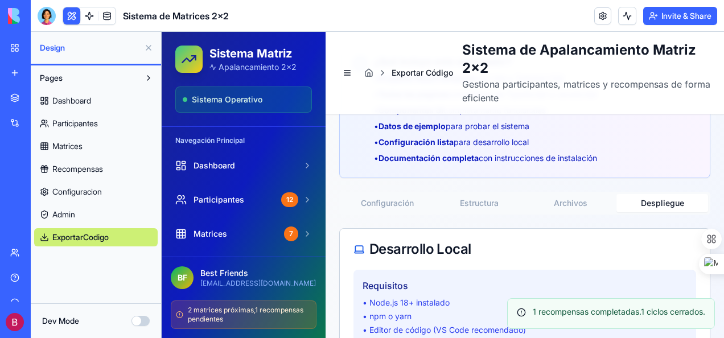
scroll to position [197, 0]
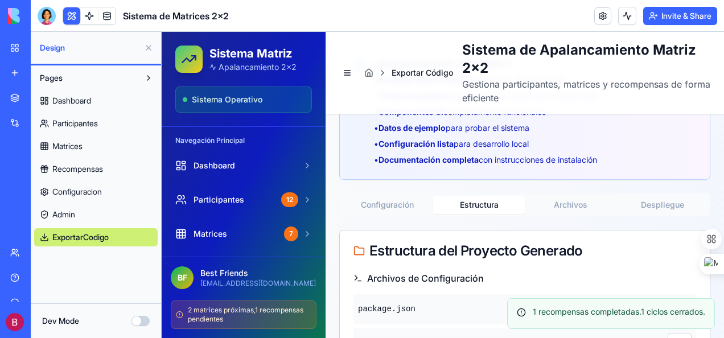
click at [471, 201] on button "Estructura" at bounding box center [479, 205] width 92 height 18
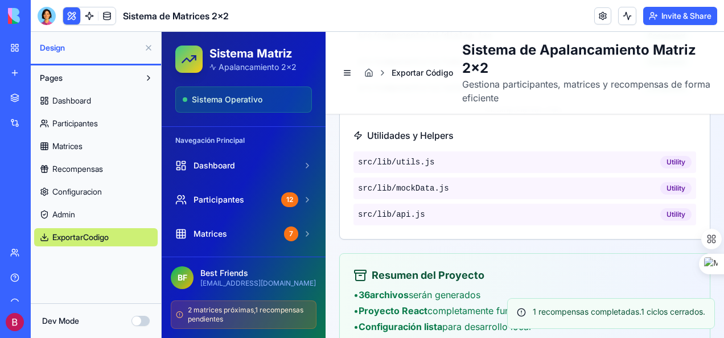
scroll to position [1107, 0]
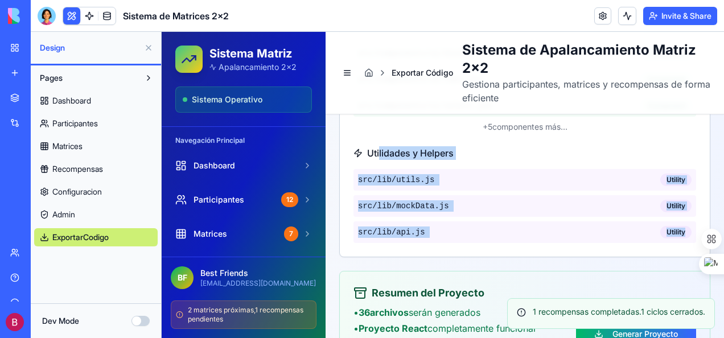
drag, startPoint x: 691, startPoint y: 233, endPoint x: 378, endPoint y: 141, distance: 325.6
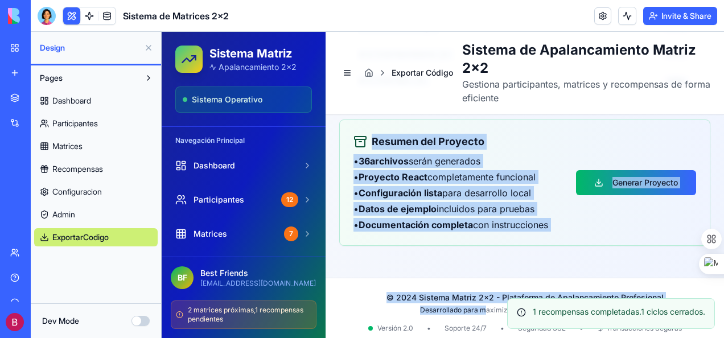
scroll to position [1259, 0]
drag, startPoint x: 349, startPoint y: 199, endPoint x: 588, endPoint y: 229, distance: 240.7
copy div "Estructura del Proyecto Generado Archivos de Configuración package.json vite.co…"
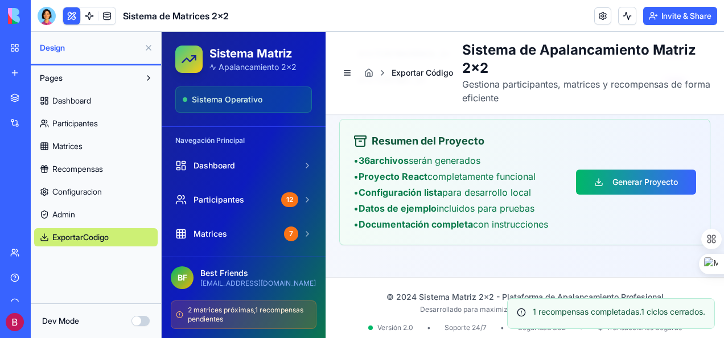
click at [703, 98] on header "Exportar Código Sistema de Apalancamiento Matriz 2x2 Gestiona participantes, ma…" at bounding box center [524, 73] width 398 height 82
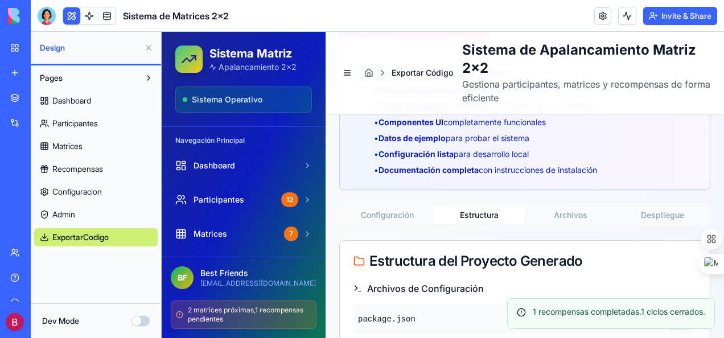
scroll to position [179, 0]
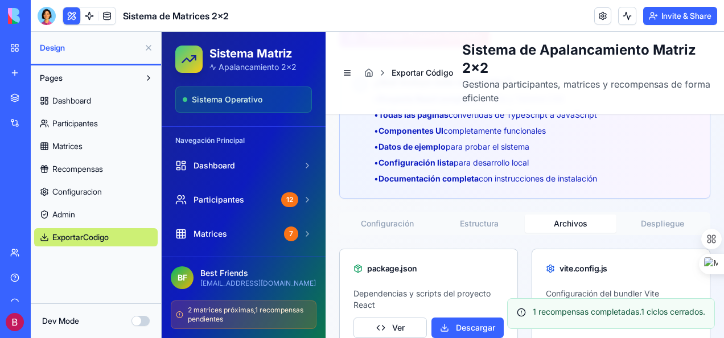
click at [564, 222] on button "Archivos" at bounding box center [570, 223] width 92 height 18
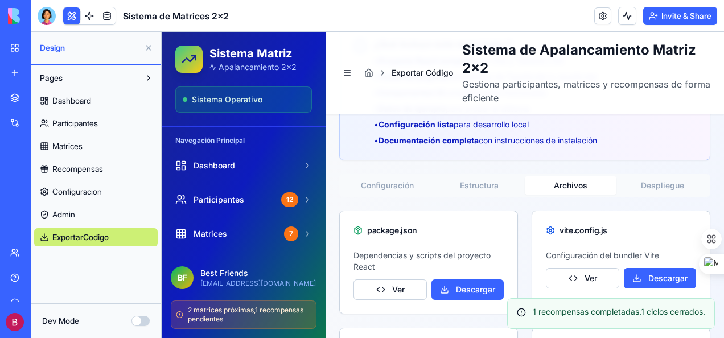
scroll to position [199, 0]
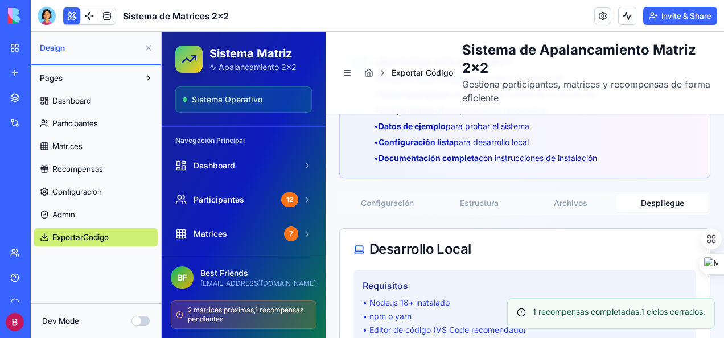
click at [660, 201] on button "Despliegue" at bounding box center [662, 203] width 92 height 18
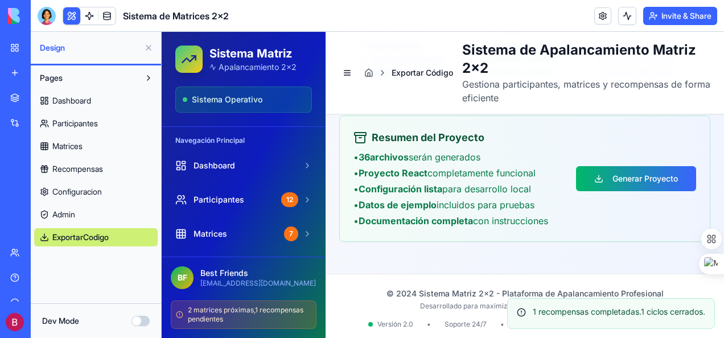
scroll to position [1278, 0]
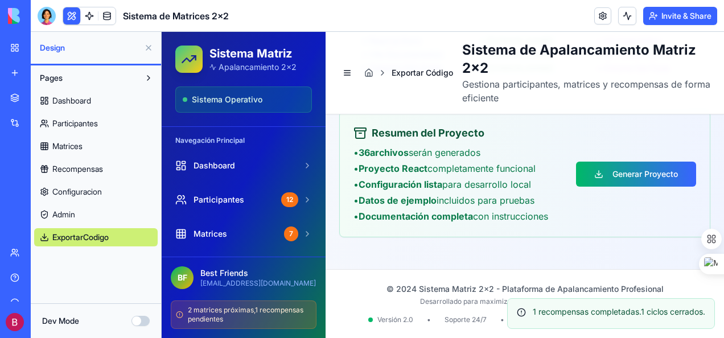
click at [701, 129] on div "Resumen del Proyecto • 36 archivos serán generados • Proyecto React completamen…" at bounding box center [524, 174] width 371 height 126
click at [75, 100] on span "Dashboard" at bounding box center [71, 100] width 39 height 11
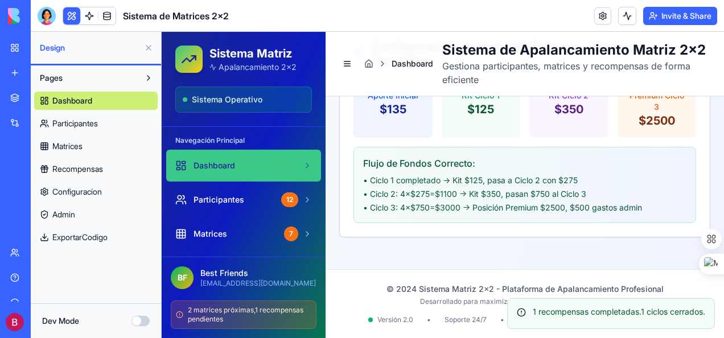
scroll to position [1016, 0]
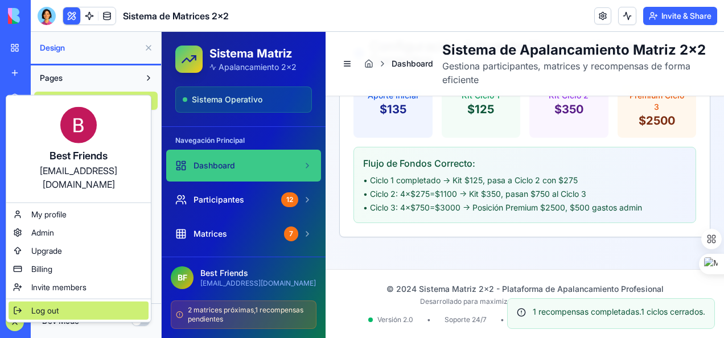
click at [43, 305] on span "Log out" at bounding box center [44, 310] width 27 height 11
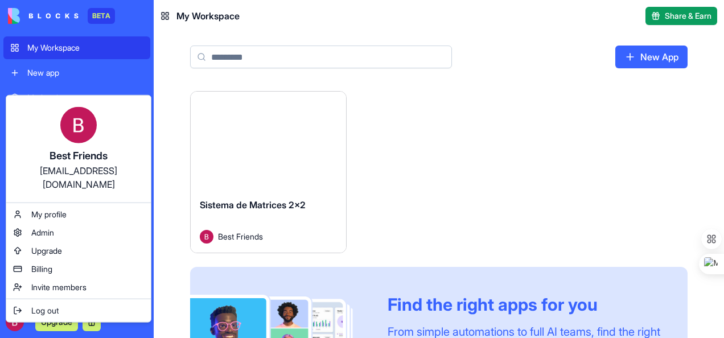
click at [14, 321] on html "BETA My Workspace New app Marketplace Integrations Recent Sistema de Matrices 2…" at bounding box center [362, 169] width 724 height 338
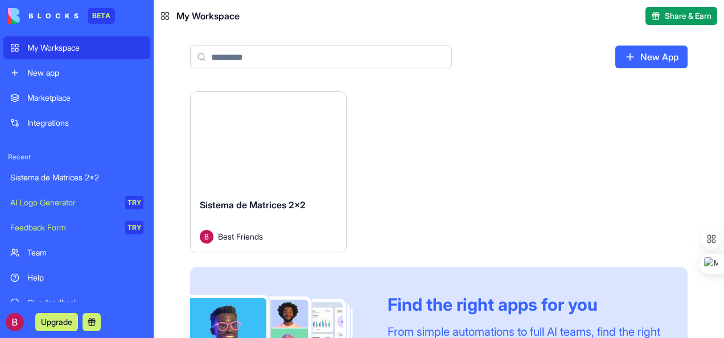
click at [56, 176] on div "Sistema de Matrices 2x2" at bounding box center [76, 177] width 133 height 11
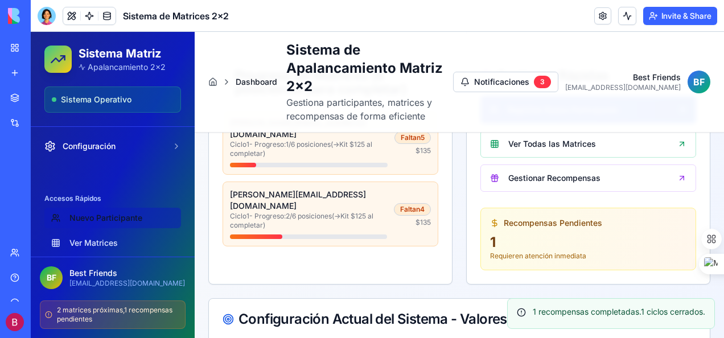
scroll to position [455, 0]
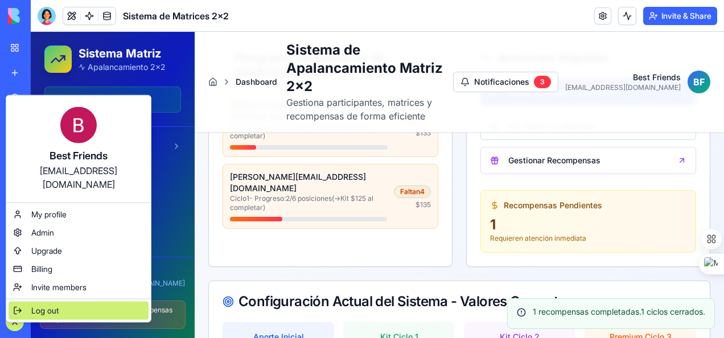
click at [46, 305] on span "Log out" at bounding box center [44, 310] width 27 height 11
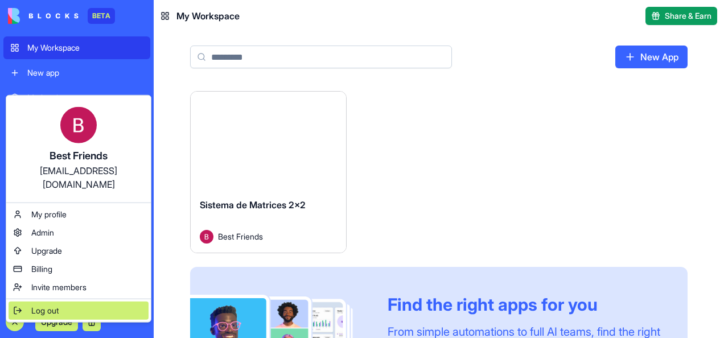
click at [44, 305] on span "Log out" at bounding box center [44, 310] width 27 height 11
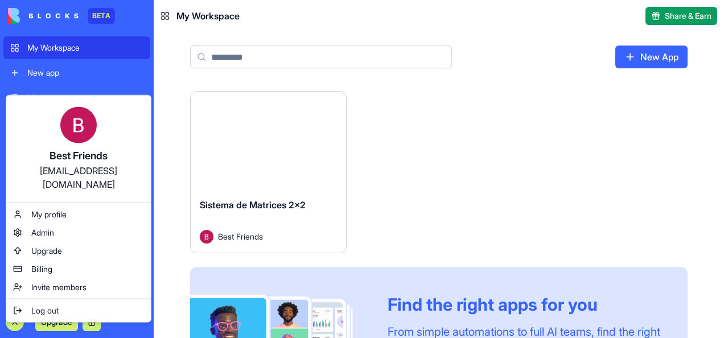
click at [44, 286] on div "Best Friends [EMAIL_ADDRESS][DOMAIN_NAME] My profile Admin Upgrade Billing Invi…" at bounding box center [79, 209] width 146 height 228
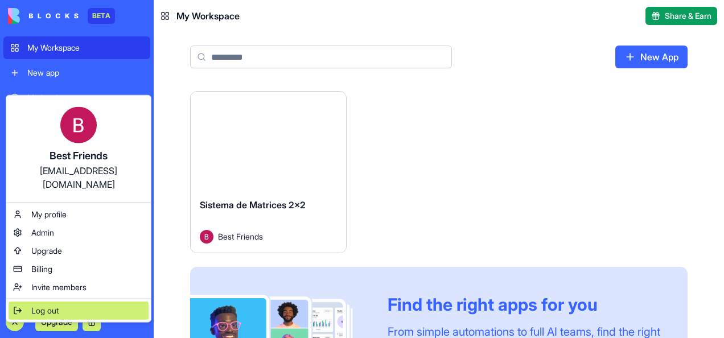
click at [43, 305] on span "Log out" at bounding box center [44, 310] width 27 height 11
click at [42, 305] on span "Log out" at bounding box center [44, 310] width 27 height 11
click at [40, 305] on span "Log out" at bounding box center [44, 310] width 27 height 11
